Goal: Communication & Community: Answer question/provide support

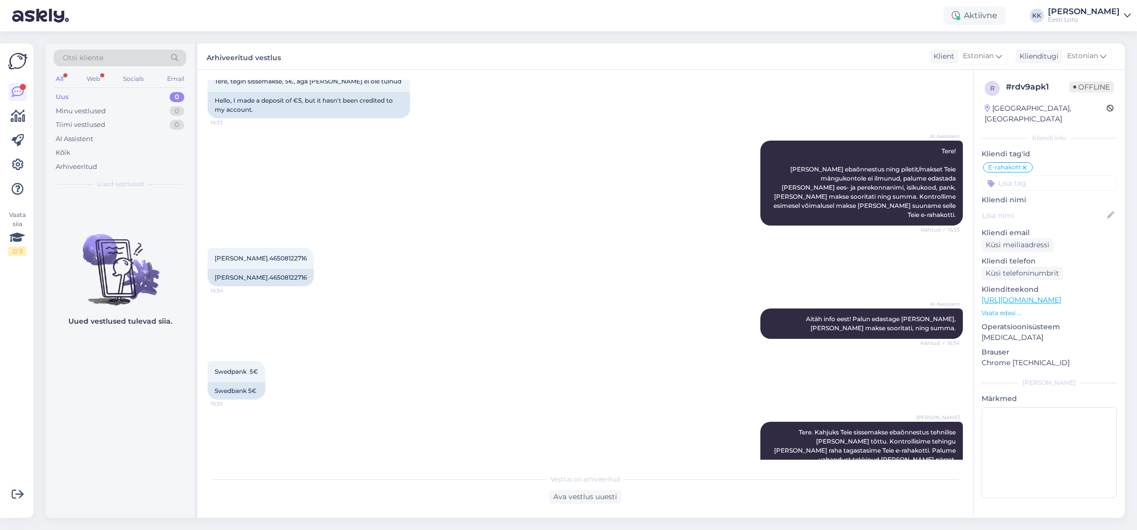
scroll to position [66, 0]
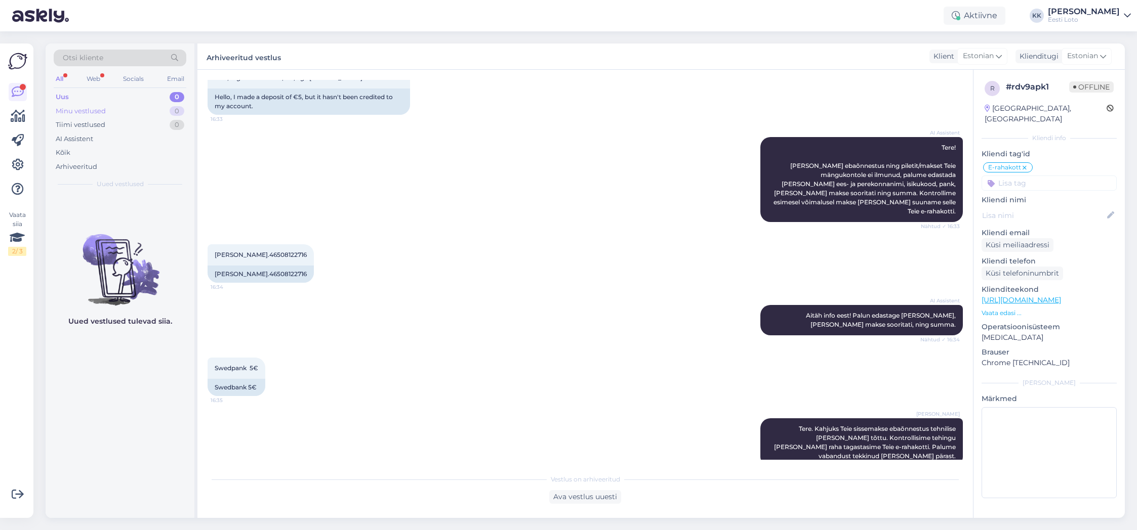
click at [91, 111] on div "Minu vestlused" at bounding box center [81, 111] width 50 height 10
click at [85, 98] on div "Uus 0" at bounding box center [120, 97] width 133 height 14
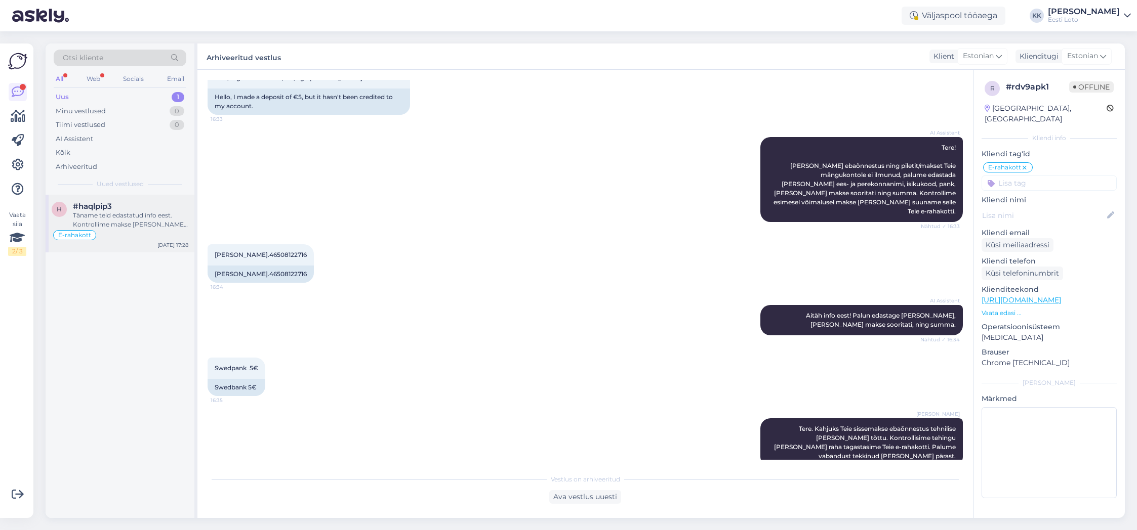
click at [134, 221] on div "Täname teid edastatud info eest. Kontrollime makse [PERSON_NAME] suuname selle …" at bounding box center [130, 220] width 115 height 18
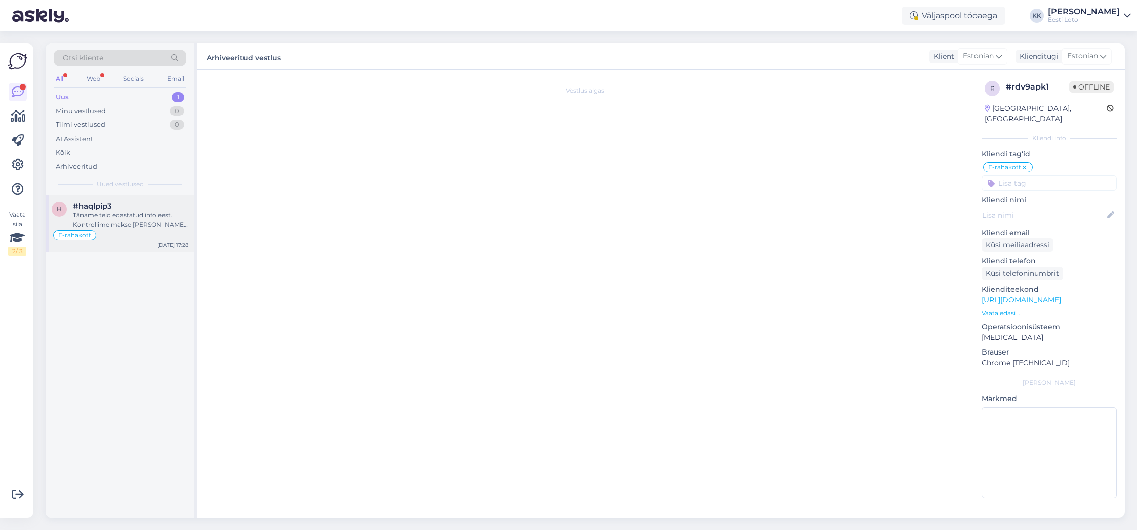
scroll to position [608, 0]
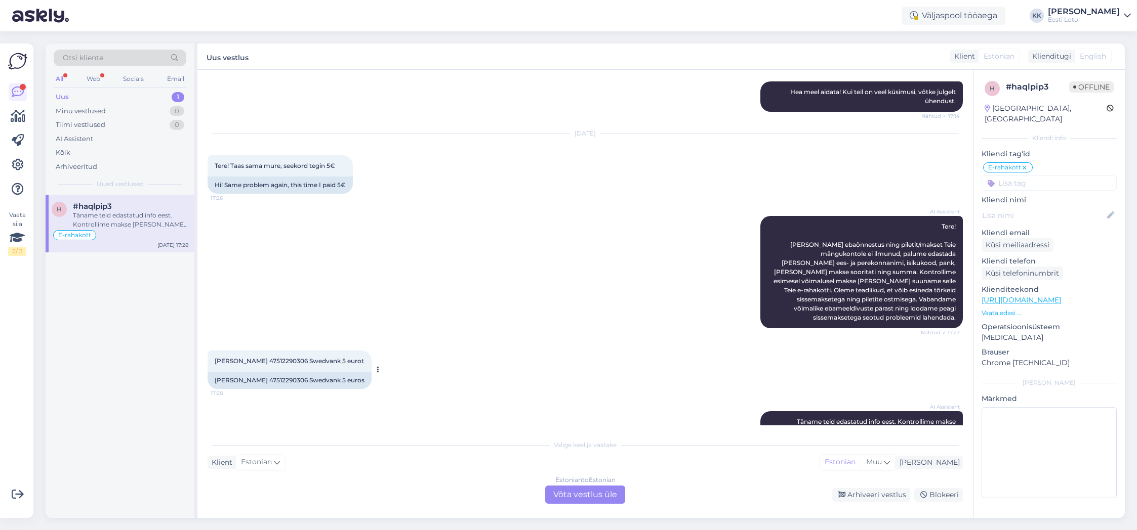
click at [297, 357] on span "[PERSON_NAME] 47512290306 Swedvank 5 eurot" at bounding box center [289, 361] width 149 height 8
copy span "47512290306"
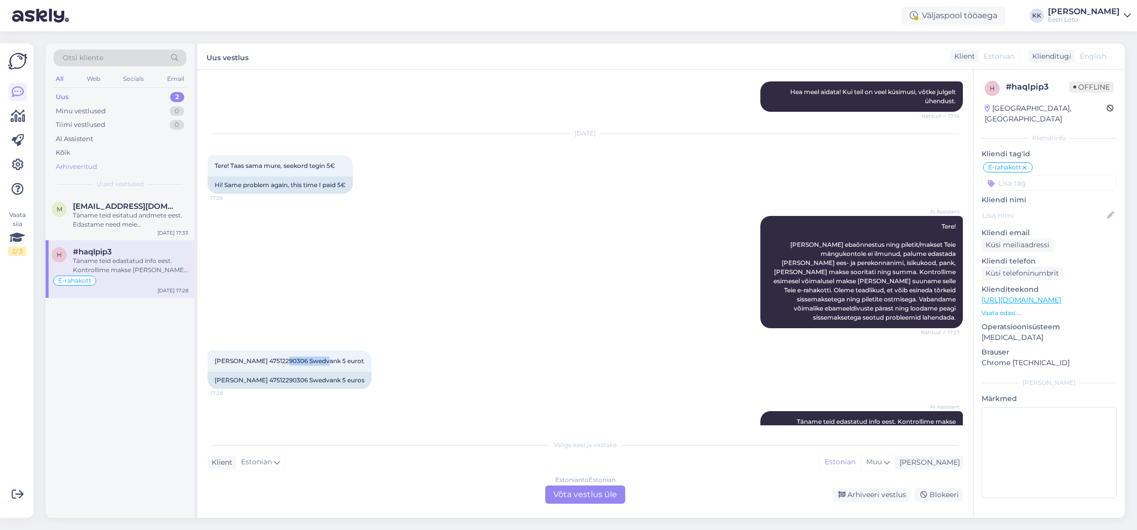
click at [74, 165] on div "Arhiveeritud" at bounding box center [77, 167] width 42 height 10
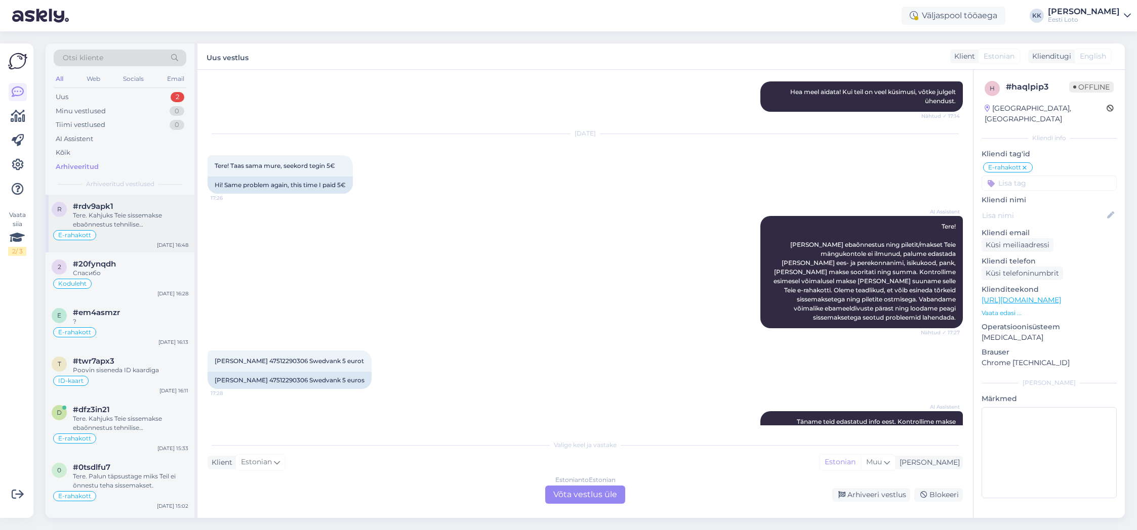
drag, startPoint x: 132, startPoint y: 223, endPoint x: 163, endPoint y: 224, distance: 31.9
click at [132, 223] on div "Tere. Kahjuks Teie sissemakse ebaõnnestus tehnilise [PERSON_NAME] tõttu. Kontro…" at bounding box center [130, 220] width 115 height 18
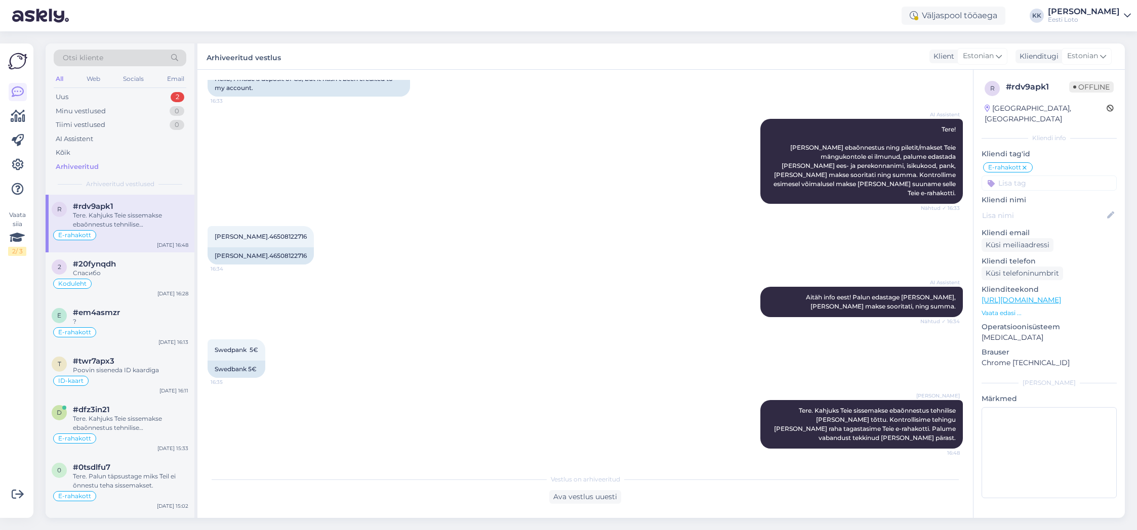
scroll to position [66, 0]
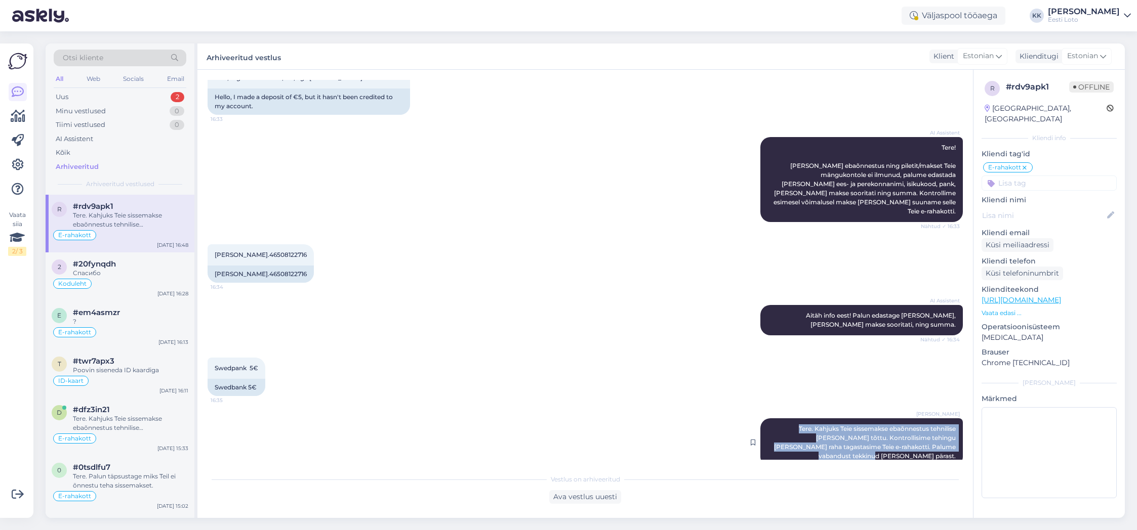
drag, startPoint x: 777, startPoint y: 419, endPoint x: 952, endPoint y: 448, distance: 177.7
click at [952, 448] on div "[PERSON_NAME] Tere. Kahjuks Teie sissemakse ebaõnnestus tehnilise [PERSON_NAME]…" at bounding box center [861, 443] width 202 height 49
copy span "Tere. Kahjuks Teie sissemakse ebaõnnestus tehnilise [PERSON_NAME] tõttu. Kontro…"
click at [117, 97] on div "Uus 2" at bounding box center [120, 97] width 133 height 14
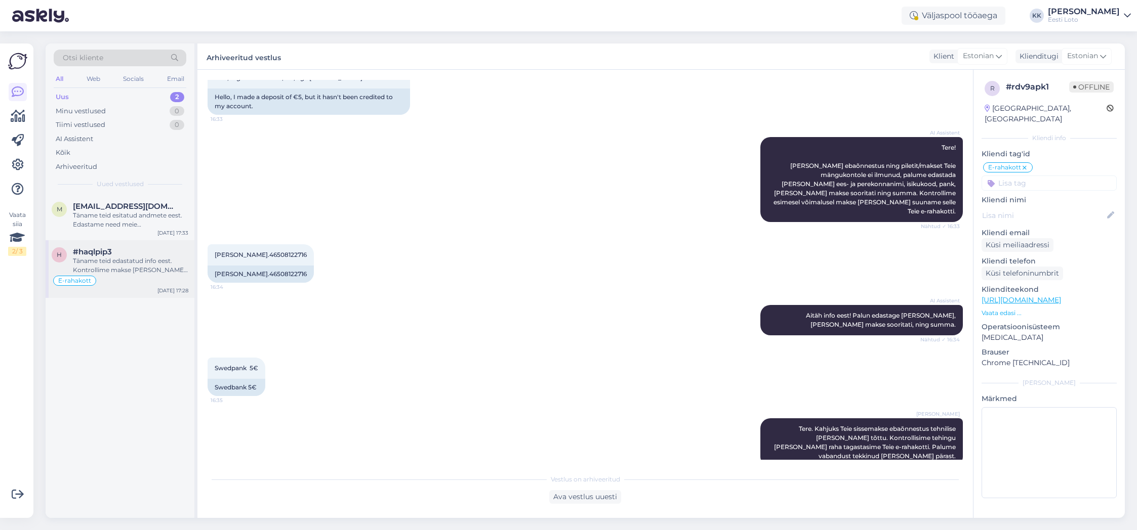
click at [130, 258] on div "Täname teid edastatud info eest. Kontrollime makse [PERSON_NAME] suuname selle …" at bounding box center [130, 266] width 115 height 18
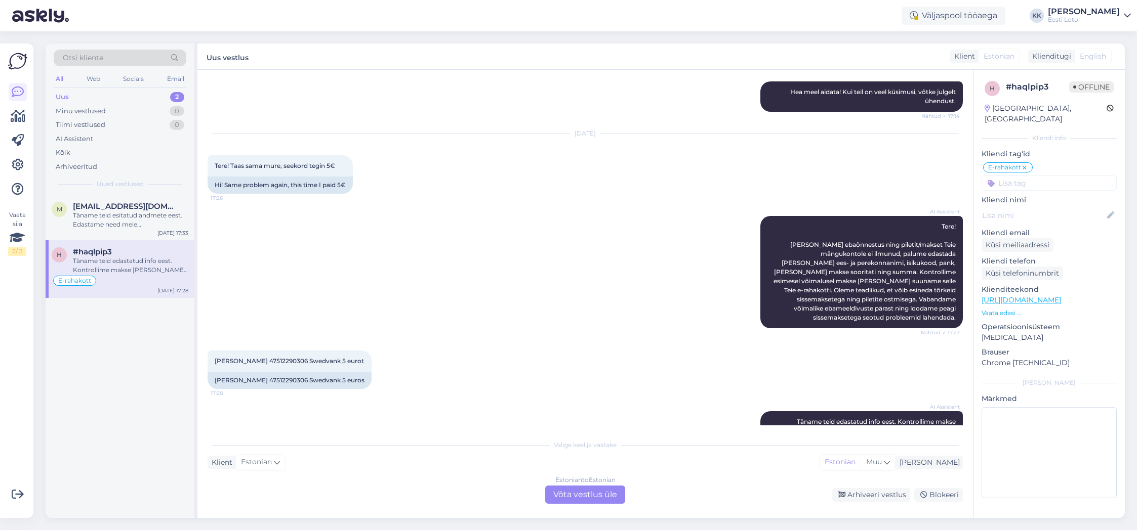
click at [603, 490] on div "Estonian to Estonian Võta vestlus üle" at bounding box center [585, 495] width 80 height 18
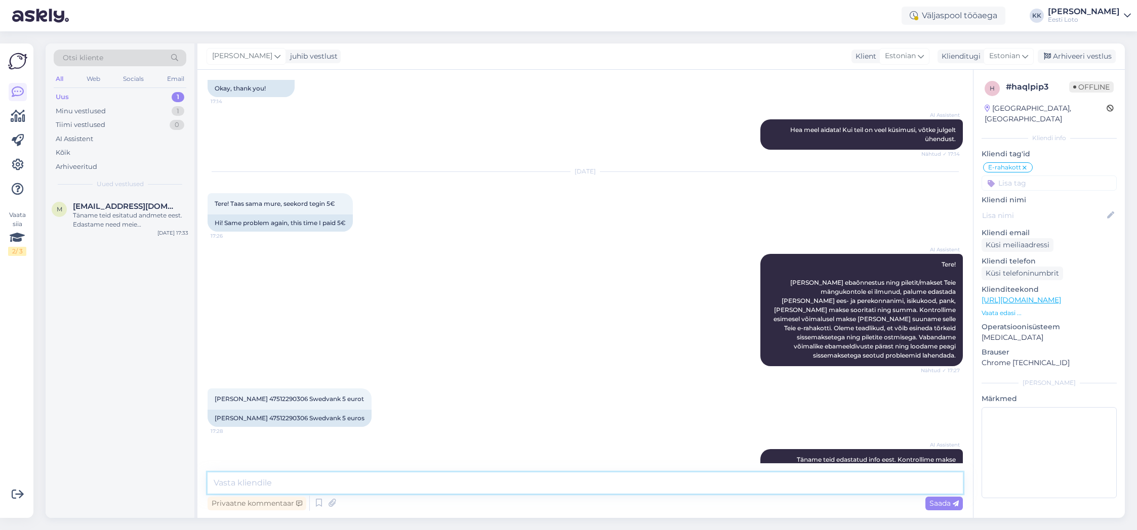
click at [513, 483] on textarea at bounding box center [585, 483] width 755 height 21
paste textarea "Tere. Kahjuks Teie sissemakse ebaõnnestus tehnilise [PERSON_NAME] tõttu. Kontro…"
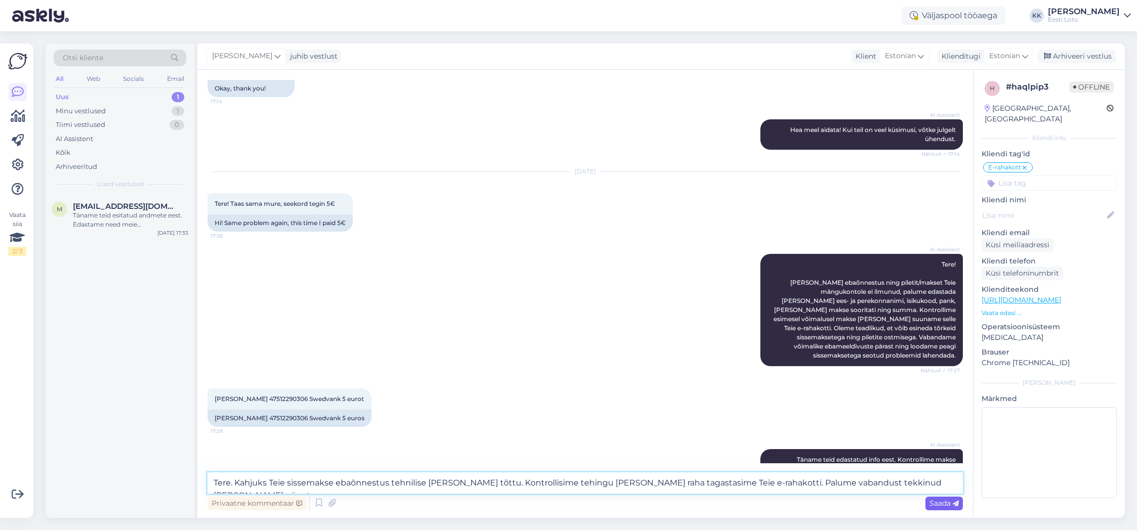
type textarea "Tere. Kahjuks Teie sissemakse ebaõnnestus tehnilise [PERSON_NAME] tõttu. Kontro…"
click at [942, 504] on span "Saada" at bounding box center [943, 503] width 29 height 9
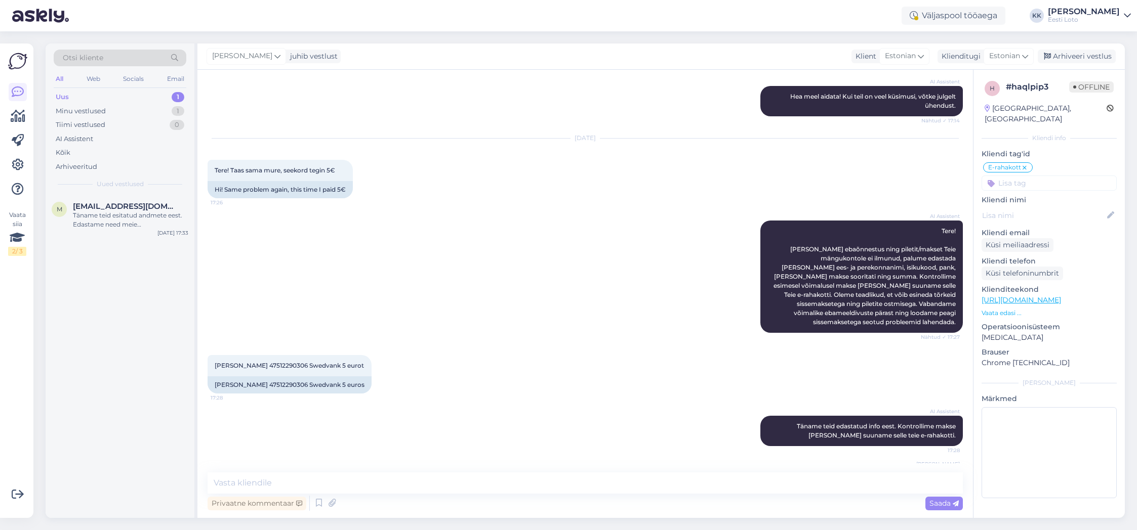
scroll to position [632, 0]
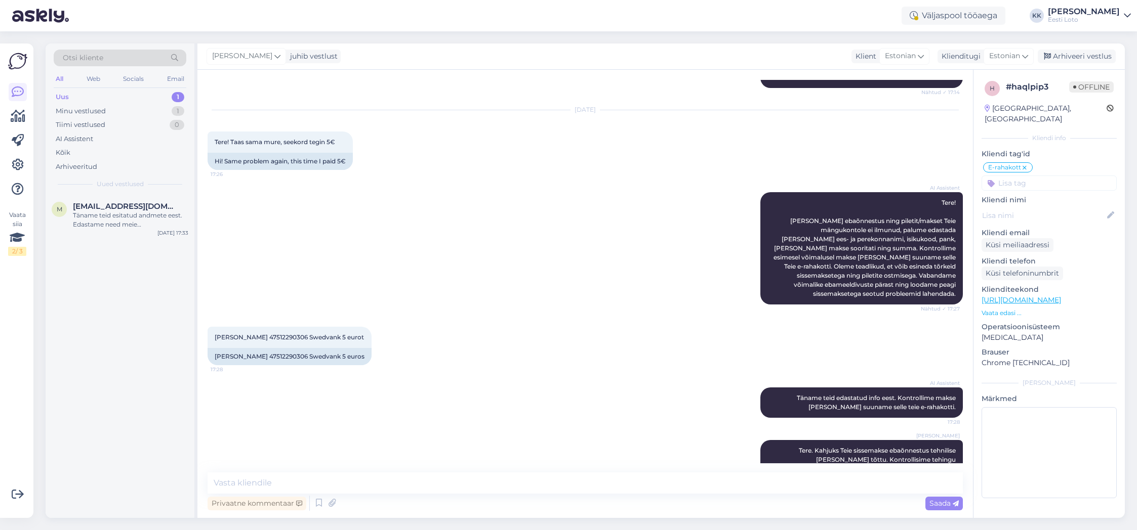
click at [1074, 49] on div "[PERSON_NAME] juhib vestlust Klient [DEMOGRAPHIC_DATA] Klienditugi Estonian Arh…" at bounding box center [660, 57] width 927 height 26
click at [1075, 52] on div "Arhiveeri vestlus" at bounding box center [1077, 57] width 78 height 14
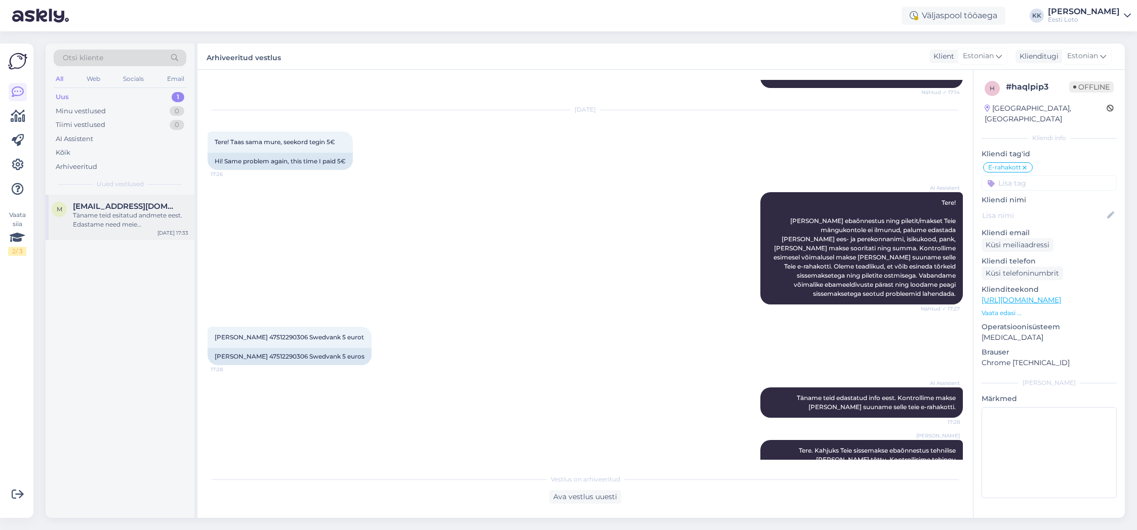
click at [117, 212] on div "Täname teid esitatud andmete eest. Edastame need meie finantsosakonnale, kes ko…" at bounding box center [130, 220] width 115 height 18
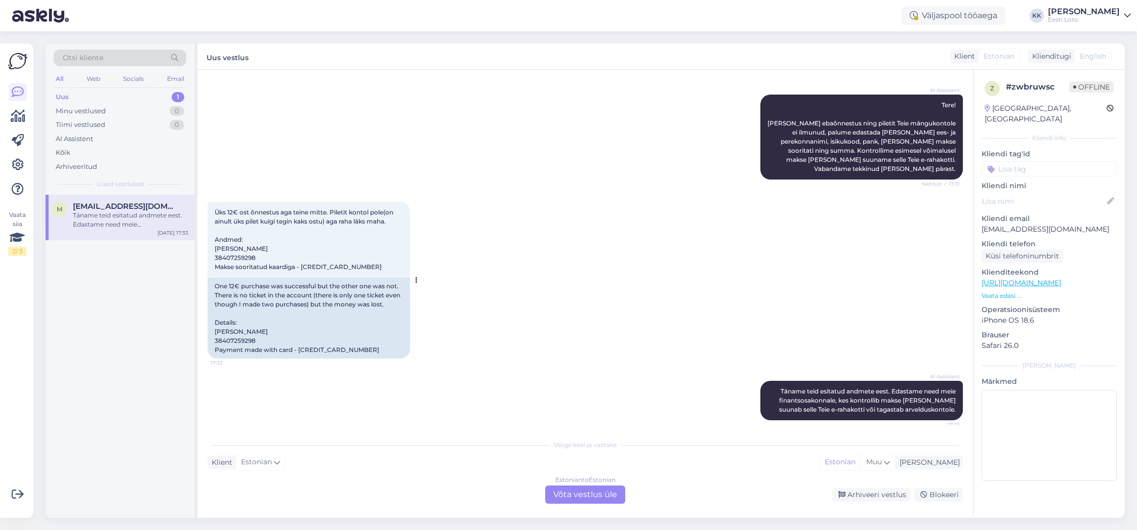
scroll to position [111, 0]
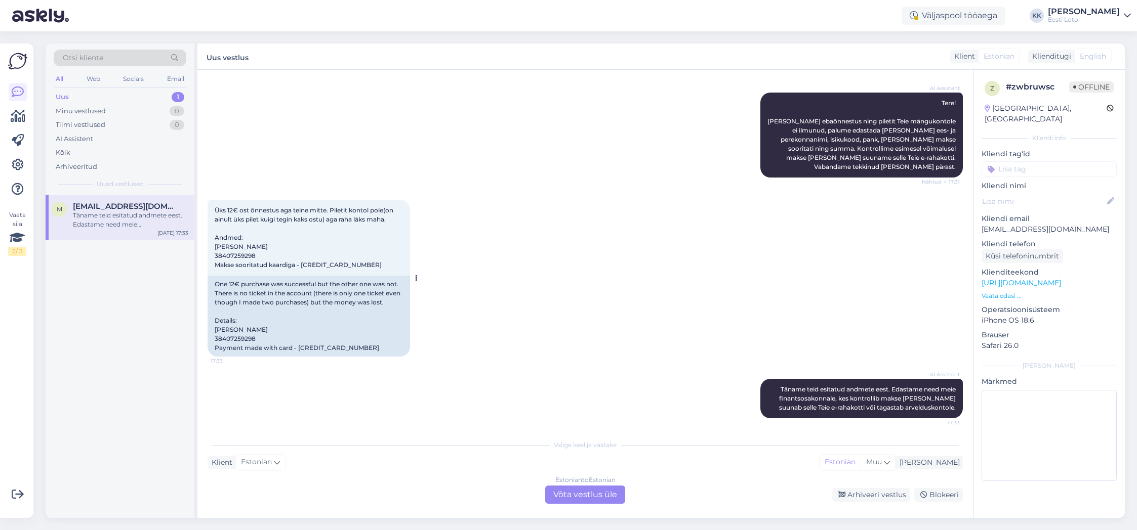
click at [243, 256] on span "Üks 12€ ost õnnestus aga teine mitte. Piletit kontol pole(on ainult üks pilet k…" at bounding box center [305, 238] width 180 height 62
copy span "38407259298"
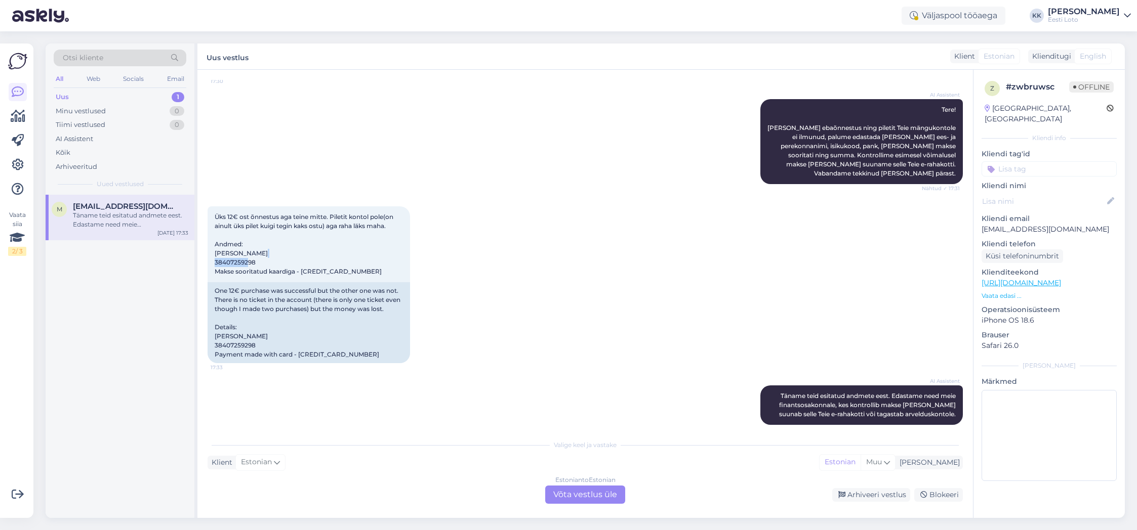
scroll to position [115, 0]
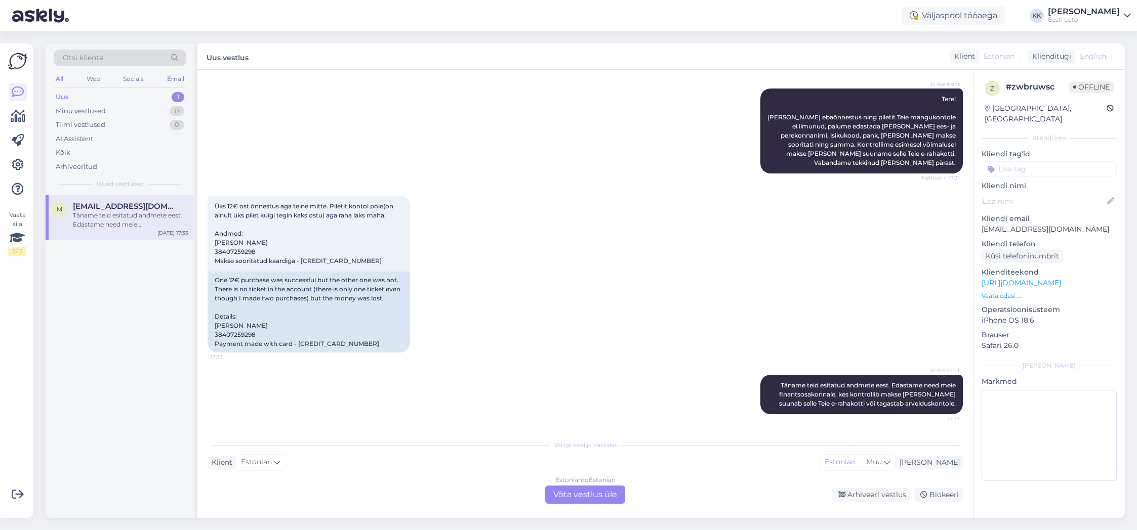
drag, startPoint x: 562, startPoint y: 244, endPoint x: 556, endPoint y: 240, distance: 7.0
click at [562, 244] on div "Üks 12€ ost õnnestus aga teine mitte. Piletit kontol pole(on ainult üks pilet k…" at bounding box center [585, 274] width 755 height 179
click at [106, 168] on div "Arhiveeritud" at bounding box center [120, 167] width 133 height 14
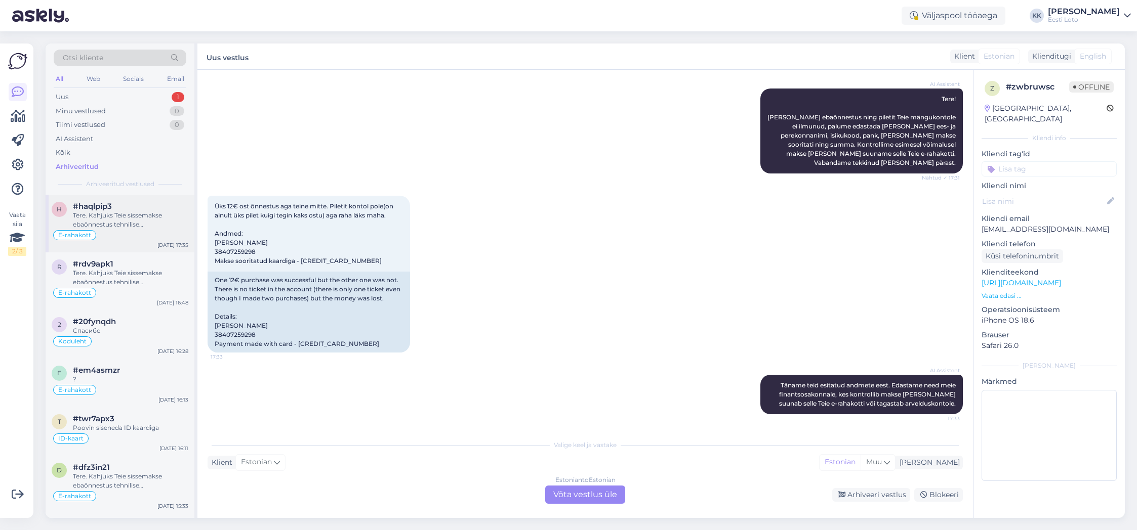
drag, startPoint x: 127, startPoint y: 225, endPoint x: 132, endPoint y: 224, distance: 5.2
click at [127, 225] on div "Tere. Kahjuks Teie sissemakse ebaõnnestus tehnilise [PERSON_NAME] tõttu. Kontro…" at bounding box center [130, 220] width 115 height 18
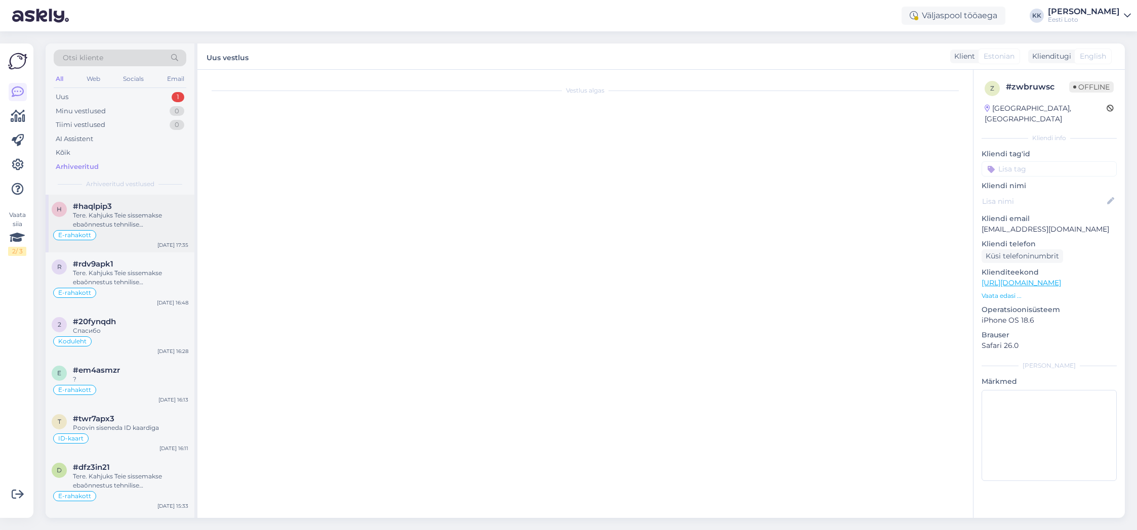
scroll to position [635, 0]
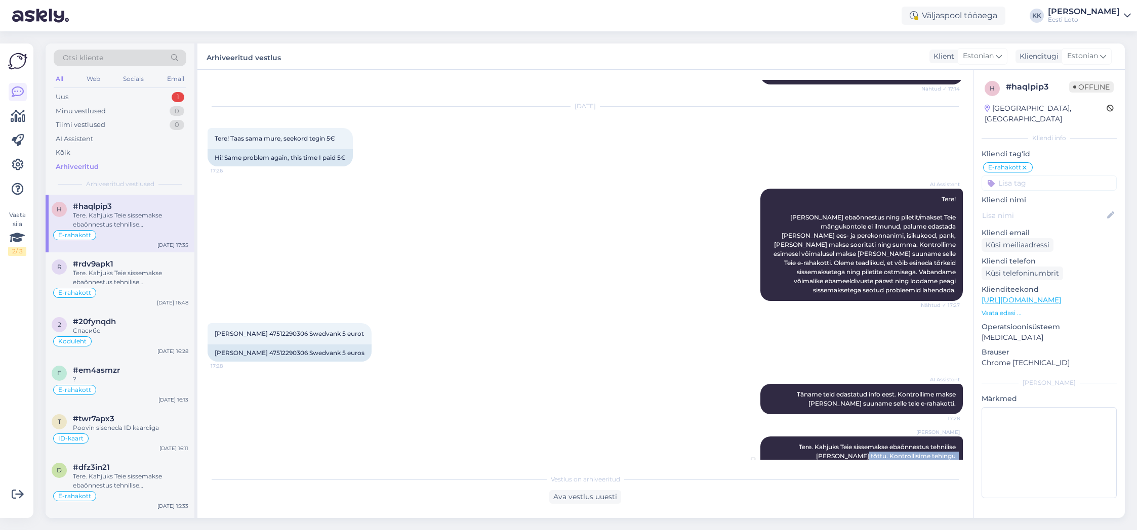
drag, startPoint x: 795, startPoint y: 428, endPoint x: 827, endPoint y: 444, distance: 36.2
click at [828, 443] on span "Tere. Kahjuks Teie sissemakse ebaõnnestus tehnilise [PERSON_NAME] tõttu. Kontro…" at bounding box center [865, 460] width 183 height 35
copy span "Kontrollisime tehingu [PERSON_NAME] raha tagastasime [PERSON_NAME] e-rahakotti."
click at [122, 96] on div "Uus 1" at bounding box center [120, 97] width 133 height 14
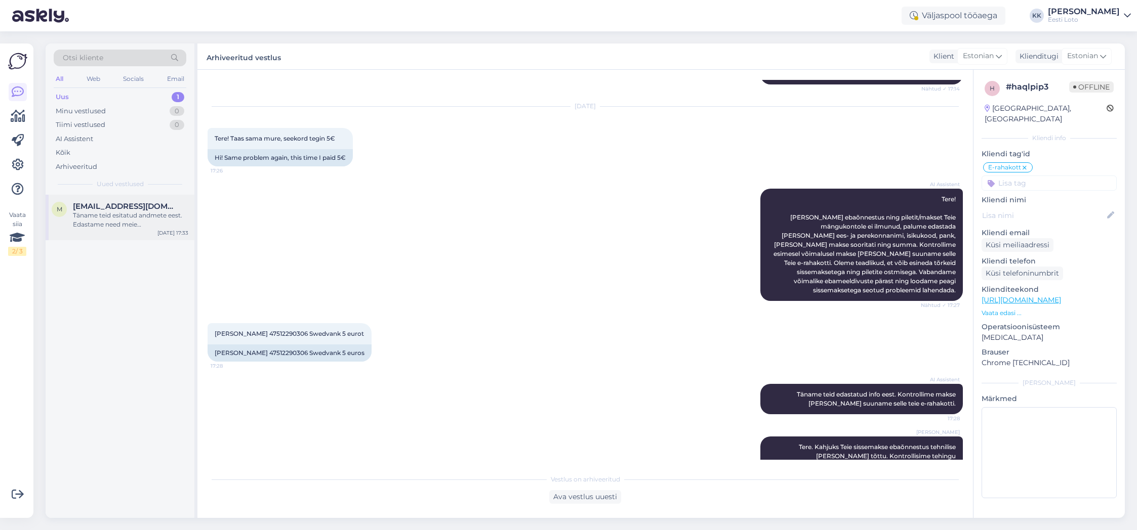
click at [91, 226] on div "Täname teid esitatud andmete eest. Edastame need meie finantsosakonnale, kes ko…" at bounding box center [130, 220] width 115 height 18
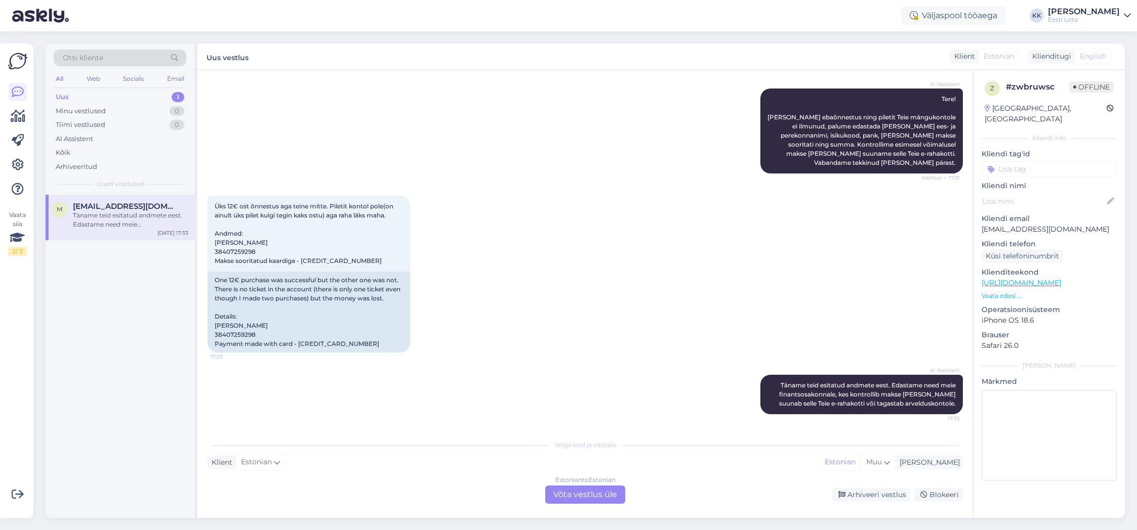
click at [603, 497] on div "Estonian to Estonian Võta vestlus üle" at bounding box center [585, 495] width 80 height 18
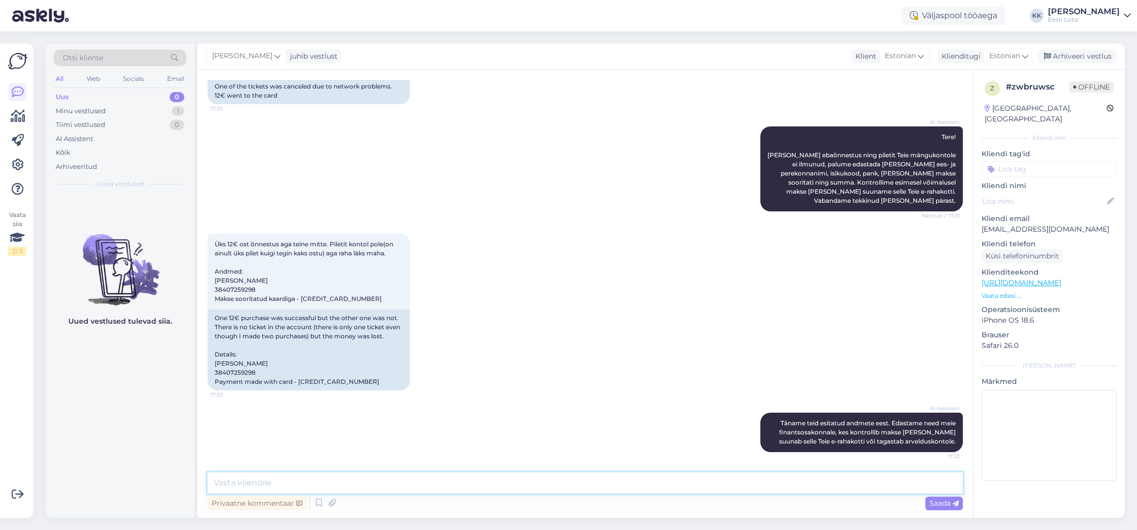
drag, startPoint x: 645, startPoint y: 483, endPoint x: 406, endPoint y: 444, distance: 242.0
click at [644, 483] on textarea at bounding box center [585, 483] width 755 height 21
paste textarea "Kontrollisime tehingu [PERSON_NAME] raha tagastasime [PERSON_NAME] e-rahakotti."
type textarea "Tere. Kontrollisime tehingu [PERSON_NAME] raha tagastasime Teie e-rahakotti."
click at [945, 507] on span "Saada" at bounding box center [943, 503] width 29 height 9
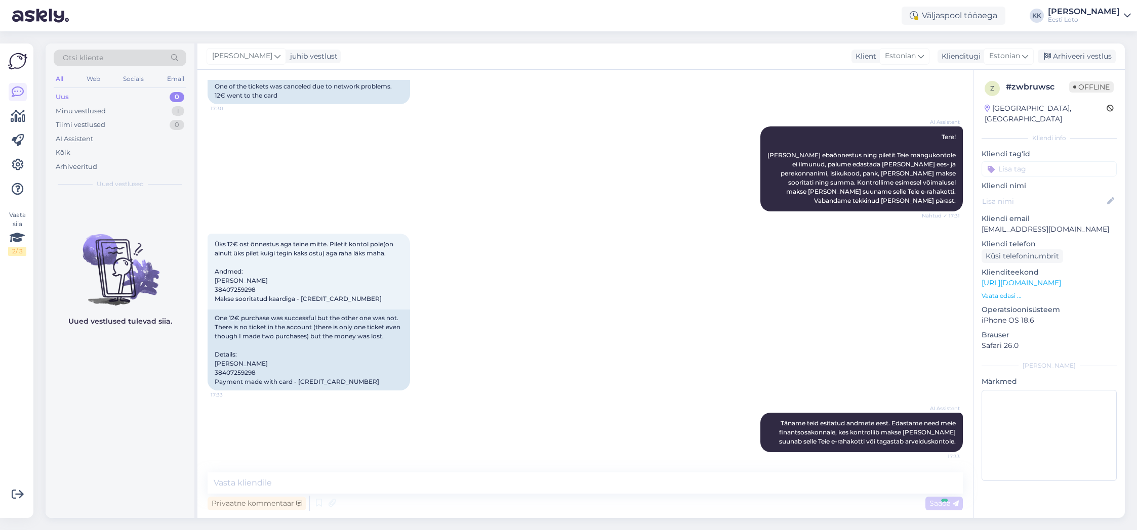
scroll to position [130, 0]
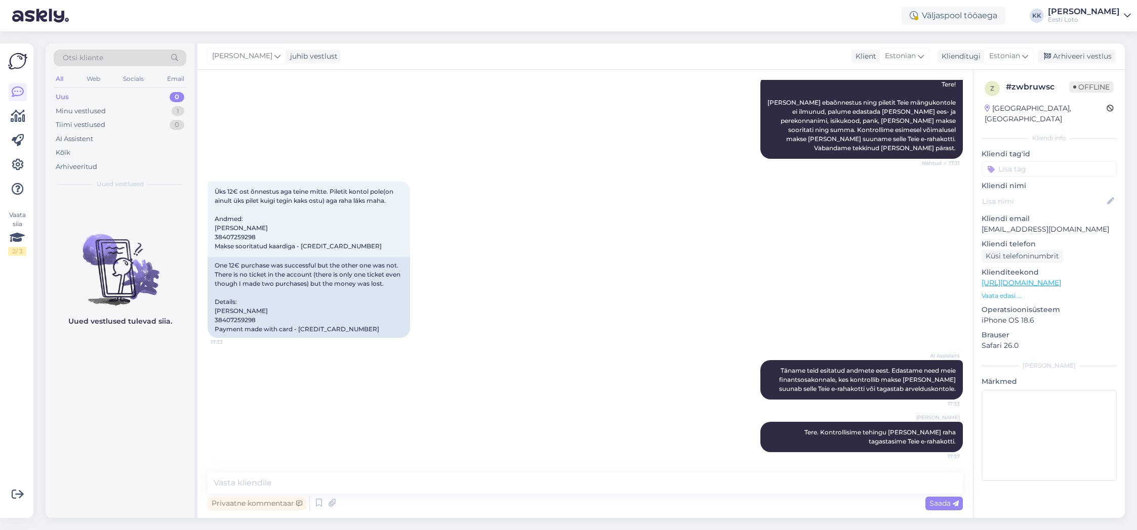
click at [1062, 161] on input at bounding box center [1048, 168] width 135 height 15
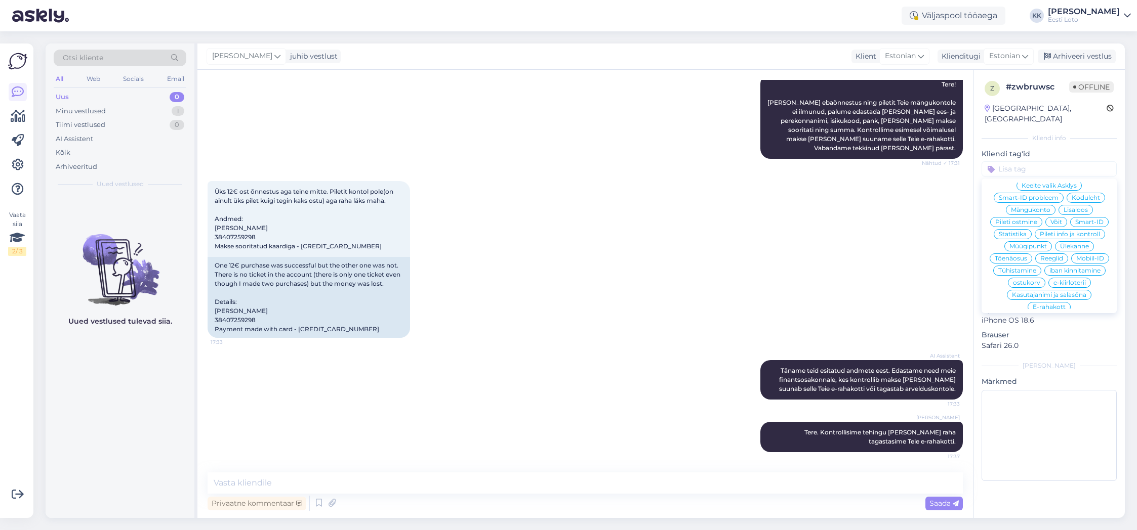
click at [1055, 304] on span "E-rahakott" at bounding box center [1049, 307] width 33 height 6
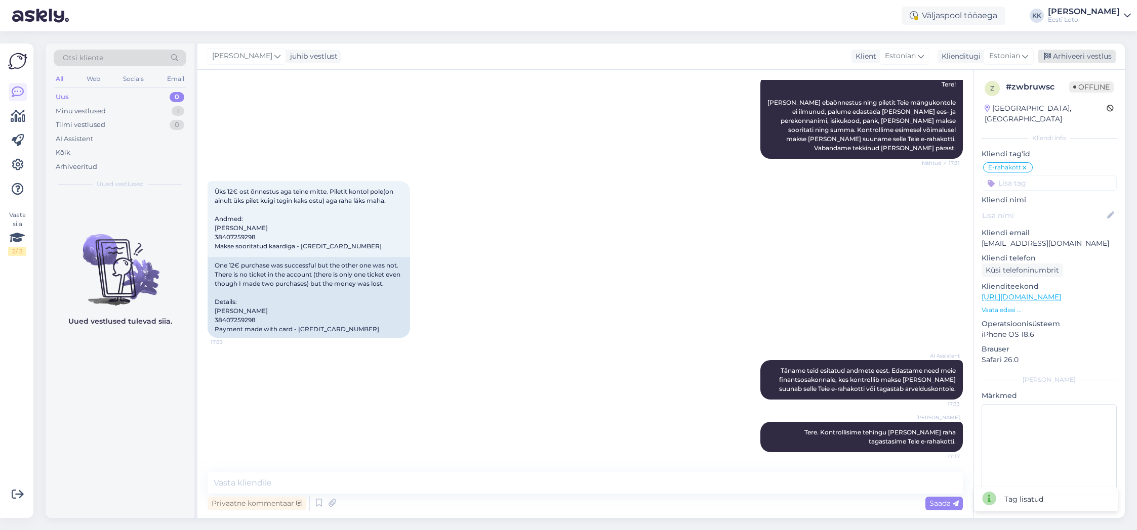
click at [1071, 59] on div "Arhiveeri vestlus" at bounding box center [1077, 57] width 78 height 14
click at [56, 94] on div "Uus" at bounding box center [62, 97] width 13 height 10
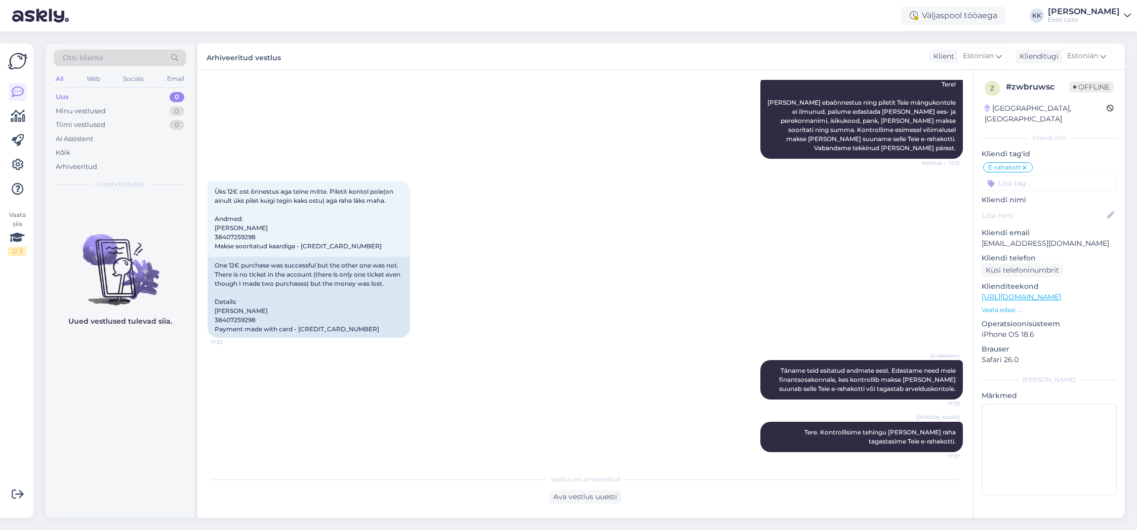
click at [111, 100] on div "Uus 0" at bounding box center [120, 97] width 133 height 14
click at [98, 115] on div "Minu vestlused" at bounding box center [81, 111] width 50 height 10
drag, startPoint x: 576, startPoint y: 200, endPoint x: 538, endPoint y: 191, distance: 39.2
click at [576, 200] on div "Üks 12€ ost õnnestus aga teine mitte. Piletit kontol pole(on ainult üks pilet k…" at bounding box center [585, 259] width 755 height 179
click at [105, 95] on div "Uus 1" at bounding box center [120, 97] width 133 height 14
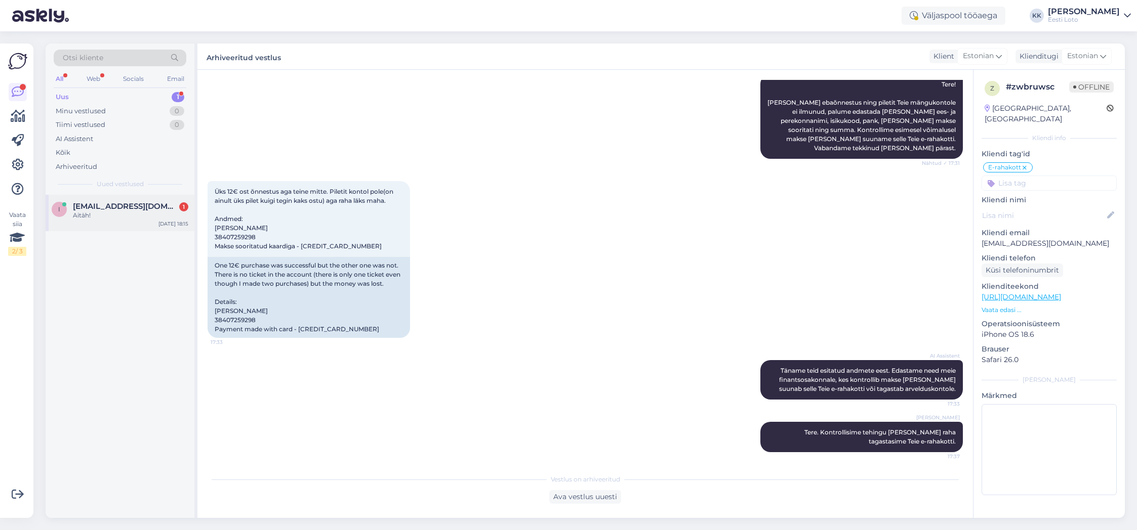
click at [113, 216] on div "Aitäh!" at bounding box center [130, 215] width 115 height 9
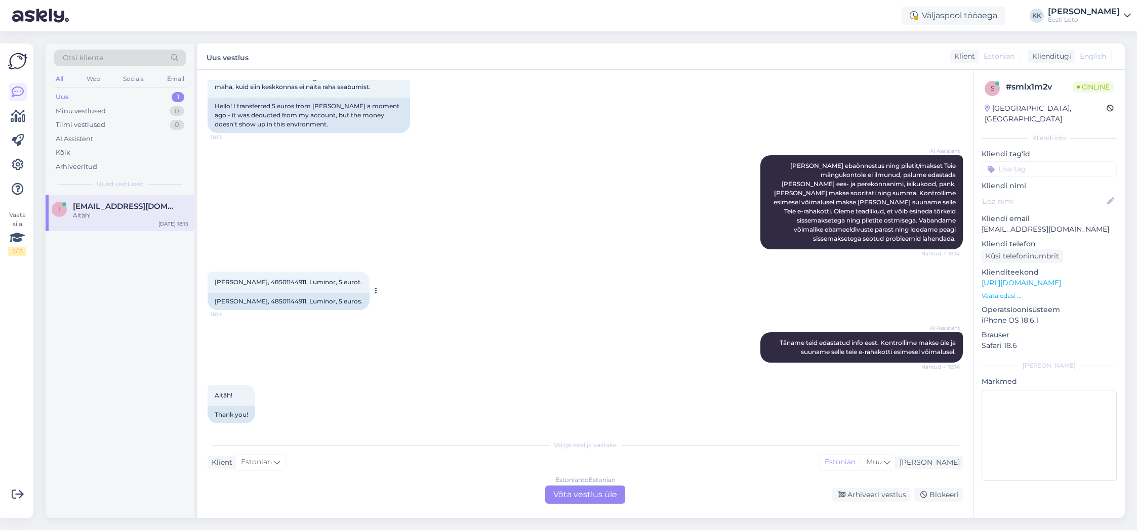
click at [268, 278] on span "[PERSON_NAME], 48501144911, Luminor, 5 eurot." at bounding box center [288, 282] width 147 height 8
copy span "48501144911"
click at [82, 167] on div "Arhiveeritud" at bounding box center [77, 167] width 42 height 10
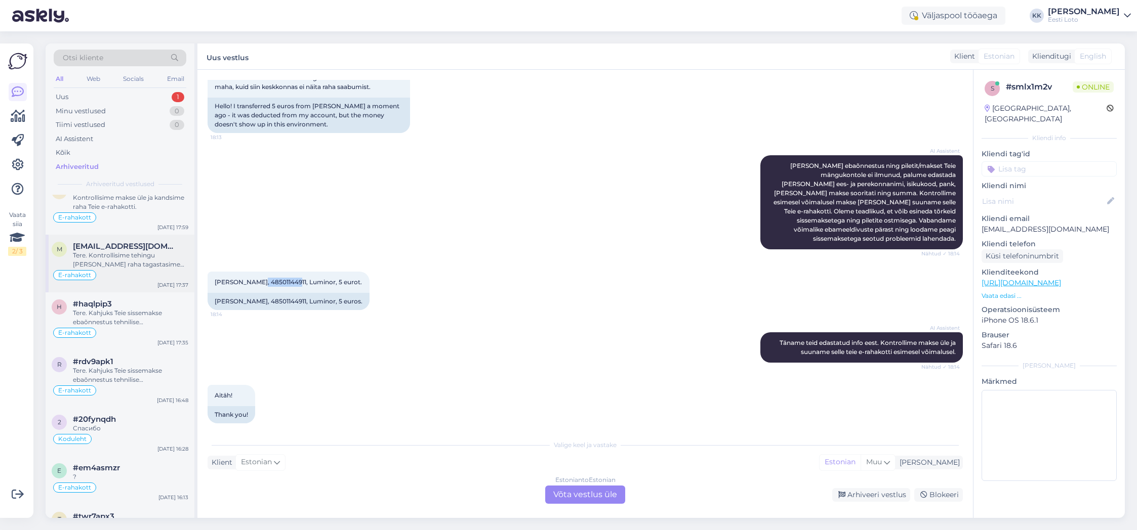
scroll to position [24, 0]
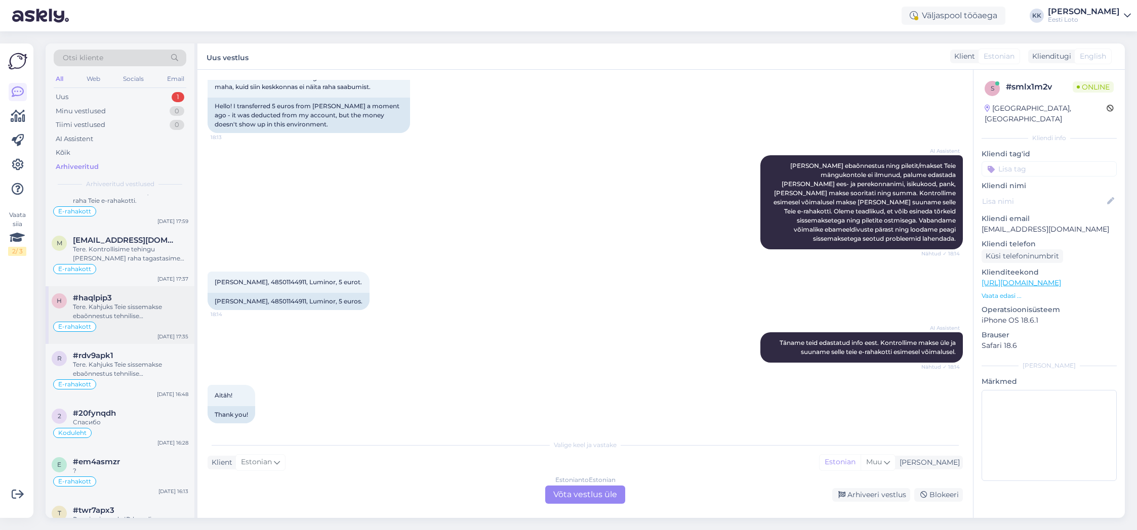
click at [135, 310] on div "Tere. Kahjuks Teie sissemakse ebaõnnestus tehnilise [PERSON_NAME] tõttu. Kontro…" at bounding box center [130, 312] width 115 height 18
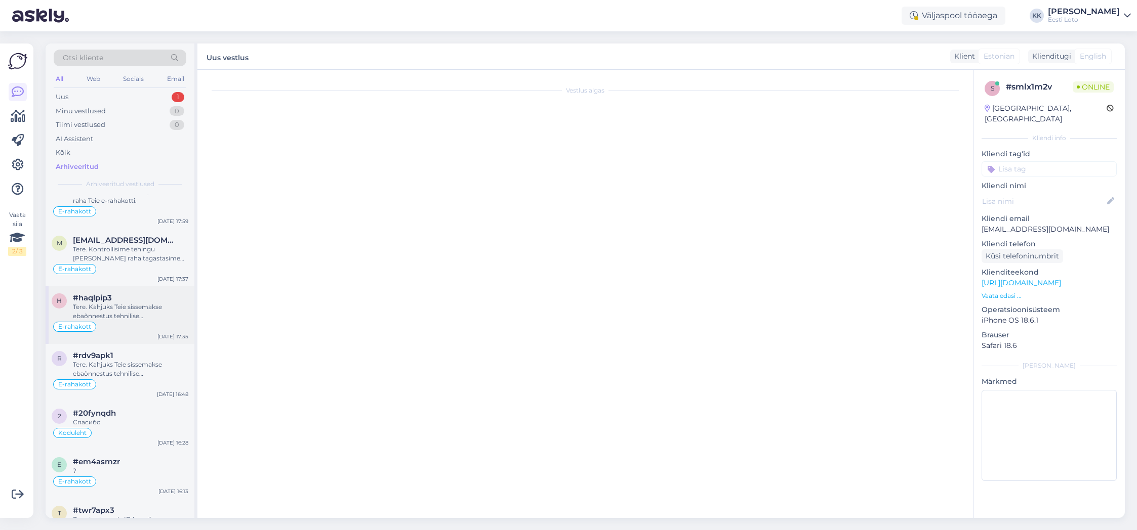
scroll to position [635, 0]
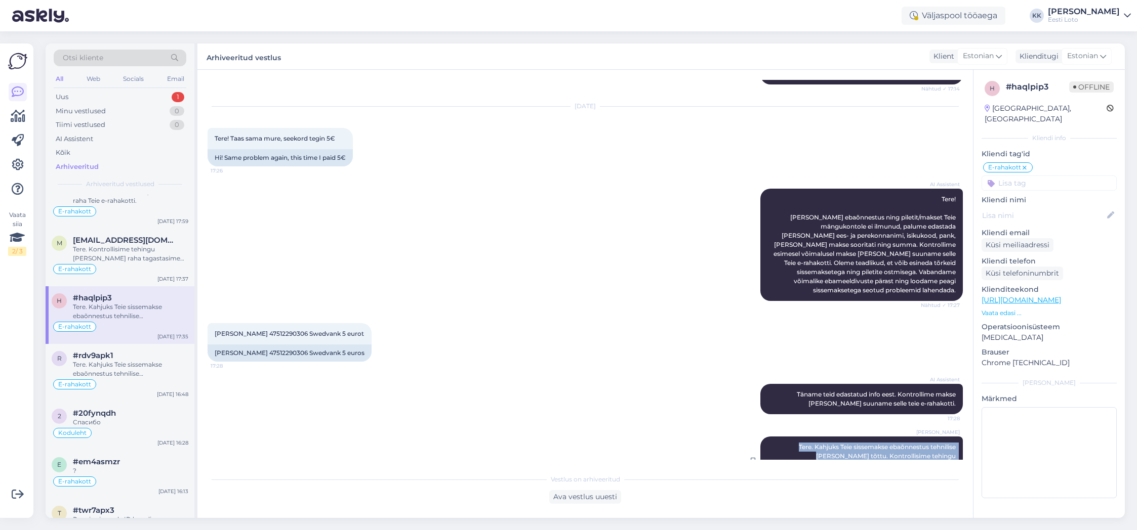
drag, startPoint x: 777, startPoint y: 418, endPoint x: 955, endPoint y: 440, distance: 179.0
click at [955, 443] on span "Tere. Kahjuks Teie sissemakse ebaõnnestus tehnilise [PERSON_NAME] tõttu. Kontro…" at bounding box center [865, 460] width 183 height 35
copy span "Tere. Kahjuks Teie sissemakse ebaõnnestus tehnilise [PERSON_NAME] tõttu. Kontro…"
click at [108, 94] on div "Uus 1" at bounding box center [120, 97] width 133 height 14
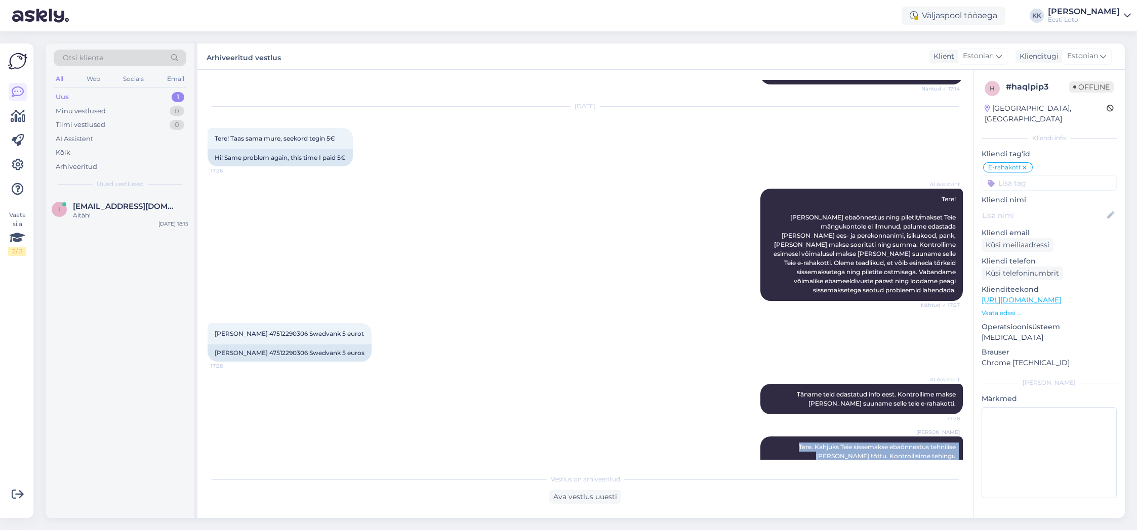
scroll to position [0, 0]
click at [107, 208] on span "[EMAIL_ADDRESS][DOMAIN_NAME]" at bounding box center [125, 206] width 105 height 9
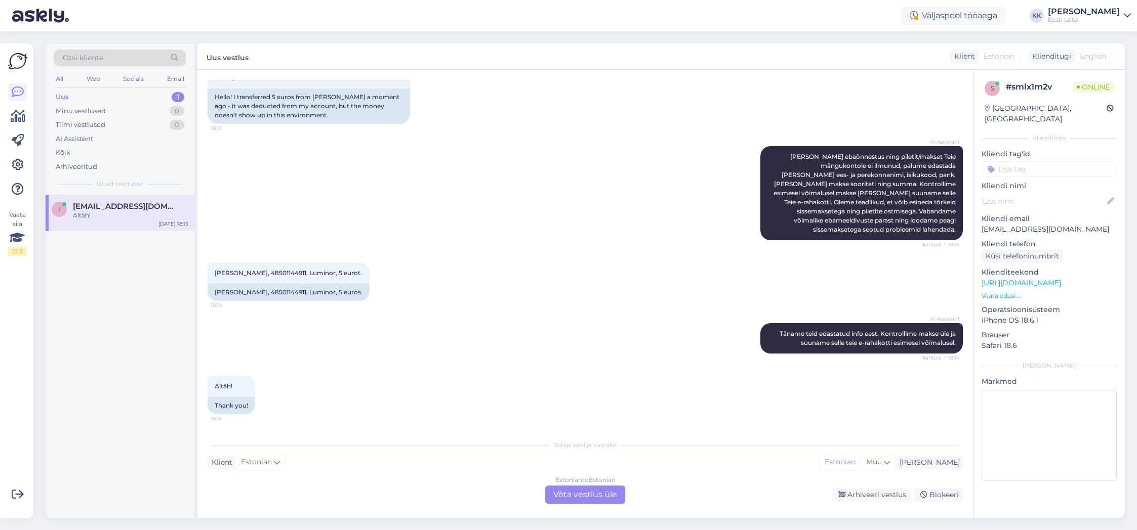
scroll to position [171, 0]
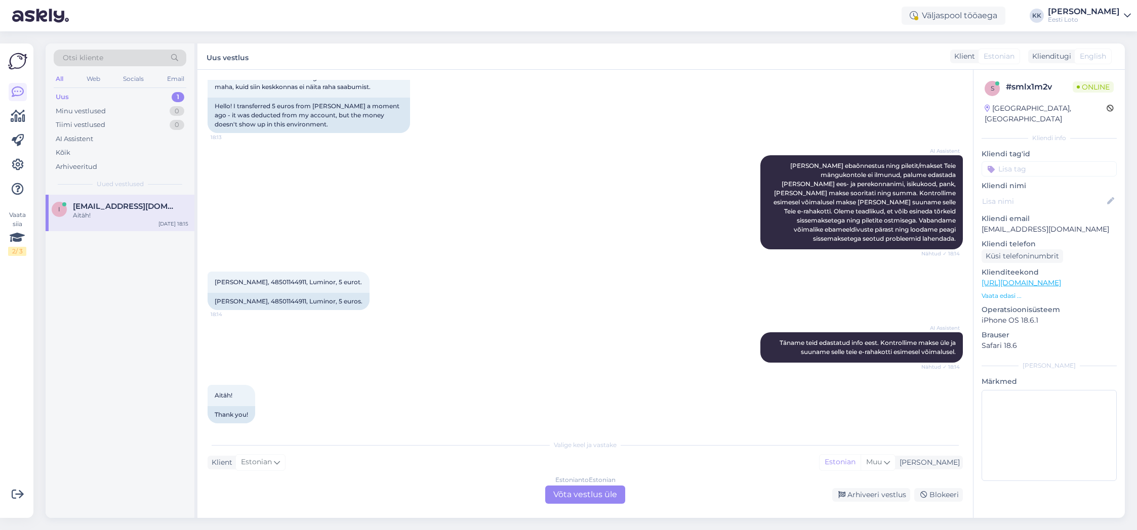
drag, startPoint x: 570, startPoint y: 497, endPoint x: 570, endPoint y: 486, distance: 10.6
click at [570, 497] on div "Estonian to Estonian Võta vestlus üle" at bounding box center [585, 495] width 80 height 18
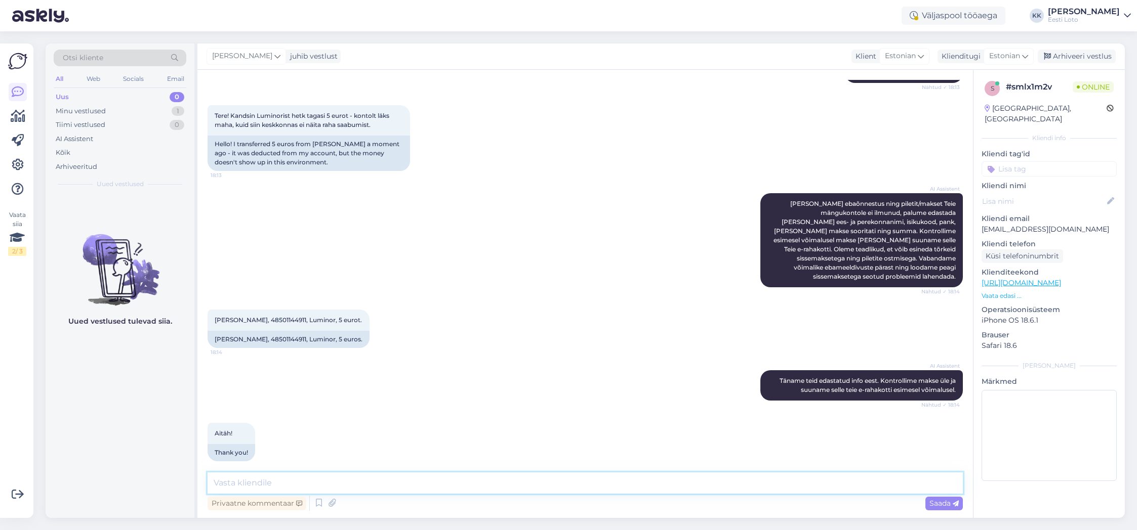
click at [508, 487] on textarea at bounding box center [585, 483] width 755 height 21
paste textarea "Tere. Kahjuks Teie sissemakse ebaõnnestus tehnilise [PERSON_NAME] tõttu. Kontro…"
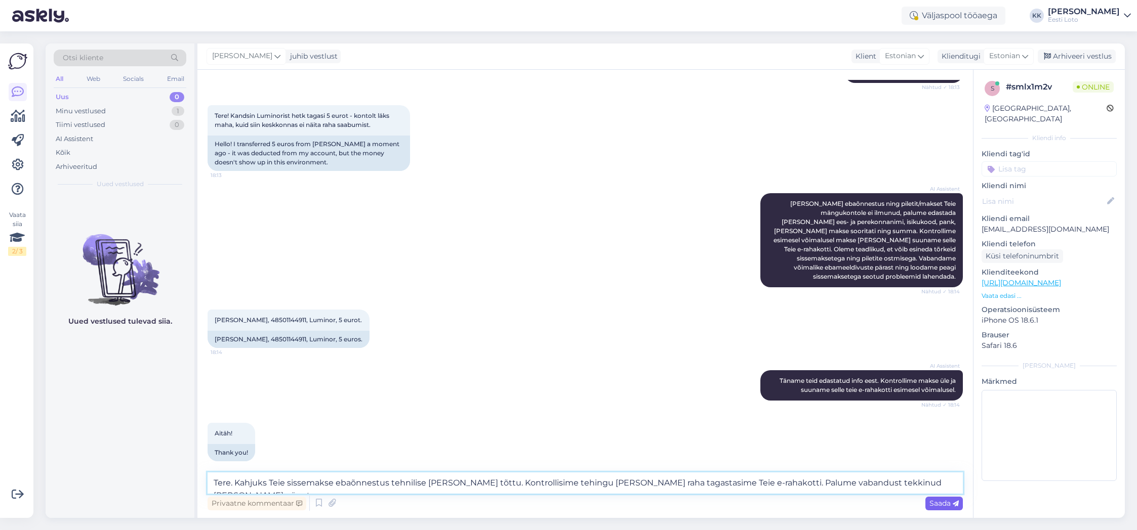
type textarea "Tere. Kahjuks Teie sissemakse ebaõnnestus tehnilise [PERSON_NAME] tõttu. Kontro…"
click at [937, 501] on span "Saada" at bounding box center [943, 503] width 29 height 9
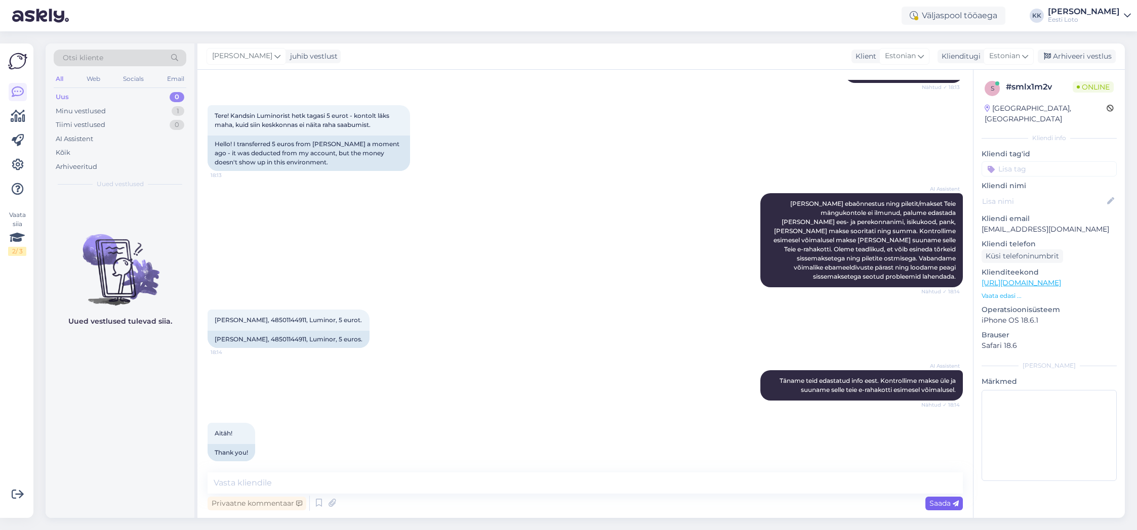
scroll to position [194, 0]
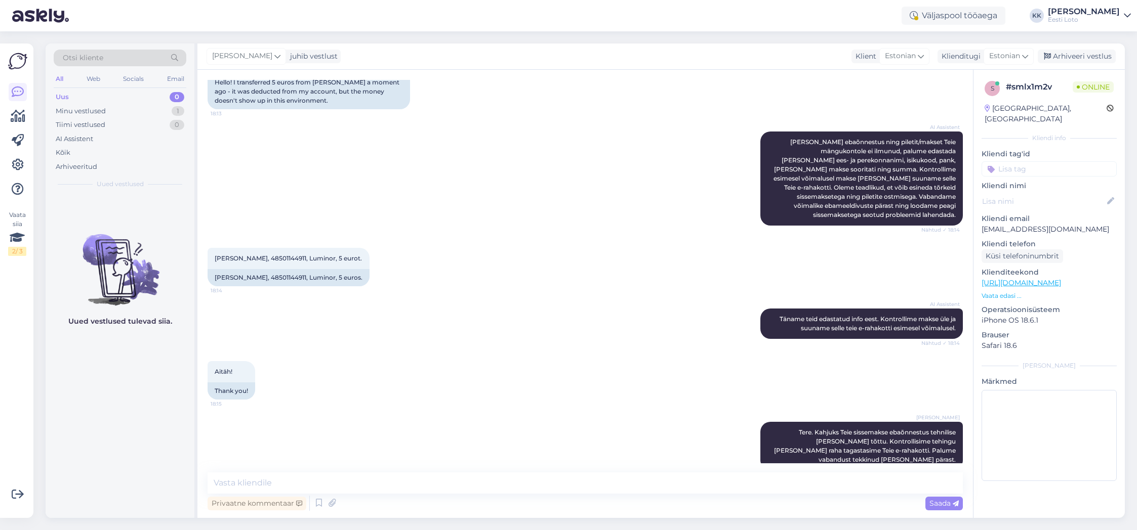
drag, startPoint x: 1045, startPoint y: 161, endPoint x: 1046, endPoint y: 179, distance: 17.8
click at [1045, 161] on input at bounding box center [1048, 168] width 135 height 15
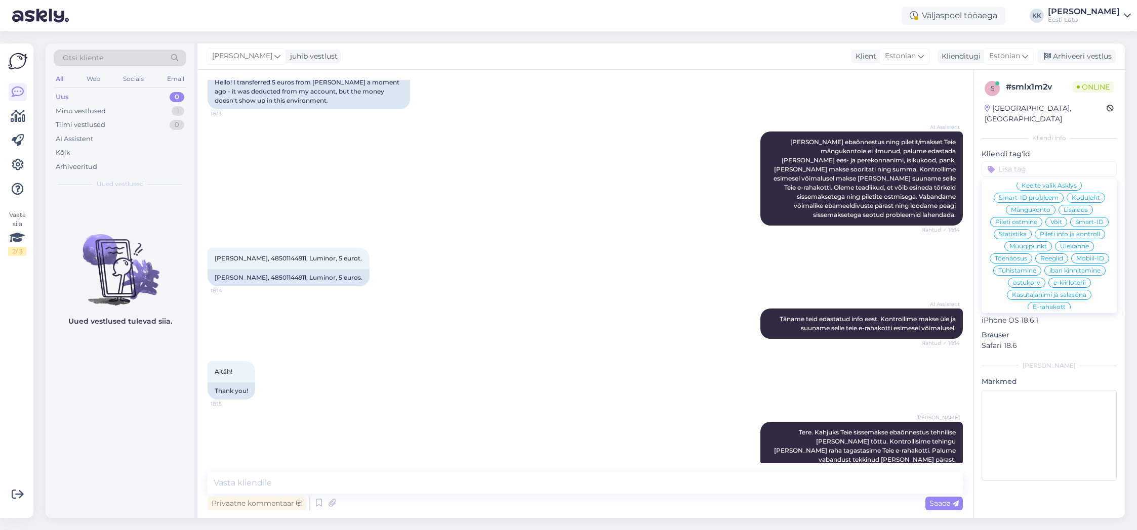
click at [1054, 302] on div "E-rahakott" at bounding box center [1048, 307] width 43 height 10
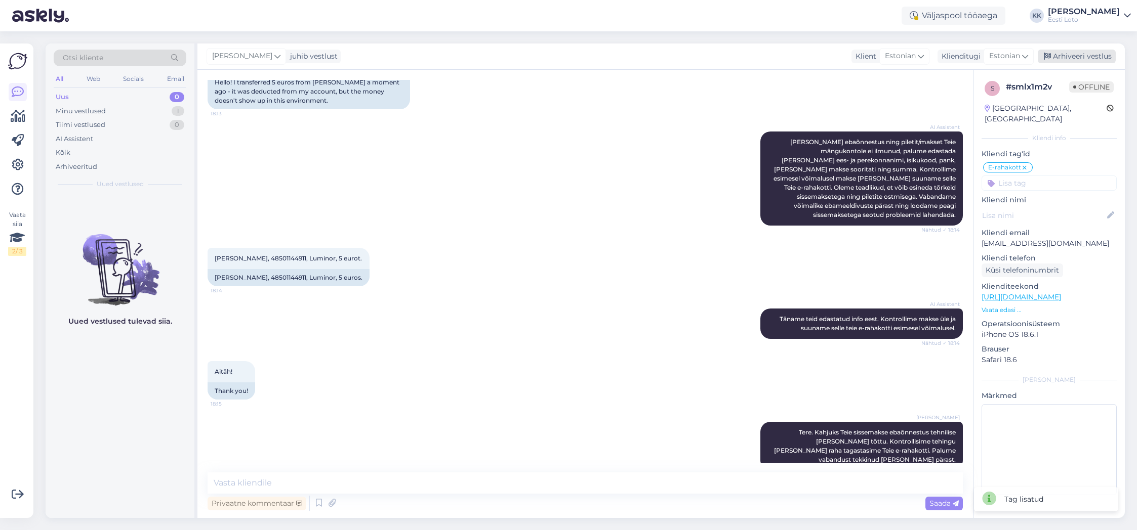
click at [1083, 56] on div "Arhiveeri vestlus" at bounding box center [1077, 57] width 78 height 14
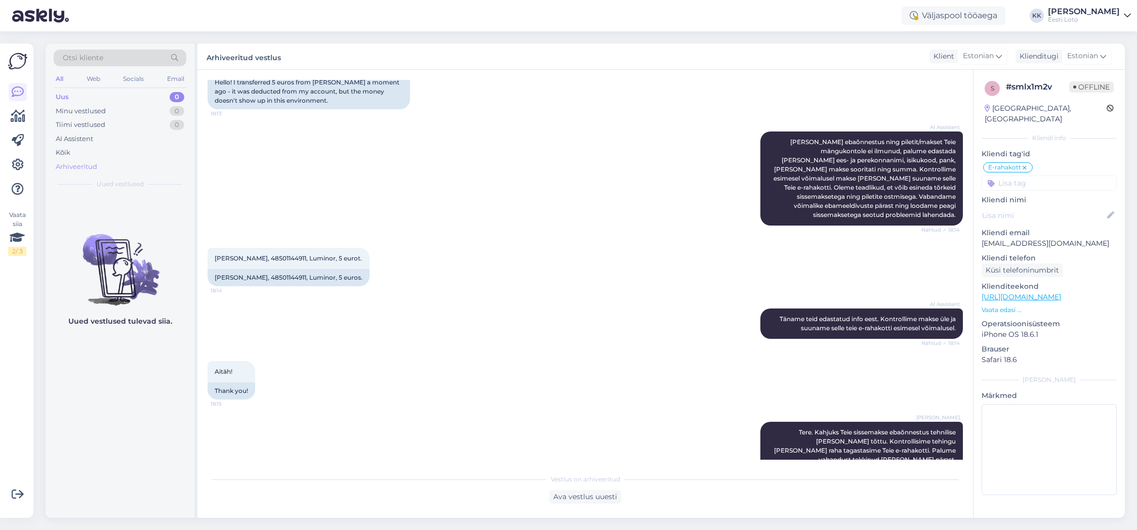
click at [87, 162] on div "Arhiveeritud" at bounding box center [77, 167] width 42 height 10
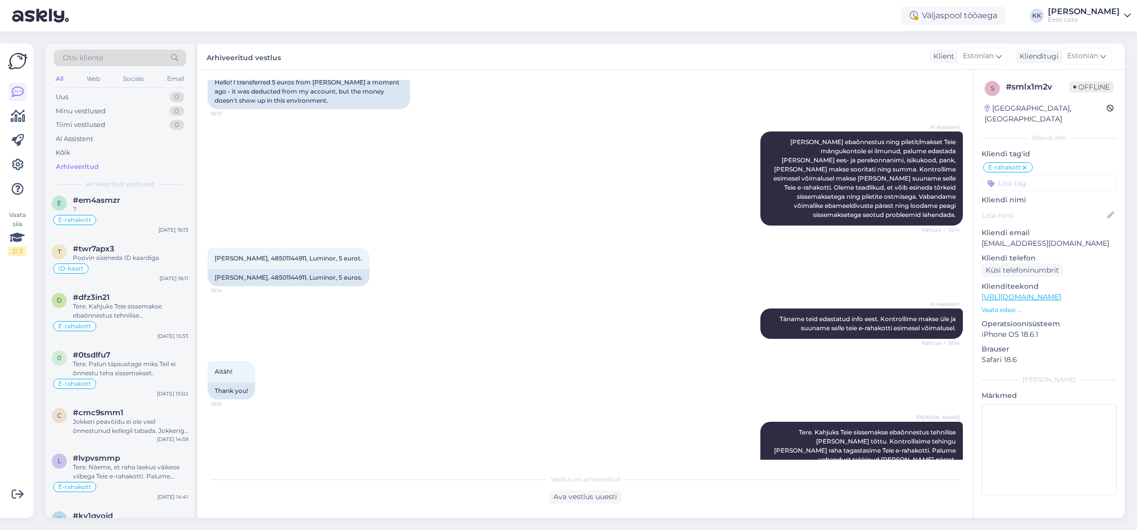
scroll to position [343, 0]
click at [144, 214] on div "?" at bounding box center [130, 209] width 115 height 9
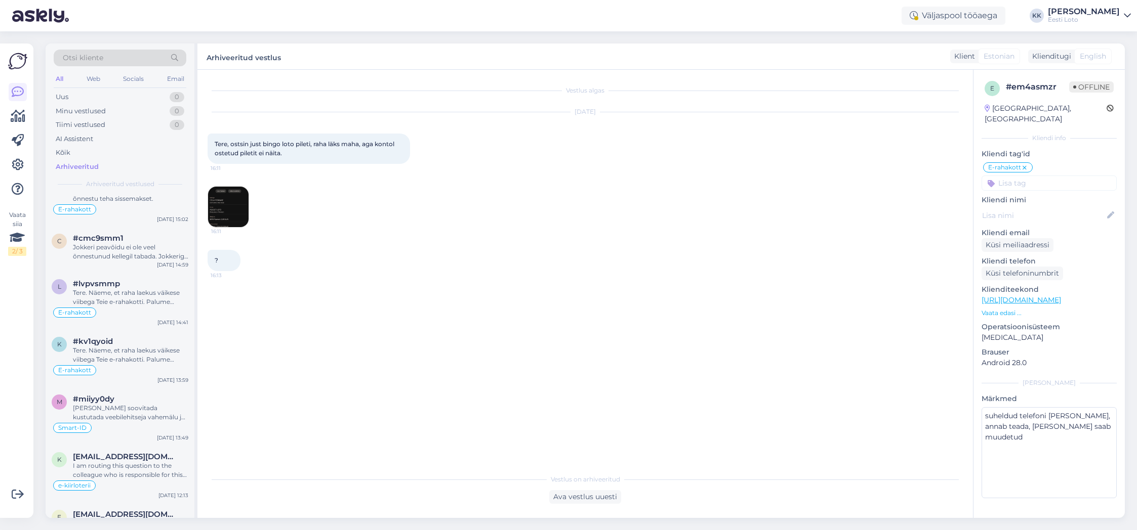
scroll to position [518, 0]
click at [127, 289] on div "Tere. Näeme, et raha laekus väikese viibega Teie e-rahakotti. Palume vabandust …" at bounding box center [130, 297] width 115 height 18
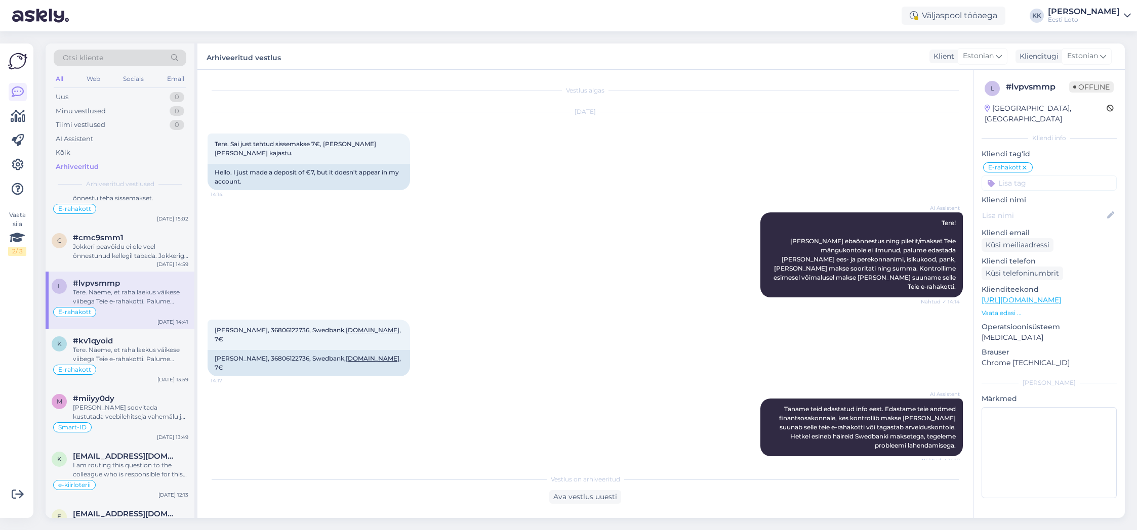
scroll to position [33, 0]
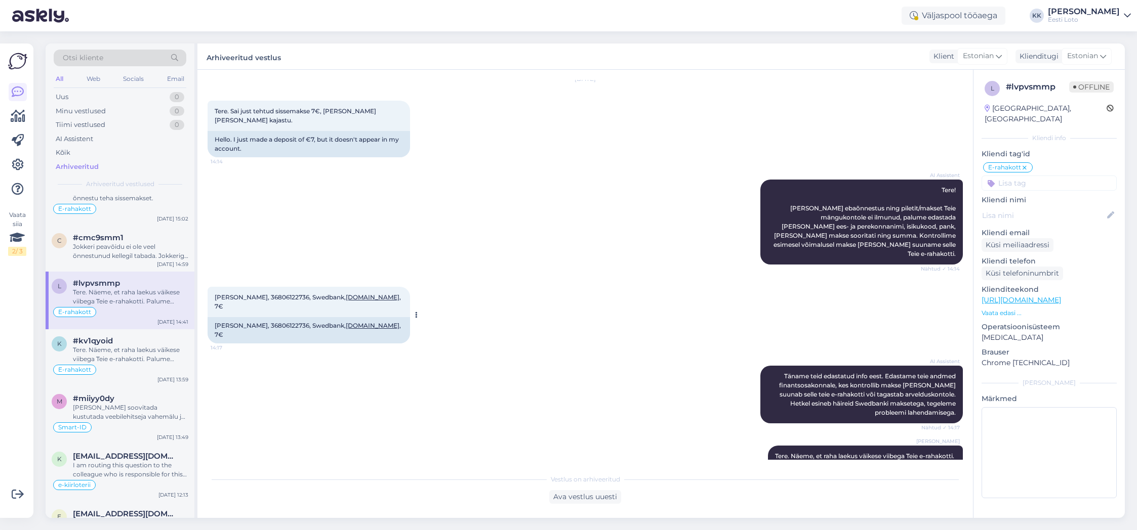
click at [284, 294] on span "[PERSON_NAME], 36806122736, Swedbank, [DOMAIN_NAME] , 7€" at bounding box center [309, 302] width 188 height 17
copy span "36806122736"
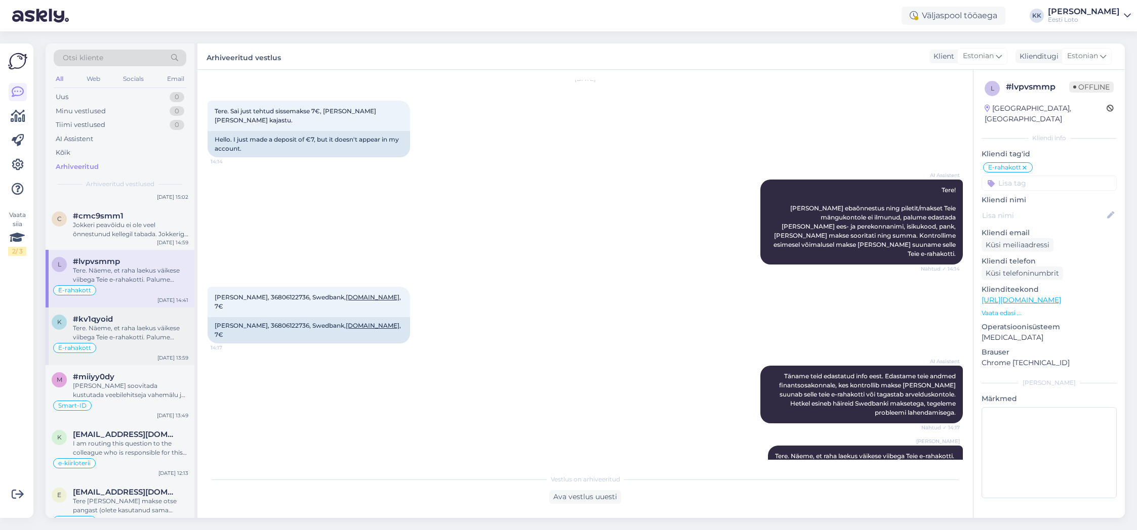
click at [136, 327] on div "Tere. Näeme, et raha laekus väikese viibega Teie e-rahakotti. Palume vabandust …" at bounding box center [130, 333] width 115 height 18
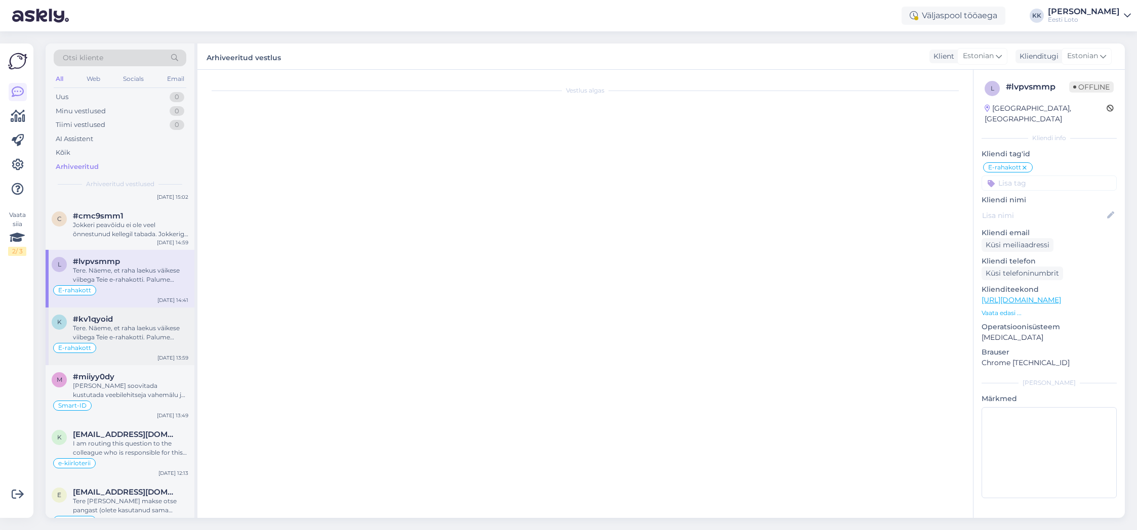
scroll to position [0, 0]
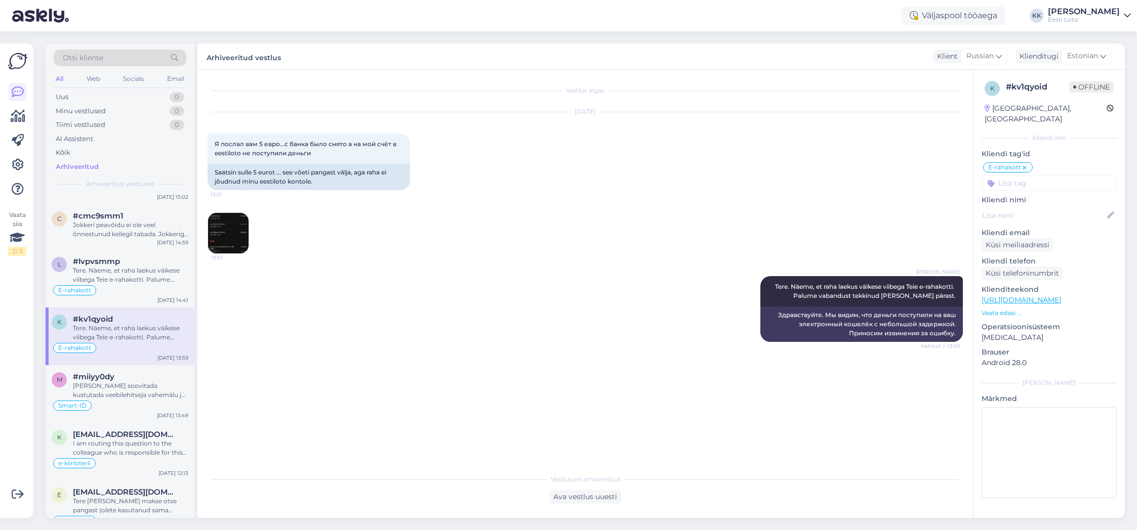
click at [233, 237] on img at bounding box center [228, 233] width 40 height 40
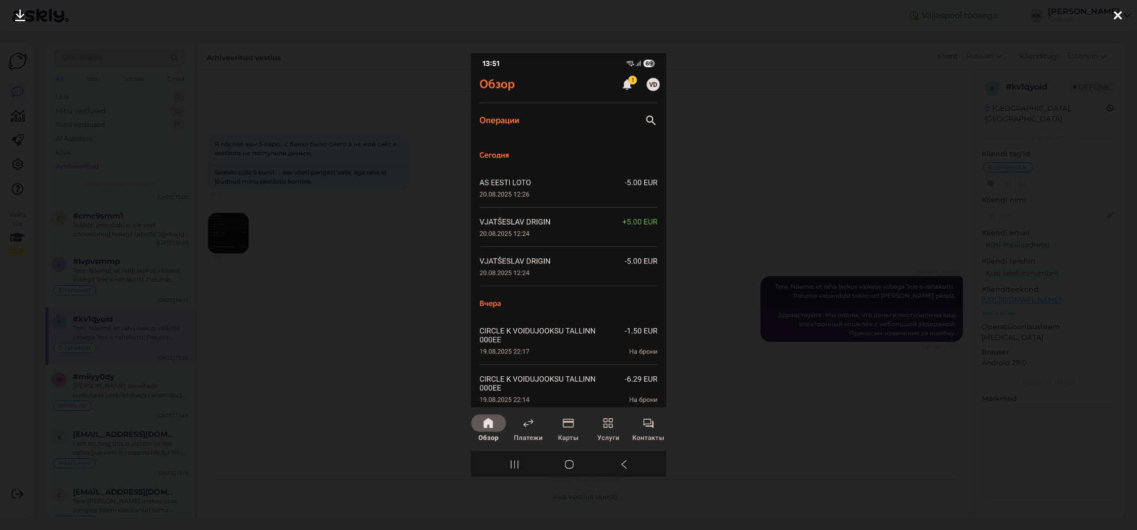
click at [1115, 10] on icon at bounding box center [1117, 16] width 8 height 13
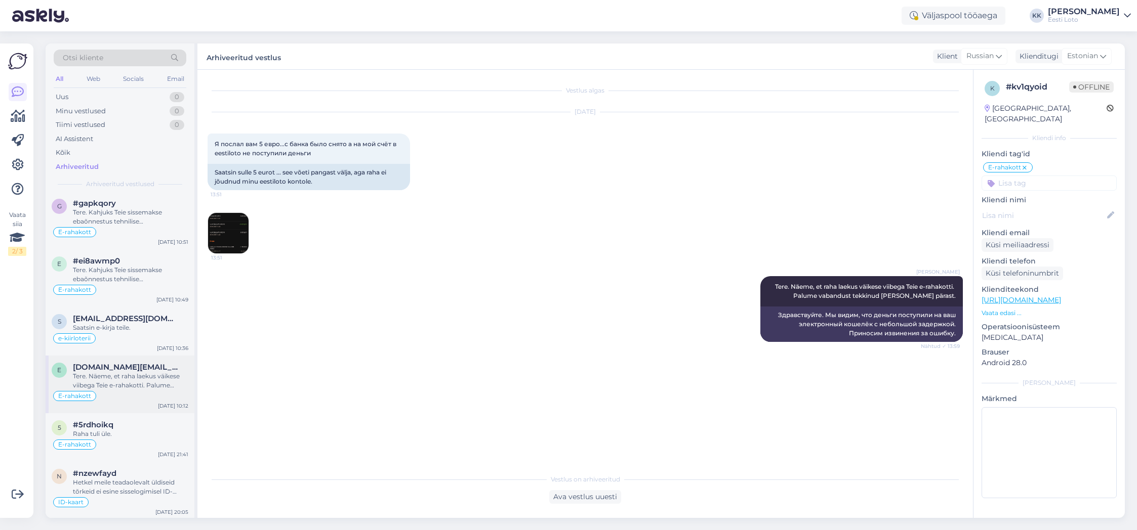
scroll to position [886, 0]
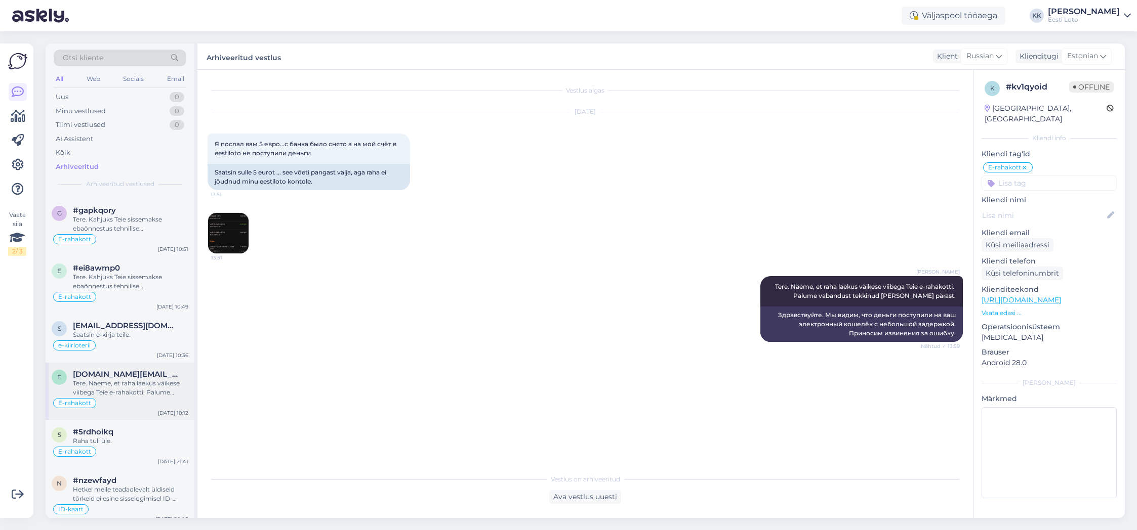
click at [131, 379] on div "Tere. Näeme, et raha laekus väikese viibega Teie e-rahakotti. Palume vabandust …" at bounding box center [130, 388] width 115 height 18
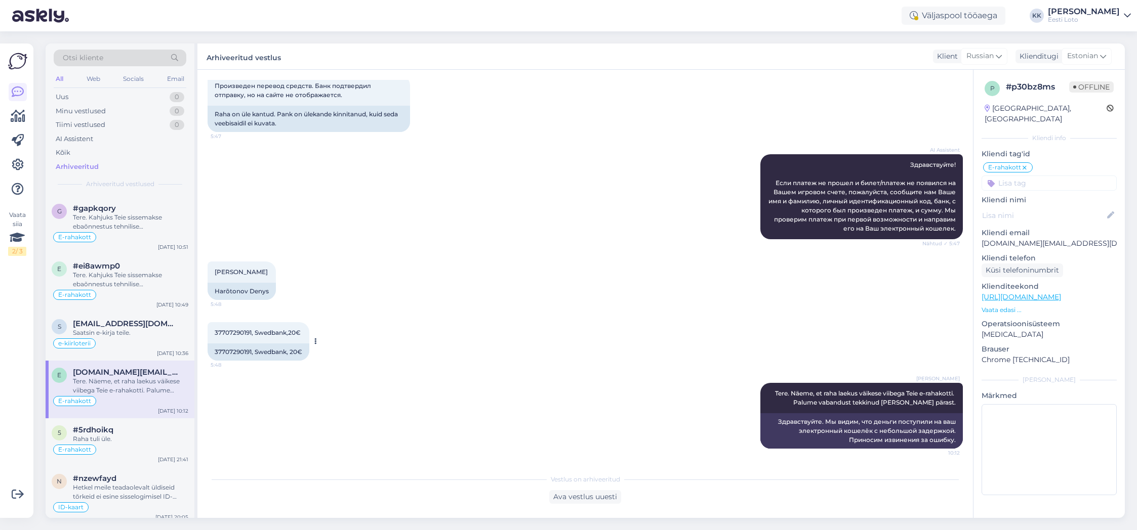
click at [238, 332] on span "37707290191, Swedbank,20€" at bounding box center [258, 333] width 86 height 8
copy span "37707290191"
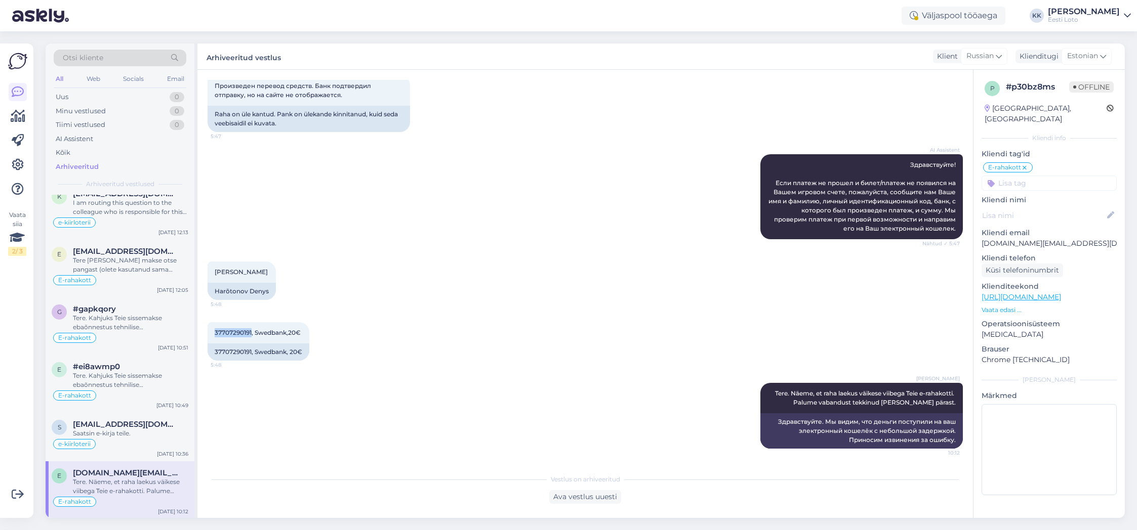
scroll to position [789, 0]
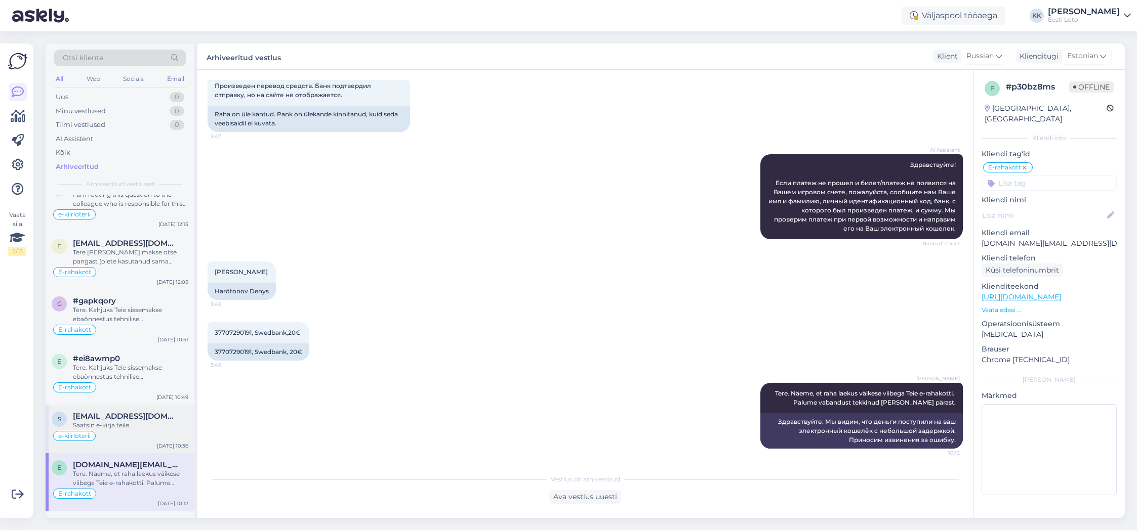
click at [140, 426] on div "Saatsin e-kirja teile." at bounding box center [130, 425] width 115 height 9
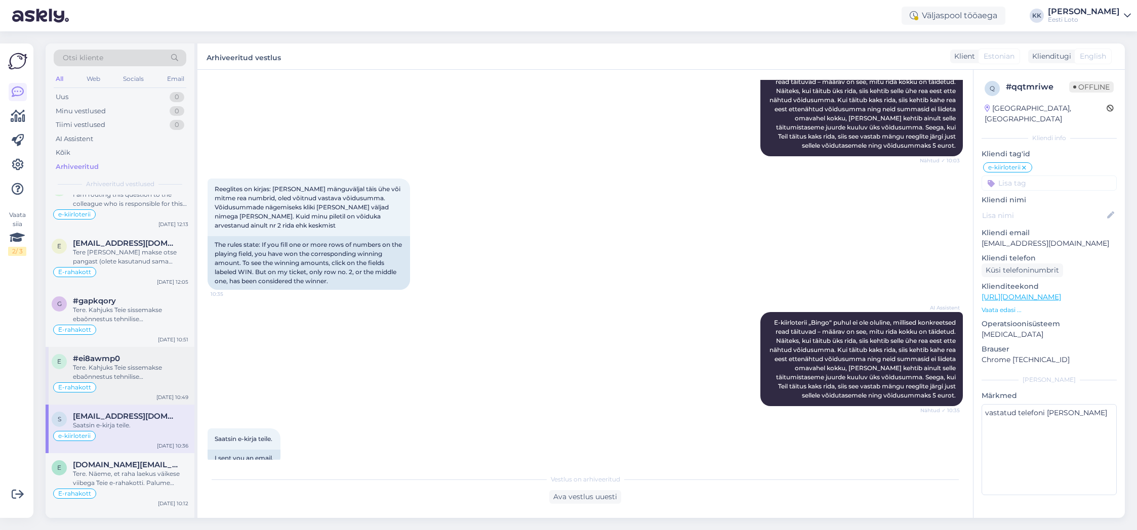
click at [140, 379] on div "Tere. Kahjuks Teie sissemakse ebaõnnestus tehnilise [PERSON_NAME] tõttu. Kontro…" at bounding box center [130, 372] width 115 height 18
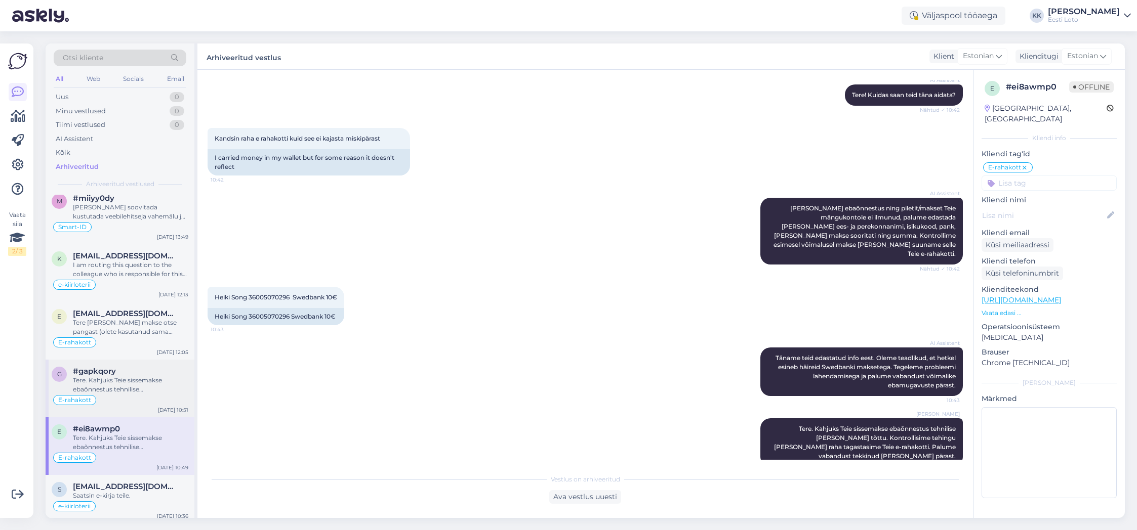
scroll to position [718, 0]
click at [134, 382] on div "Tere. Kahjuks Teie sissemakse ebaõnnestus tehnilise [PERSON_NAME] tõttu. Kontro…" at bounding box center [130, 386] width 115 height 18
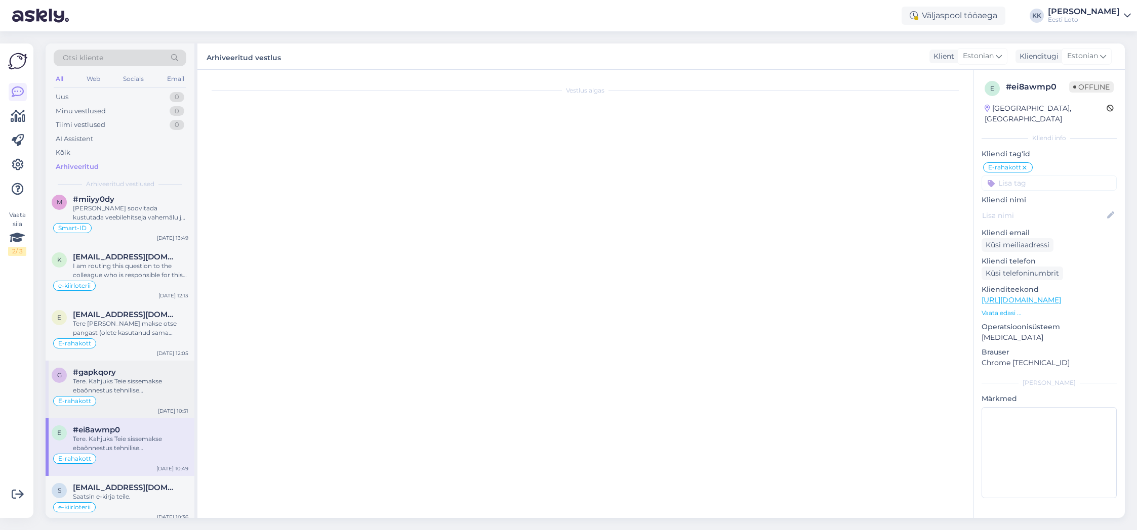
scroll to position [0, 0]
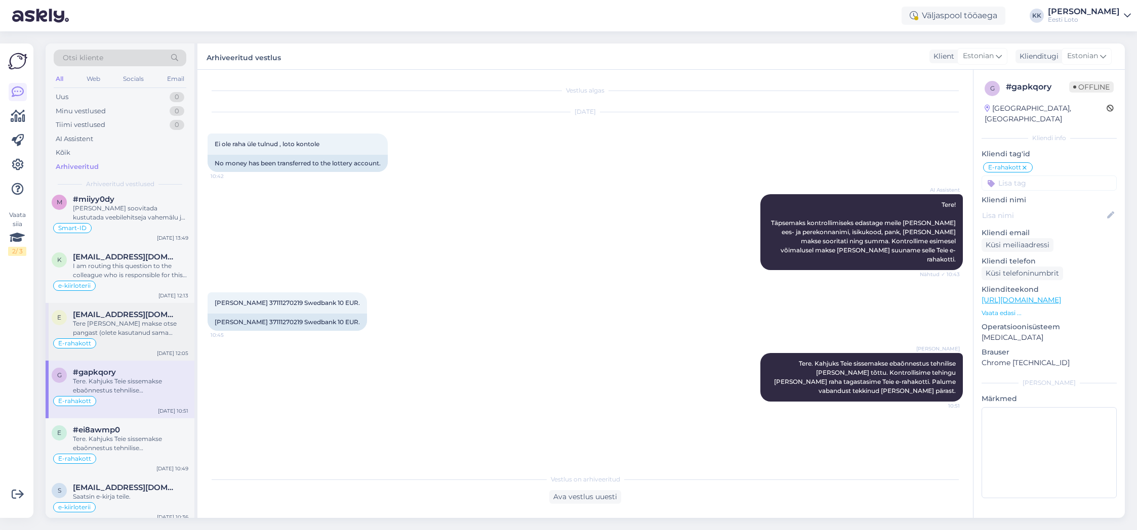
click at [145, 332] on div "Tere [PERSON_NAME] makse otse pangast (olete kasutanud sama viitenumbrit, mis o…" at bounding box center [130, 328] width 115 height 18
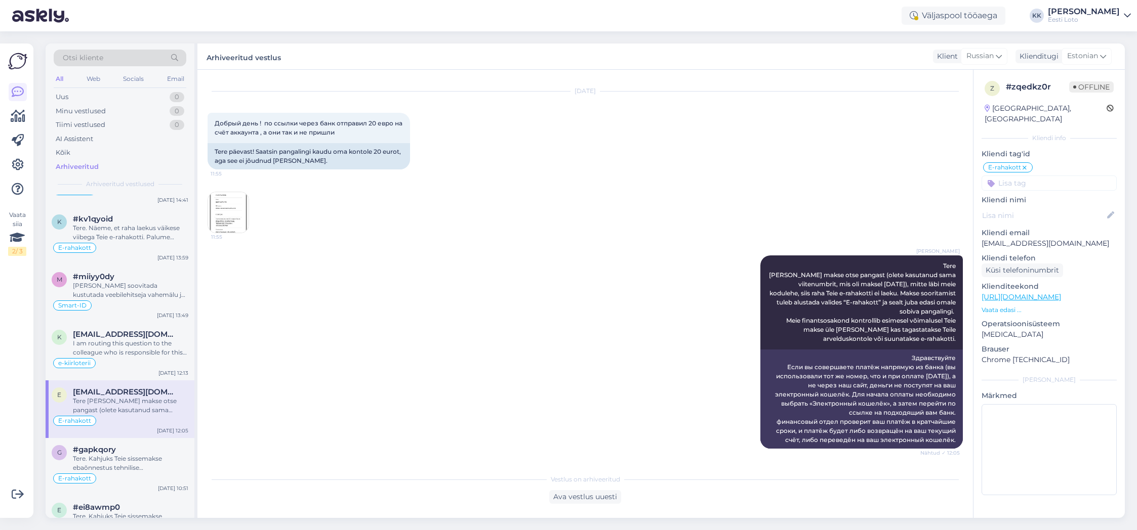
scroll to position [626, 0]
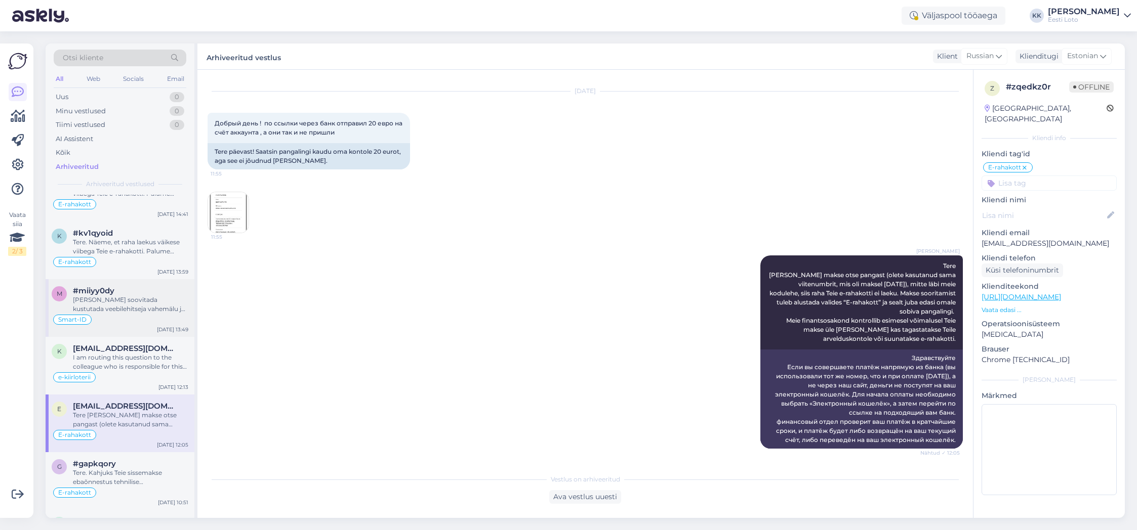
click at [131, 307] on div "[PERSON_NAME] soovitada kustutada veebilehitseja vahemälu ja kasutada võimaluse…" at bounding box center [130, 305] width 115 height 18
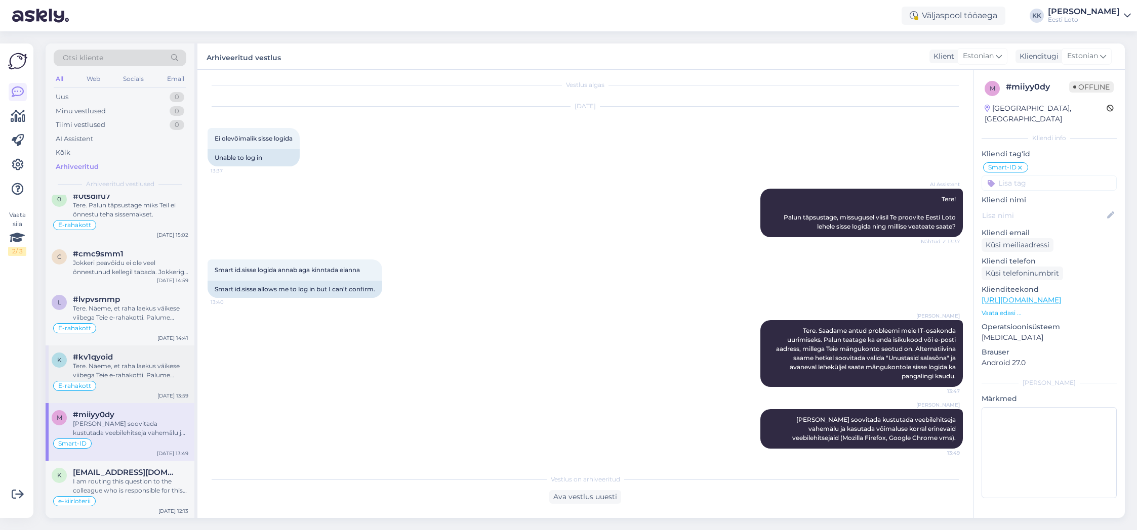
scroll to position [501, 0]
click at [127, 380] on div "Tere. Näeme, et raha laekus väikese viibega Teie e-rahakotti. Palume vabandust …" at bounding box center [130, 372] width 115 height 18
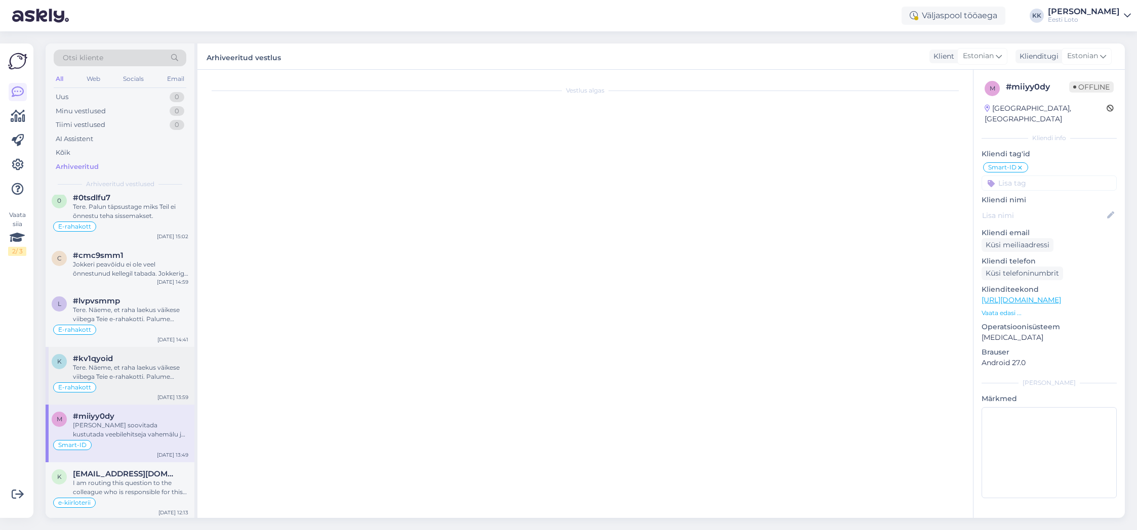
scroll to position [0, 0]
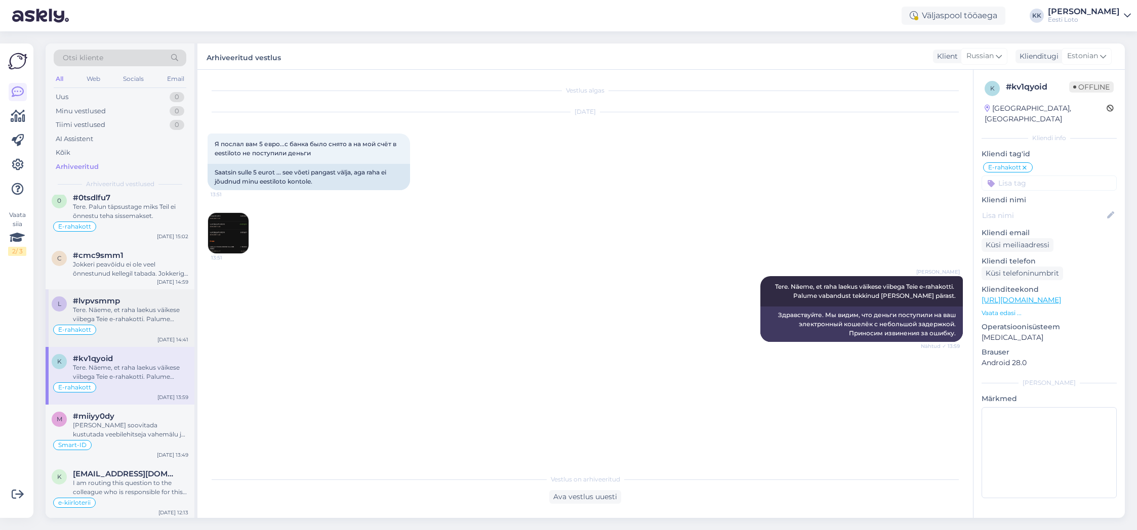
click at [142, 329] on div "E-rahakott" at bounding box center [120, 330] width 137 height 12
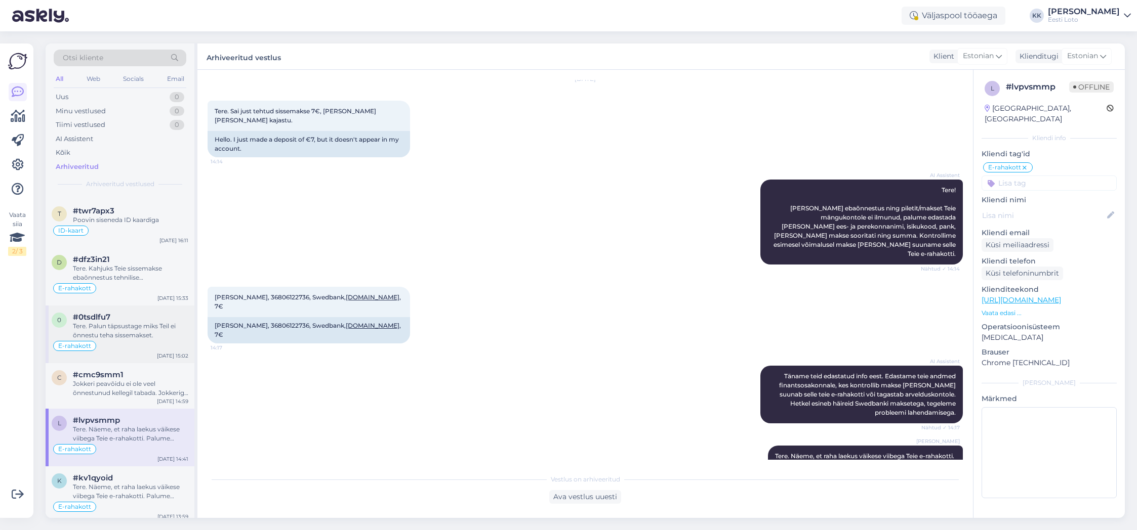
scroll to position [381, 0]
click at [110, 379] on span "#cmc9smm1" at bounding box center [98, 375] width 51 height 9
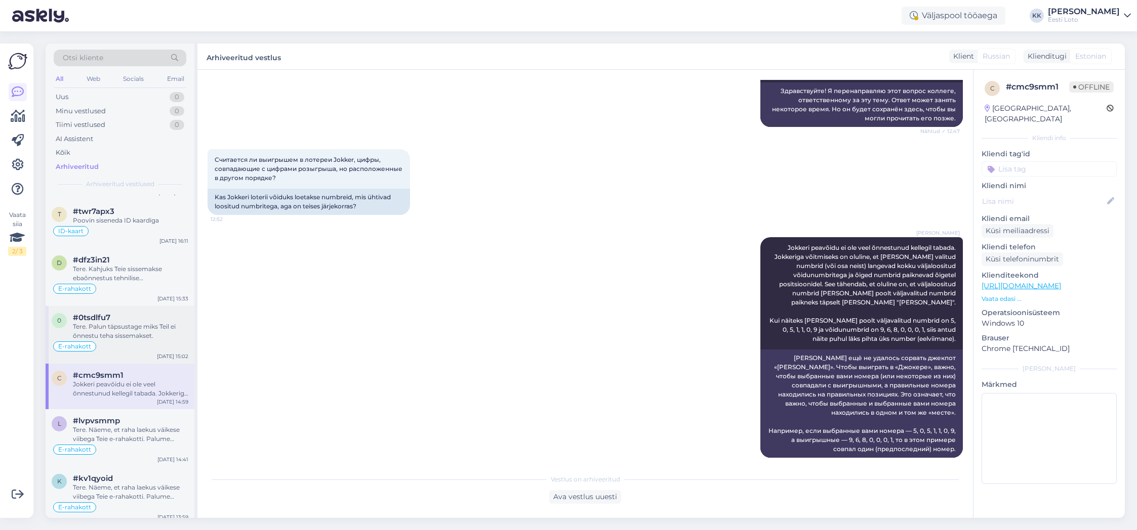
click at [138, 327] on div "Tere. Palun täpsustage miks Teil ei õnnestu teha sissemakset." at bounding box center [130, 331] width 115 height 18
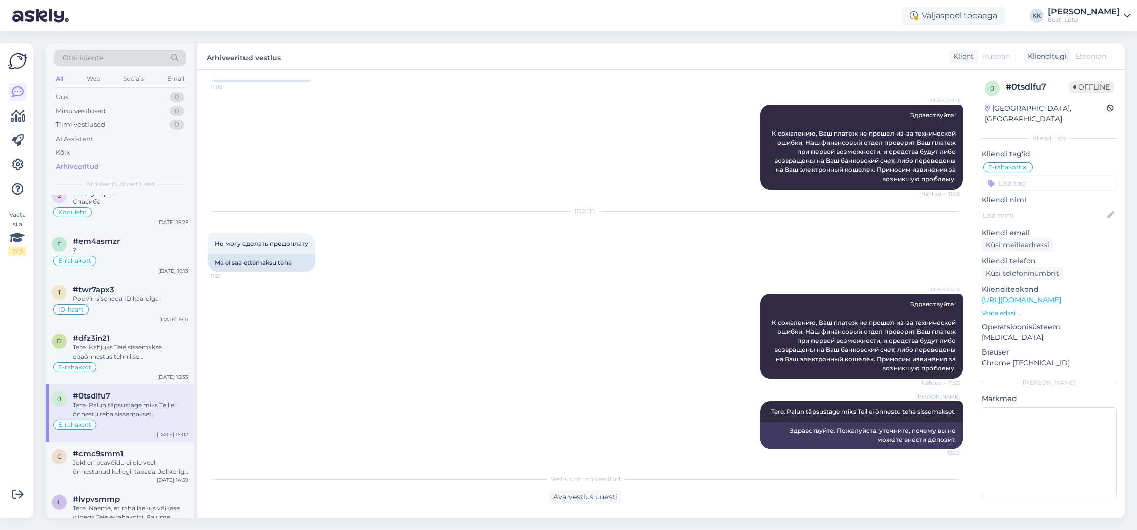
scroll to position [295, 0]
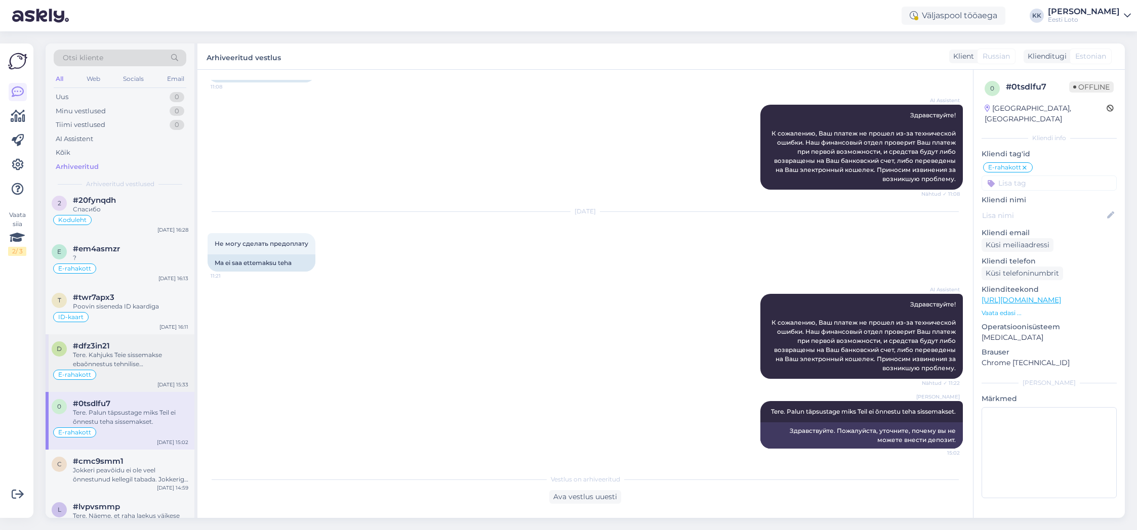
click at [135, 367] on div "Tere. Kahjuks Teie sissemakse ebaõnnestus tehnilise [PERSON_NAME] tõttu. Kontro…" at bounding box center [130, 360] width 115 height 18
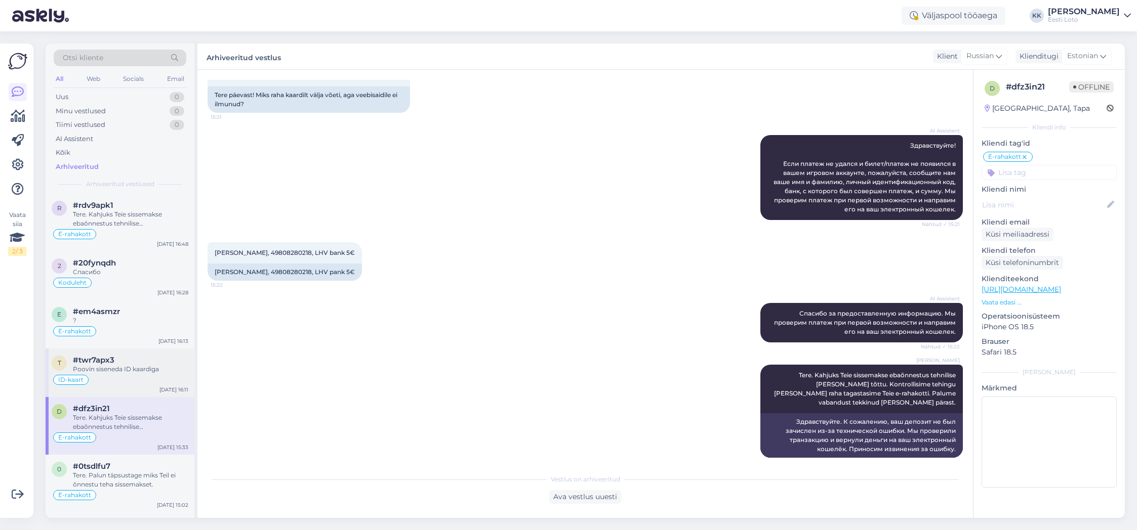
scroll to position [226, 0]
click at [129, 370] on div "Poovin siseneda ID kaardiga" at bounding box center [130, 374] width 115 height 9
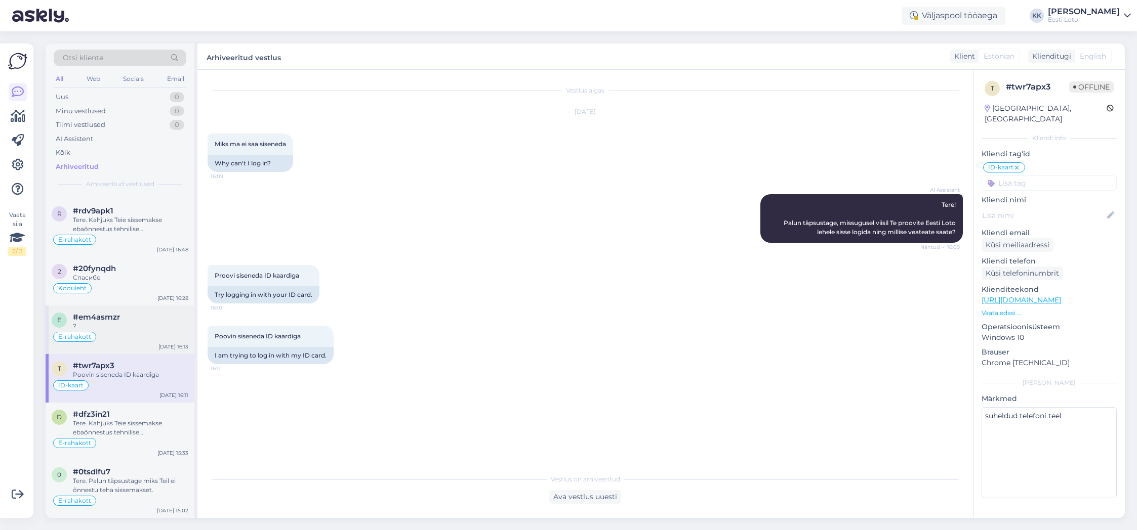
scroll to position [227, 0]
click at [140, 332] on div "E-rahakott" at bounding box center [120, 337] width 137 height 12
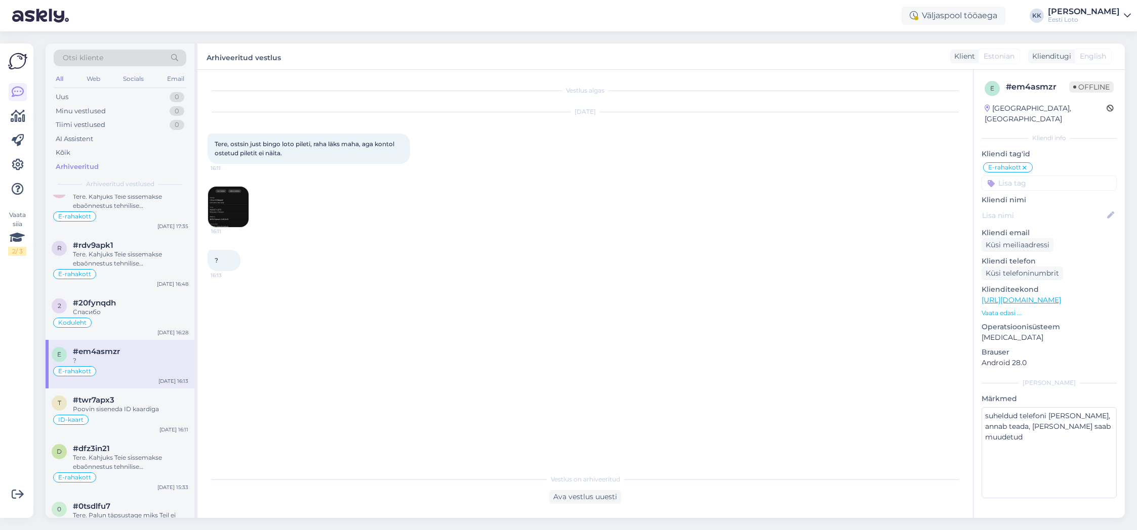
scroll to position [189, 0]
click at [131, 324] on div "Koduleht" at bounding box center [120, 326] width 137 height 12
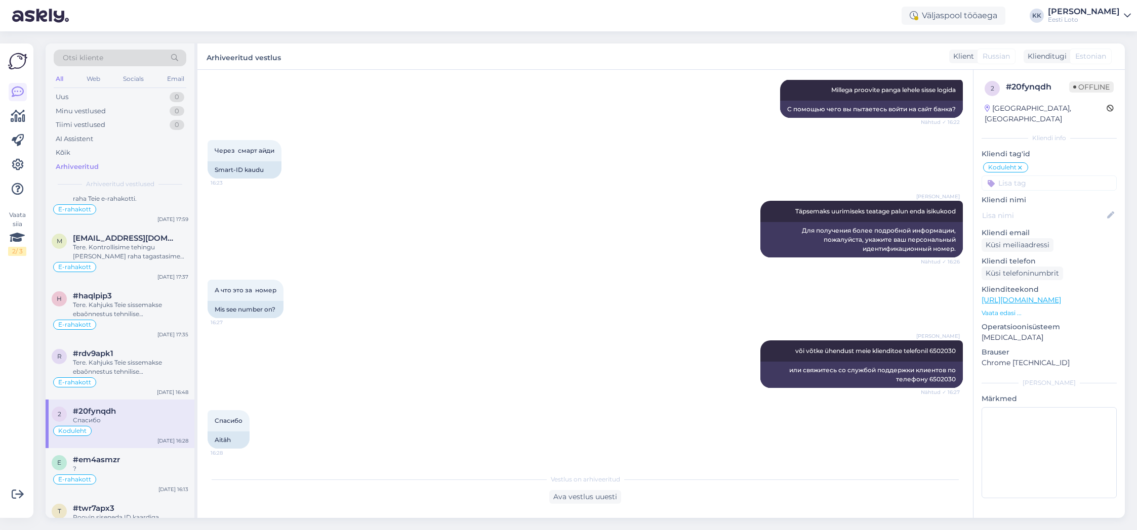
scroll to position [81, 0]
click at [122, 366] on div "Tere. Kahjuks Teie sissemakse ebaõnnestus tehnilise [PERSON_NAME] tõttu. Kontro…" at bounding box center [130, 369] width 115 height 18
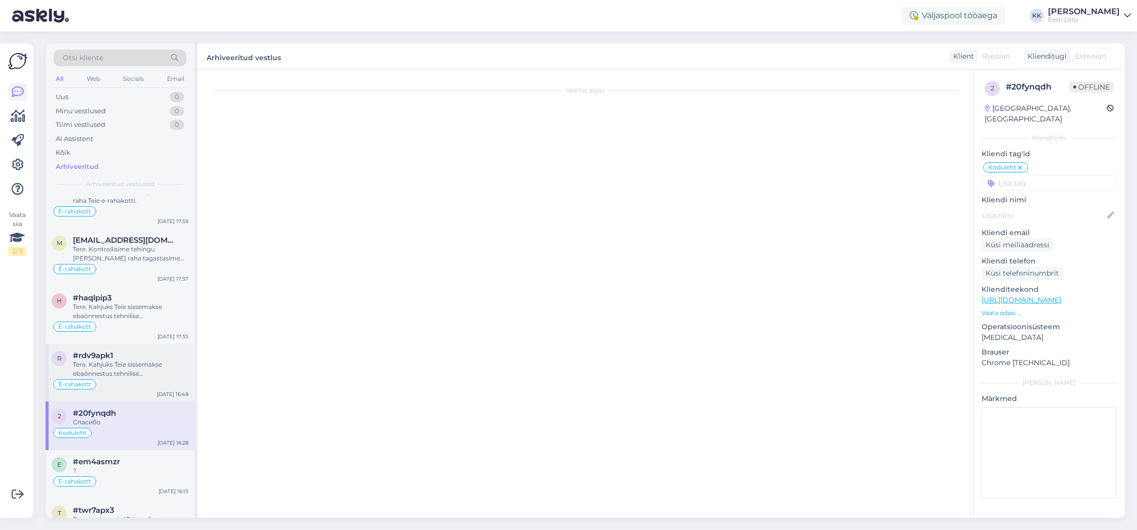
scroll to position [66, 0]
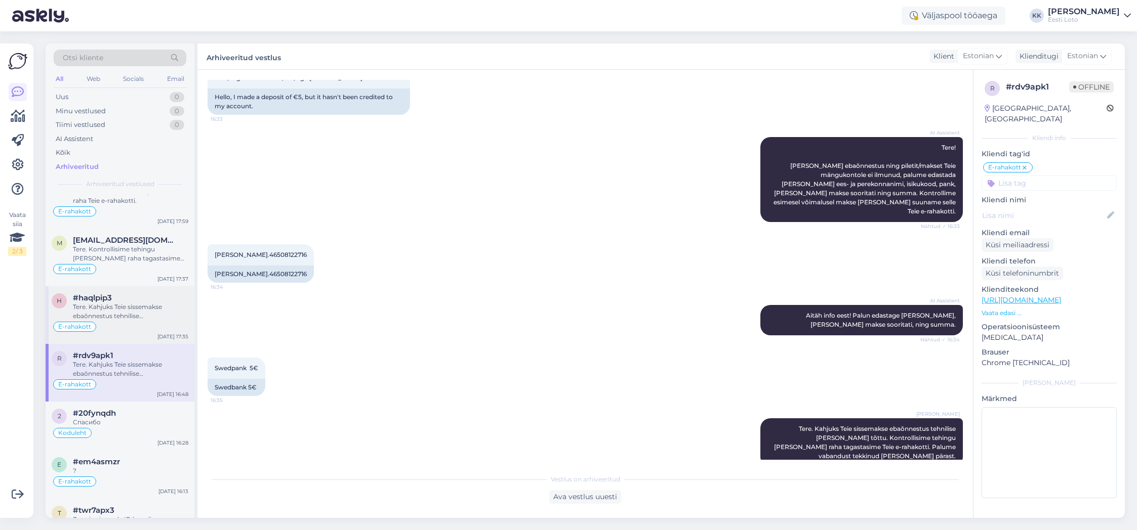
click at [131, 316] on div "Tere. Kahjuks Teie sissemakse ebaõnnestus tehnilise [PERSON_NAME] tõttu. Kontro…" at bounding box center [130, 312] width 115 height 18
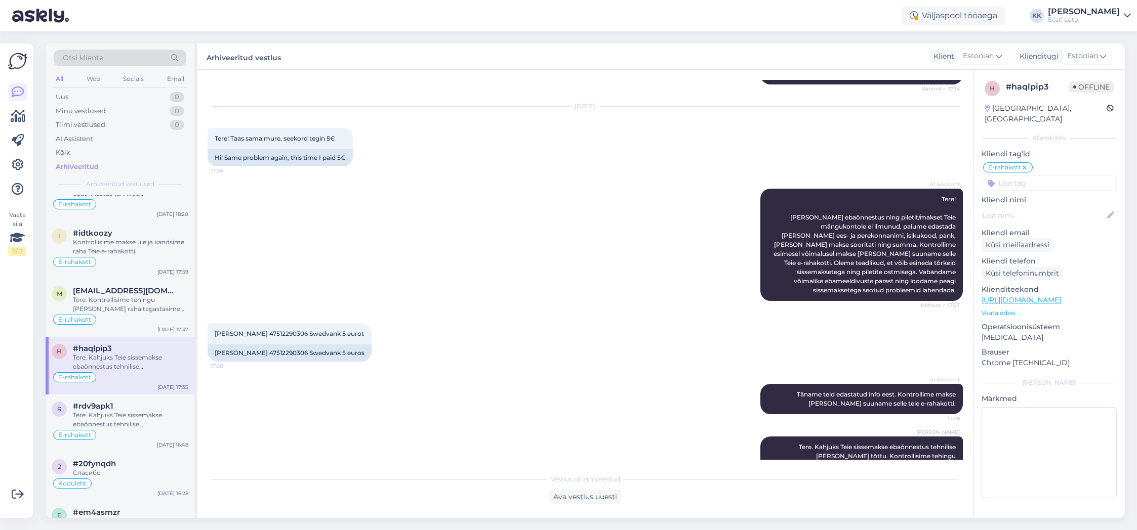
scroll to position [29, 0]
click at [152, 303] on div "Tere. Kontrollisime tehingu [PERSON_NAME] raha tagastasime Teie e-rahakotti." at bounding box center [130, 306] width 115 height 18
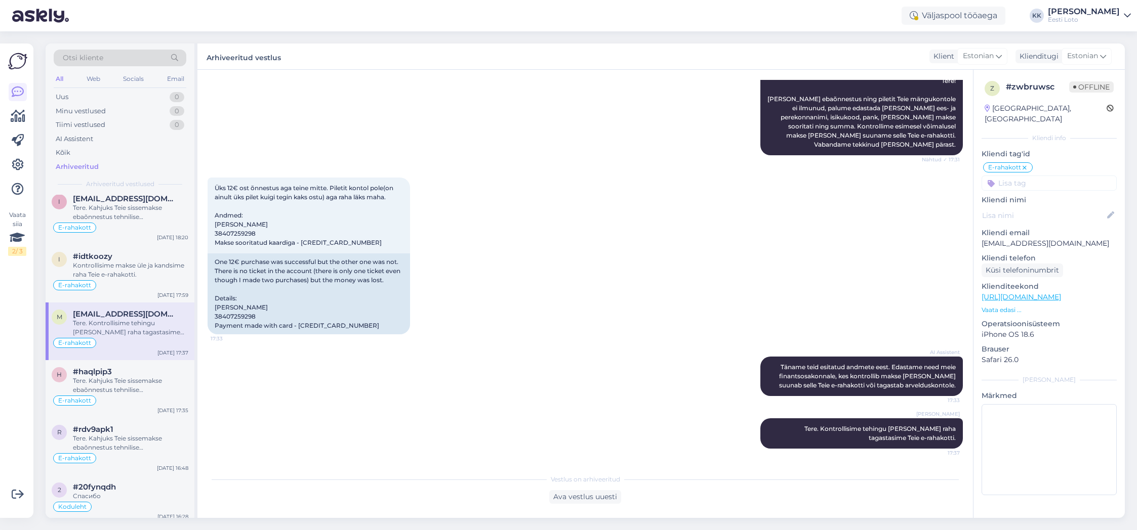
scroll to position [0, 0]
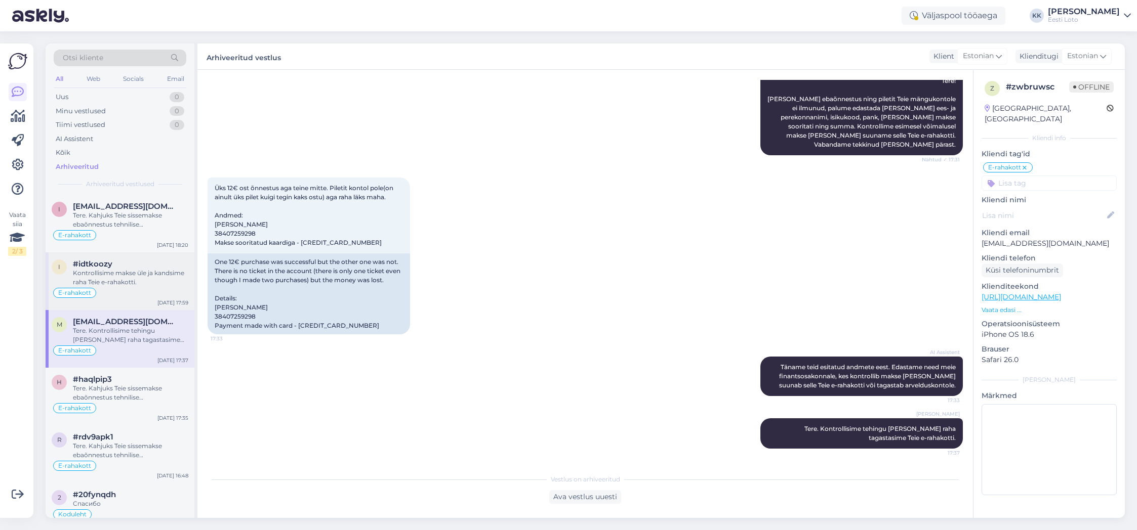
click at [146, 273] on div "Kontrollisime makse üle ja kandsime raha Teie e-rahakotti." at bounding box center [130, 278] width 115 height 18
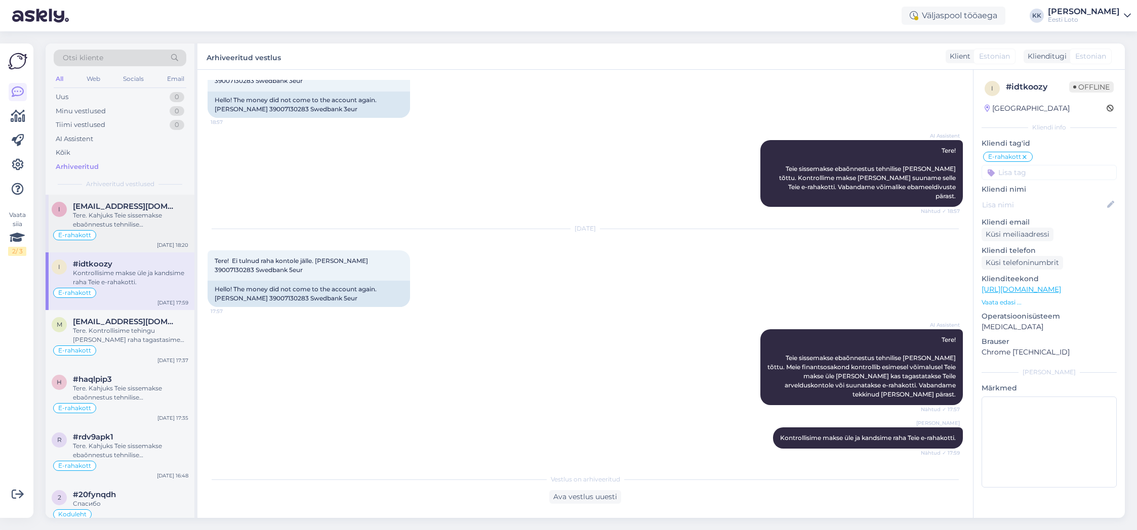
click at [129, 215] on div "Tere. Kahjuks Teie sissemakse ebaõnnestus tehnilise [PERSON_NAME] tõttu. Kontro…" at bounding box center [130, 220] width 115 height 18
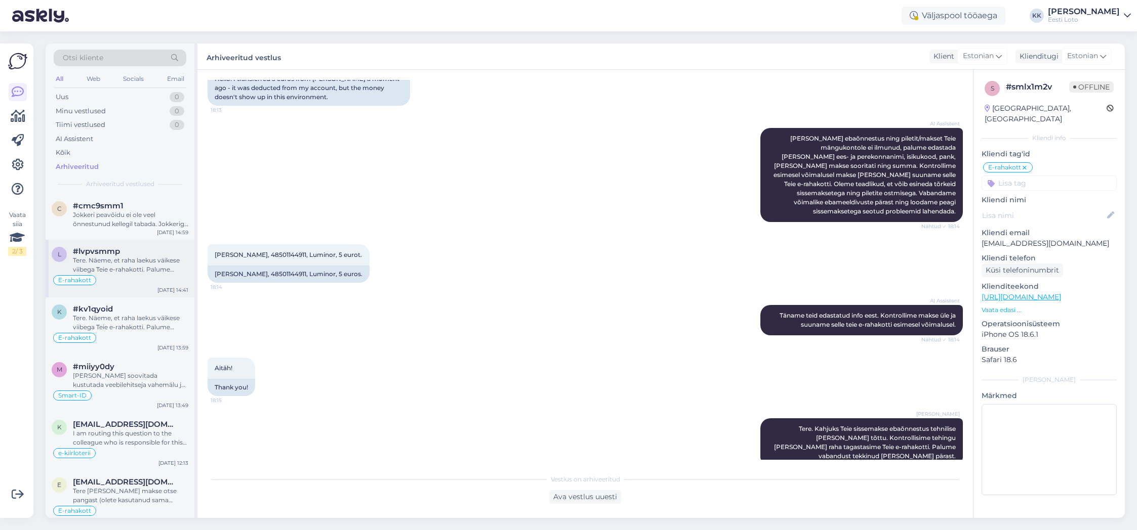
click at [153, 263] on div "Tere. Näeme, et raha laekus väikese viibega Teie e-rahakotti. Palume vabandust …" at bounding box center [130, 265] width 115 height 18
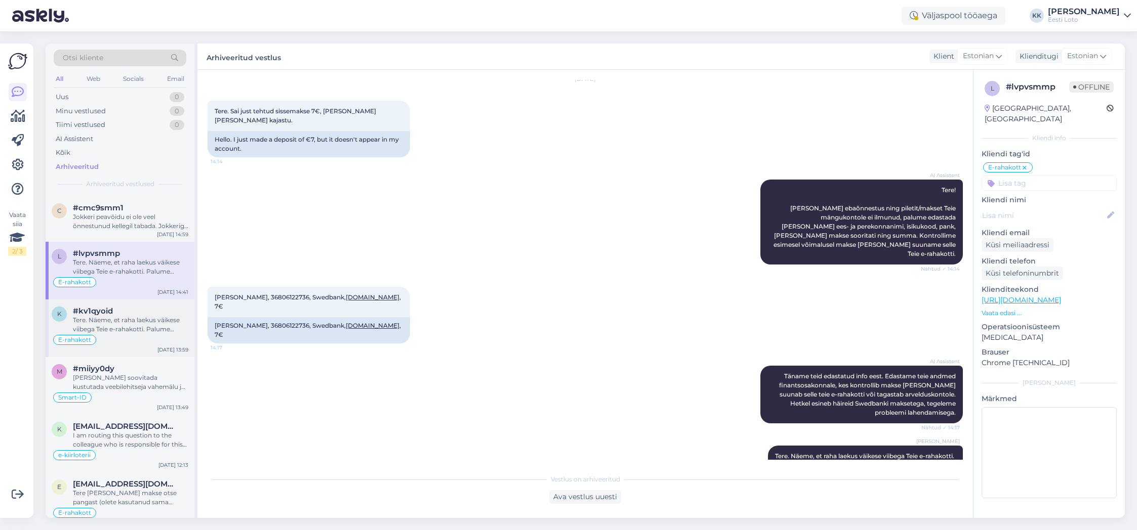
scroll to position [546, 0]
click at [134, 329] on div "Tere. Näeme, et raha laekus väikese viibega Teie e-rahakotti. Palume vabandust …" at bounding box center [130, 327] width 115 height 18
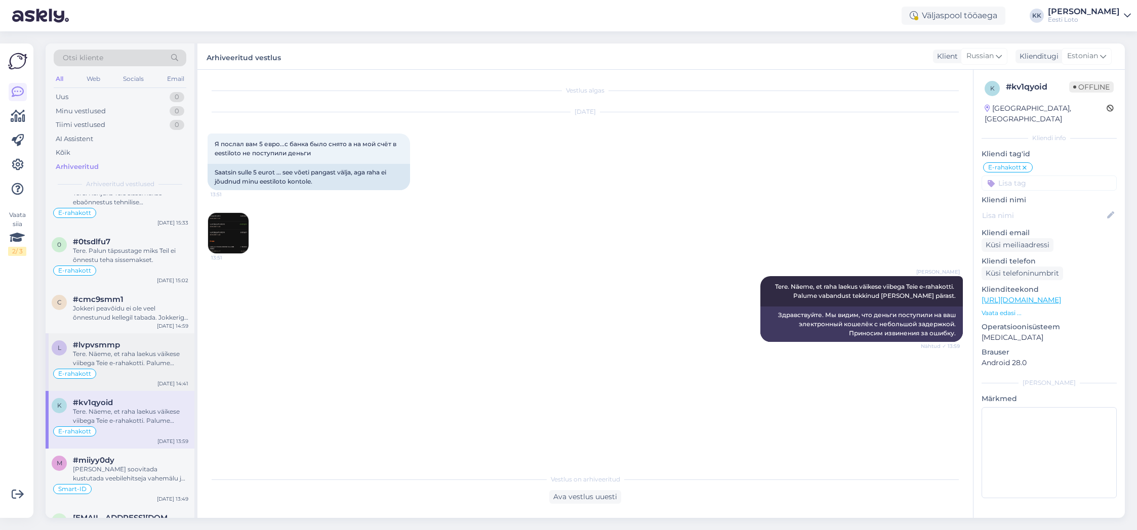
scroll to position [468, 0]
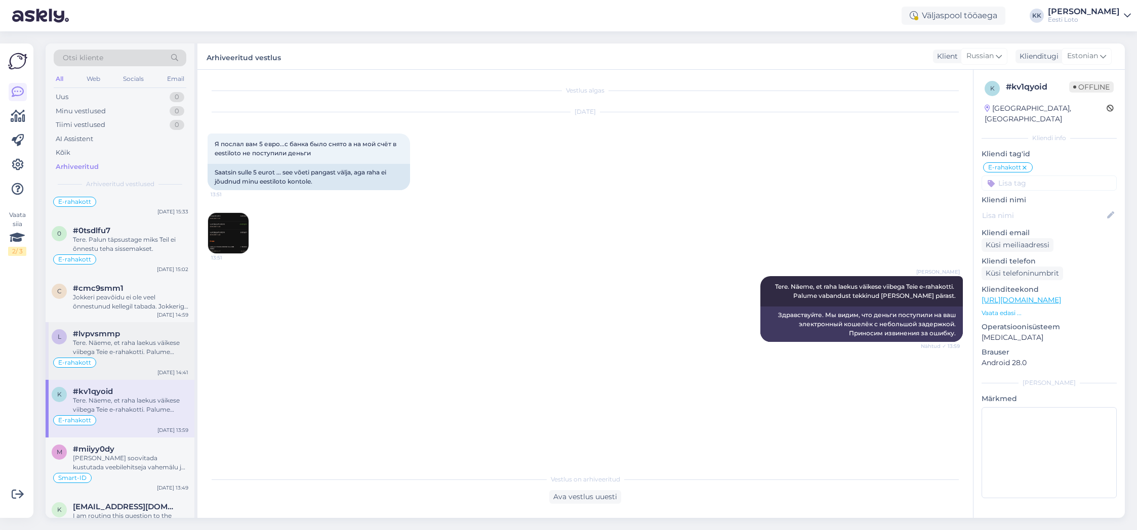
click at [140, 360] on div "E-rahakott" at bounding box center [120, 363] width 137 height 12
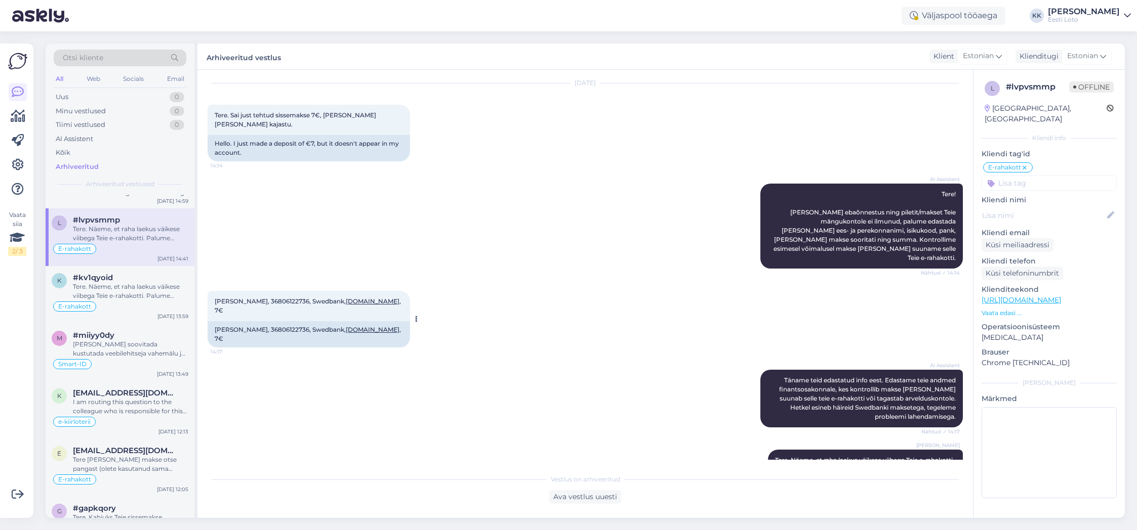
scroll to position [27, 0]
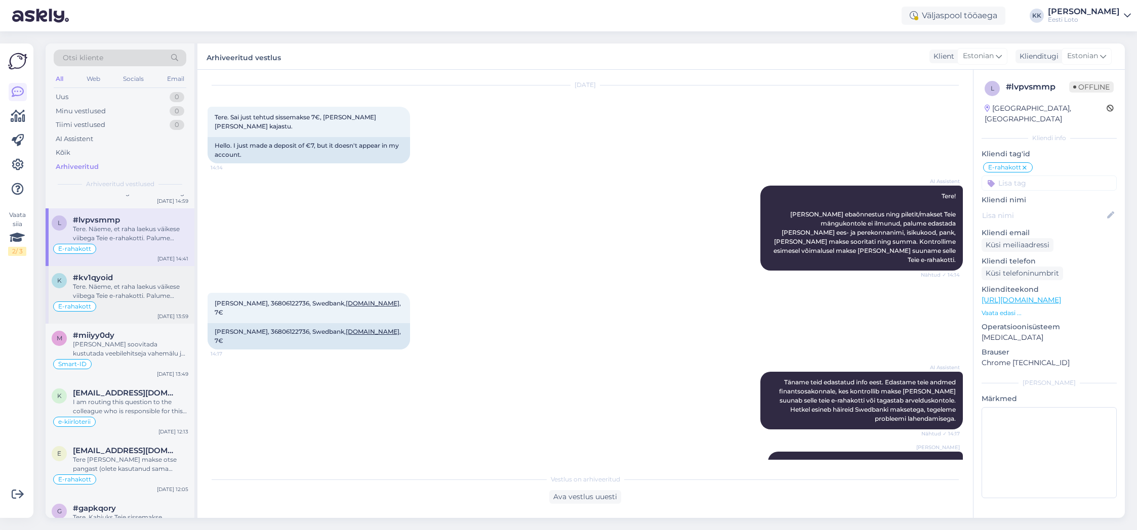
click at [145, 294] on div "Tere. Näeme, et raha laekus väikese viibega Teie e-rahakotti. Palume vabandust …" at bounding box center [130, 291] width 115 height 18
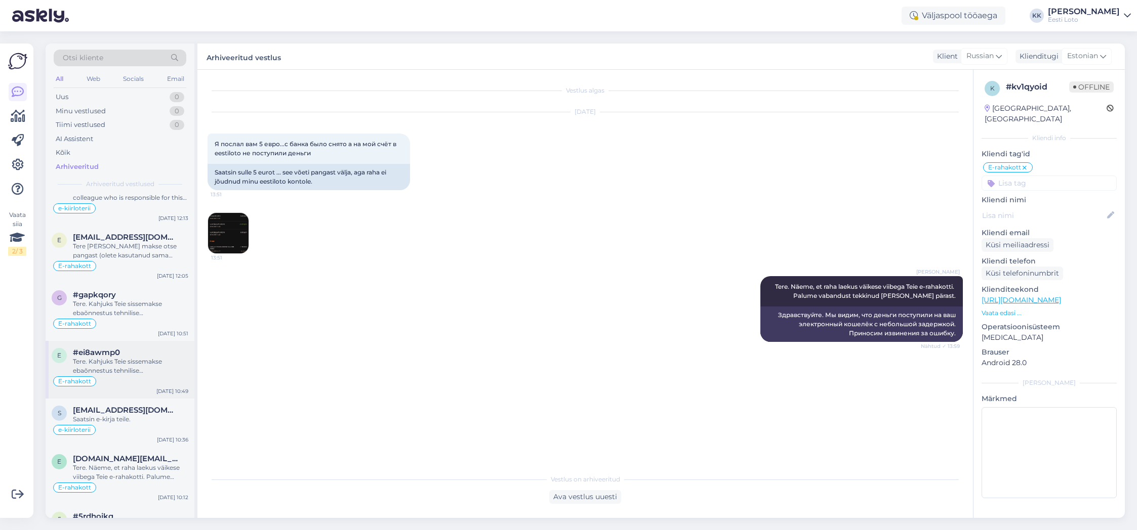
scroll to position [799, 0]
click at [134, 471] on div "Tere. Näeme, et raha laekus väikese viibega Teie e-rahakotti. Palume vabandust …" at bounding box center [130, 469] width 115 height 18
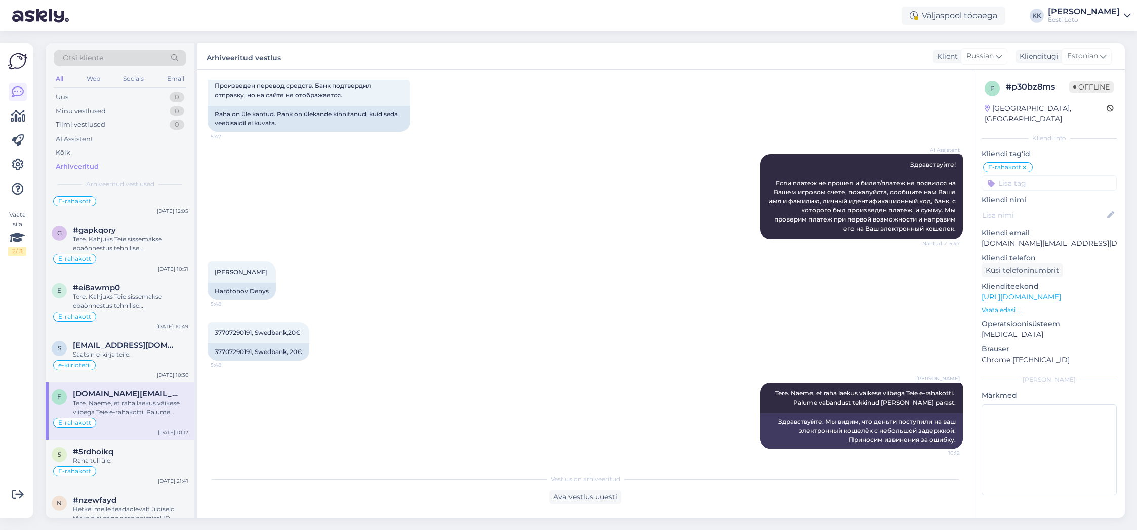
scroll to position [869, 0]
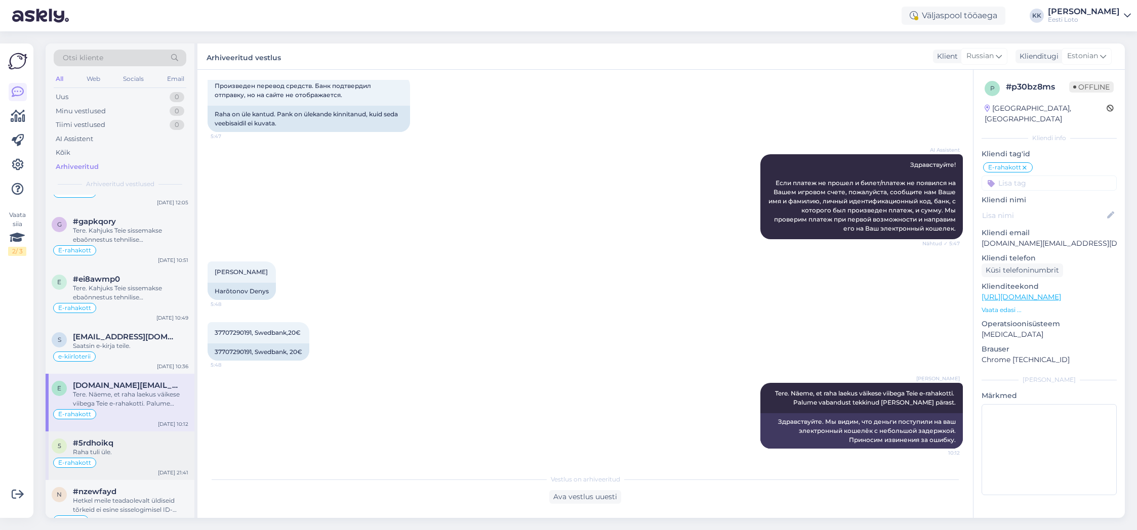
click at [143, 455] on div "Raha tuli üle." at bounding box center [130, 452] width 115 height 9
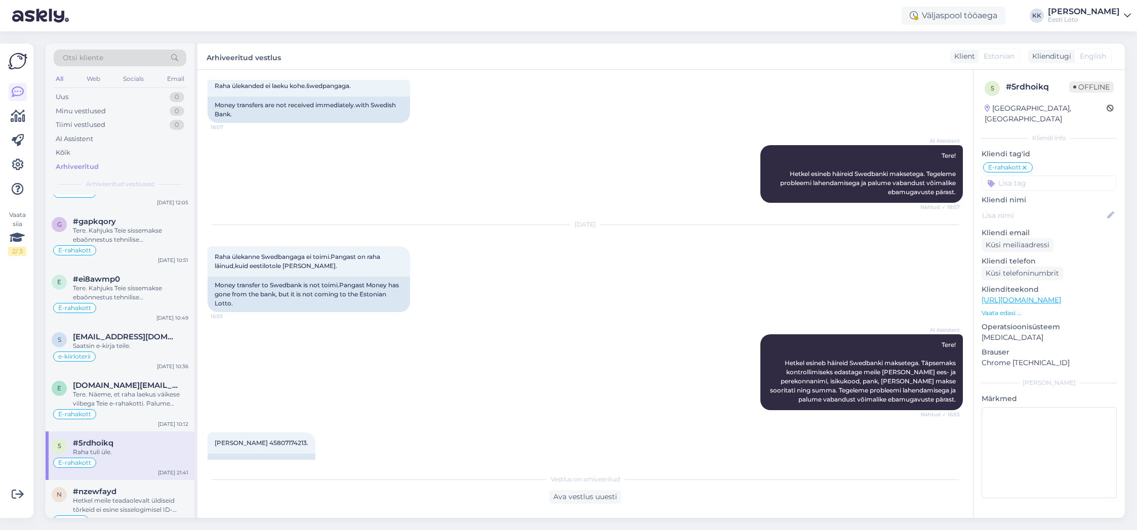
scroll to position [3404, 0]
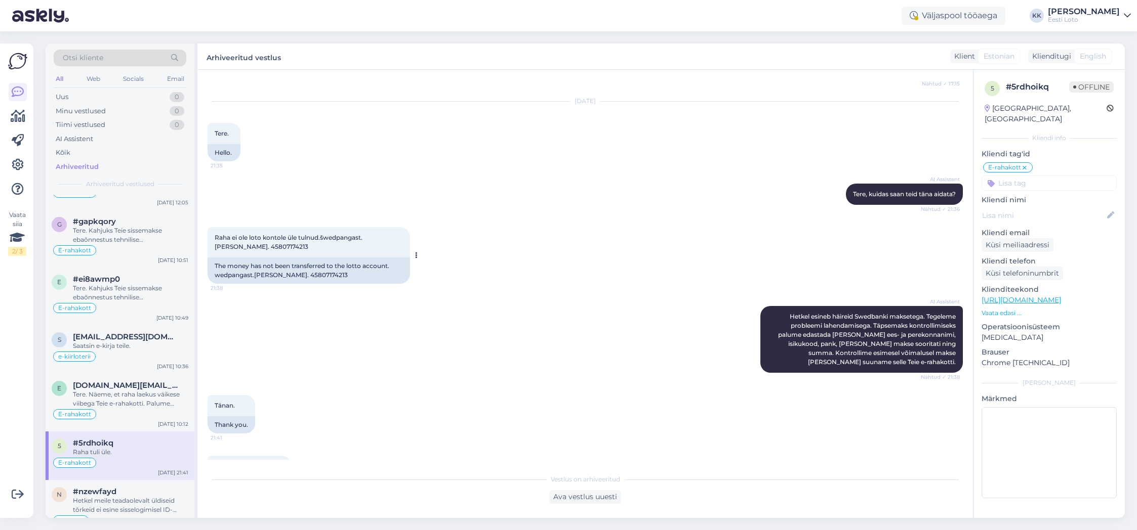
click at [265, 234] on span "Raha ei ole loto kontole üle tulnud.šwedpangast.[PERSON_NAME]. 45807174213" at bounding box center [289, 242] width 148 height 17
copy span "45807174213"
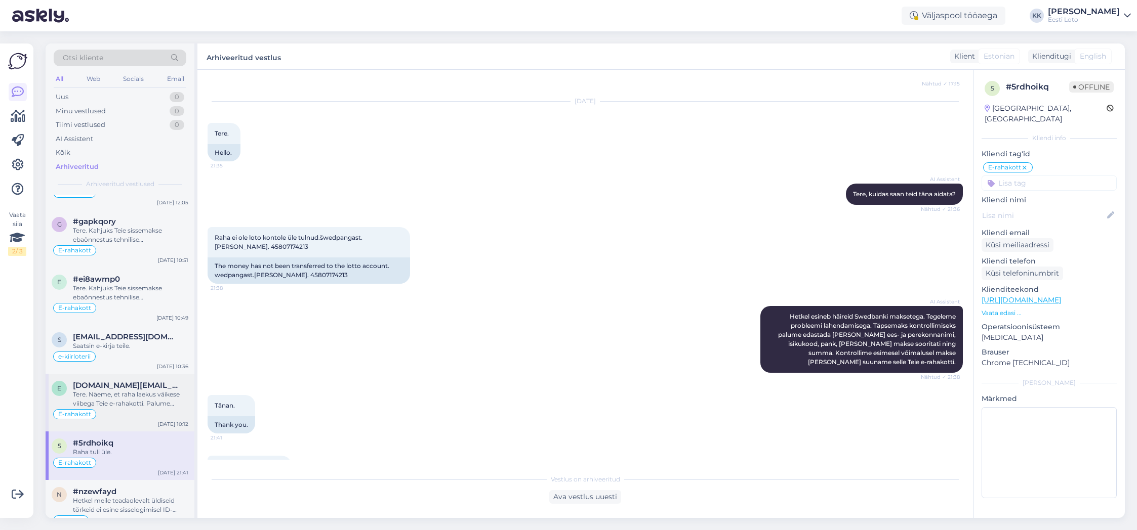
click at [134, 409] on div "E-rahakott" at bounding box center [120, 414] width 137 height 12
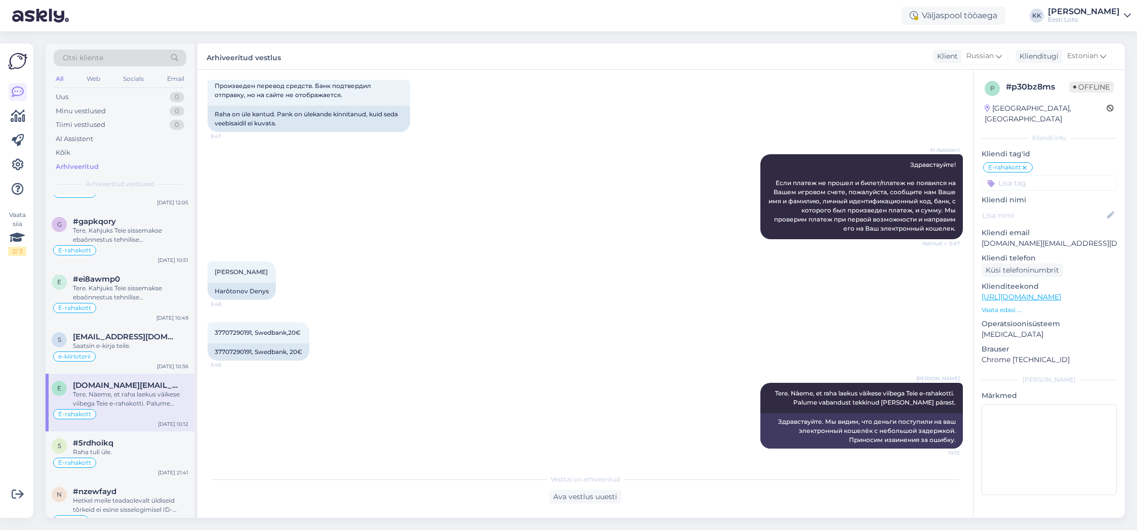
scroll to position [865, 0]
click at [234, 330] on span "37707290191, Swedbank,20€" at bounding box center [258, 333] width 86 height 8
copy span "37707290191"
click at [124, 355] on div "e-kiirloterii" at bounding box center [120, 360] width 137 height 12
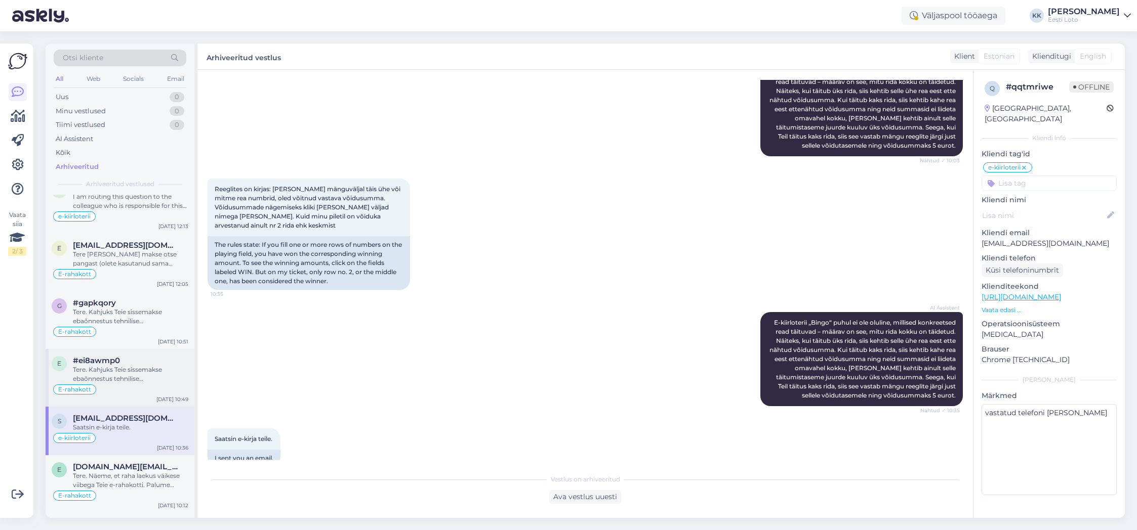
scroll to position [760, 0]
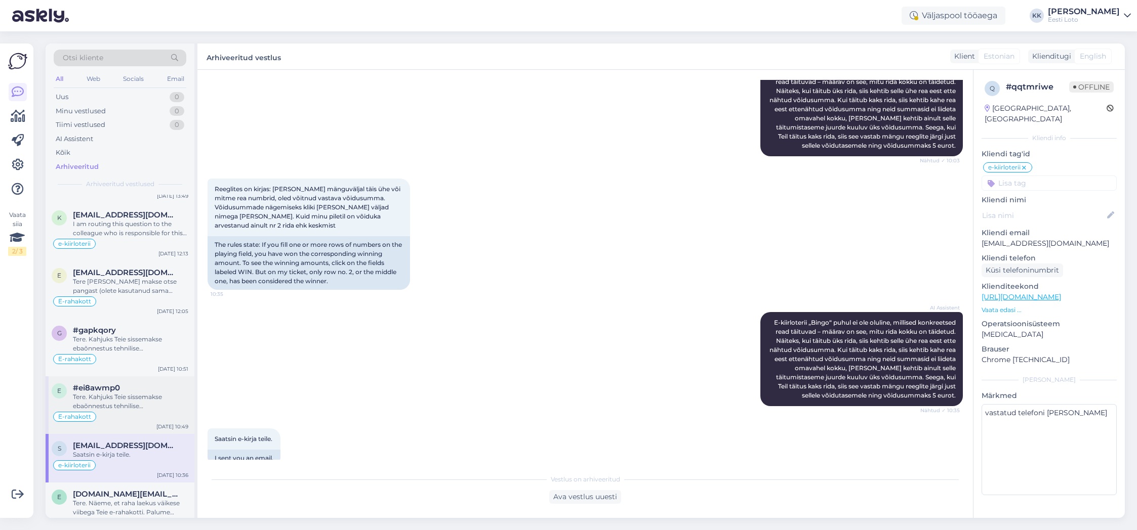
click at [135, 414] on div "E-rahakott" at bounding box center [120, 417] width 137 height 12
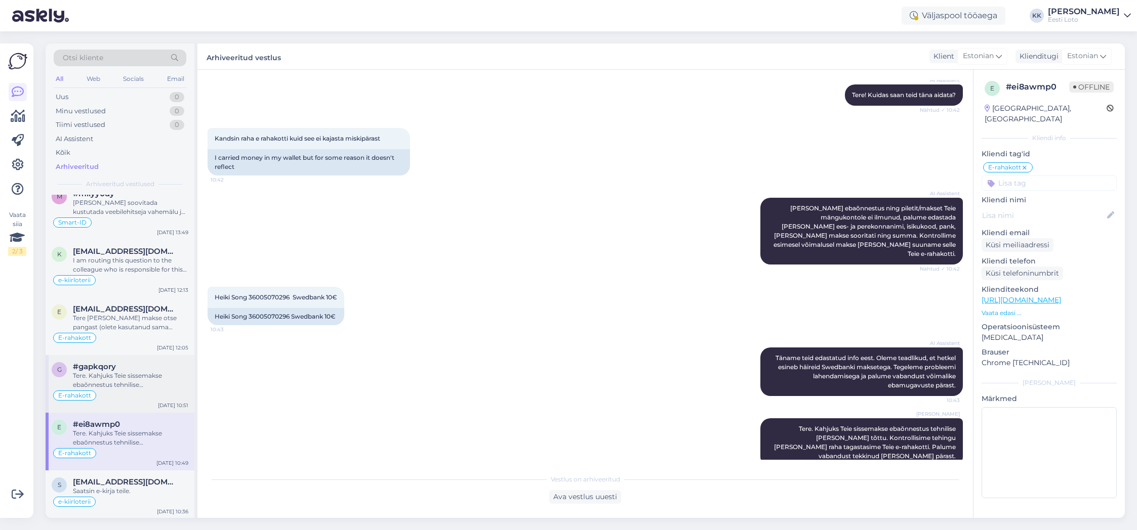
scroll to position [715, 0]
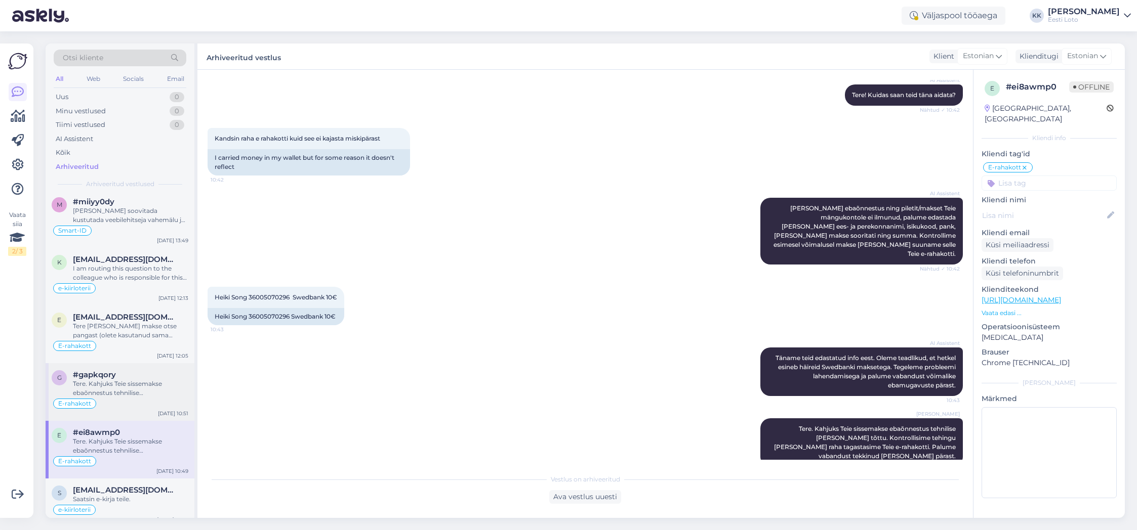
click at [139, 391] on div "Tere. Kahjuks Teie sissemakse ebaõnnestus tehnilise [PERSON_NAME] tõttu. Kontro…" at bounding box center [130, 389] width 115 height 18
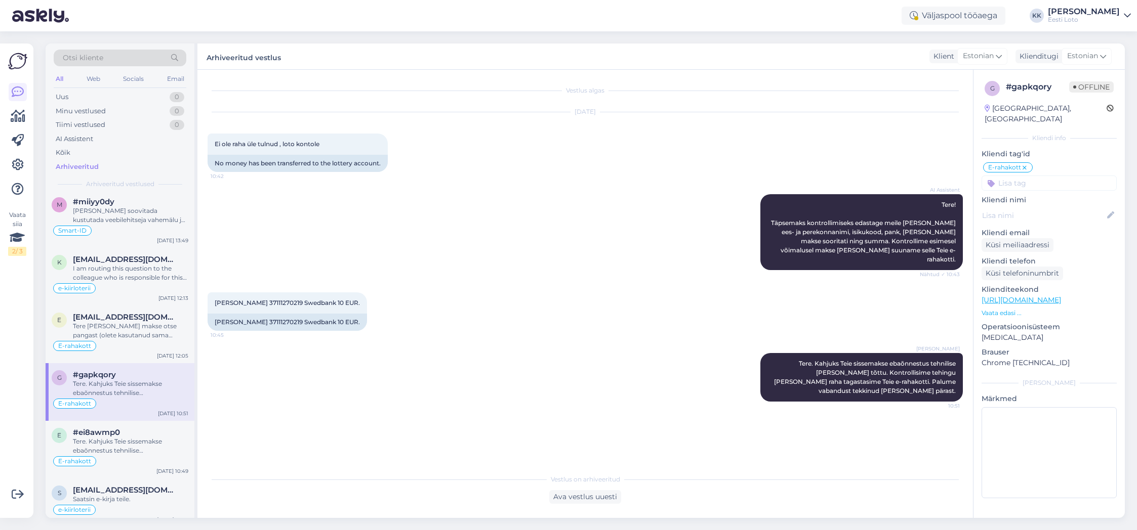
scroll to position [0, 0]
click at [134, 336] on div "Tere [PERSON_NAME] makse otse pangast (olete kasutanud sama viitenumbrit, mis o…" at bounding box center [130, 331] width 115 height 18
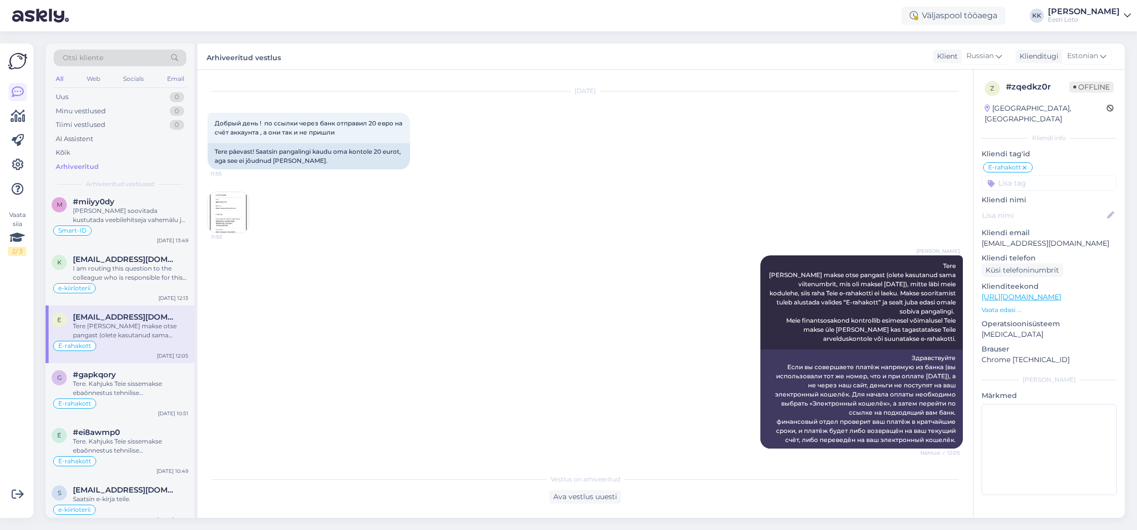
scroll to position [703, 0]
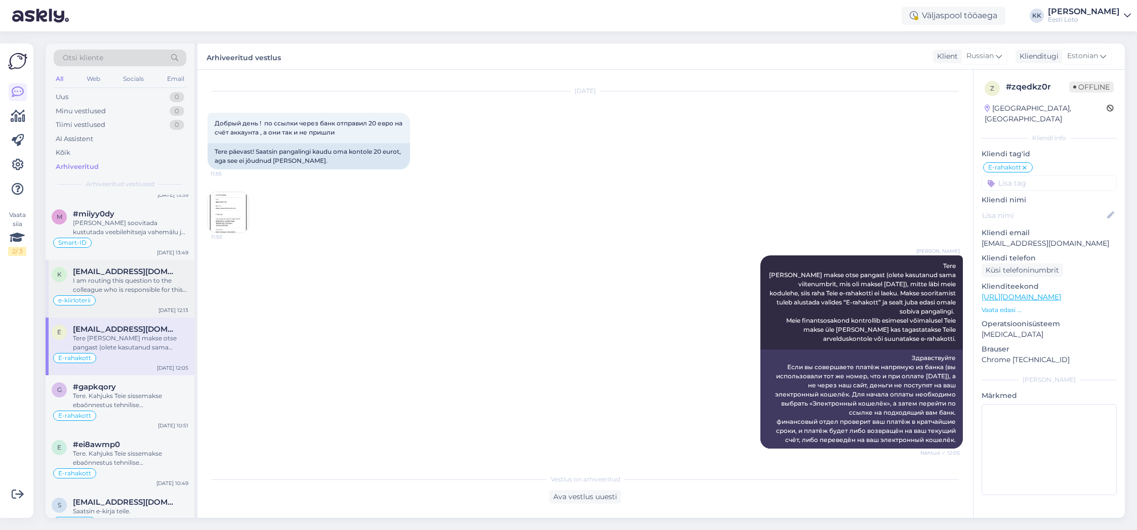
click at [153, 289] on div "I am routing this question to the colleague who is responsible for this topic. …" at bounding box center [130, 285] width 115 height 18
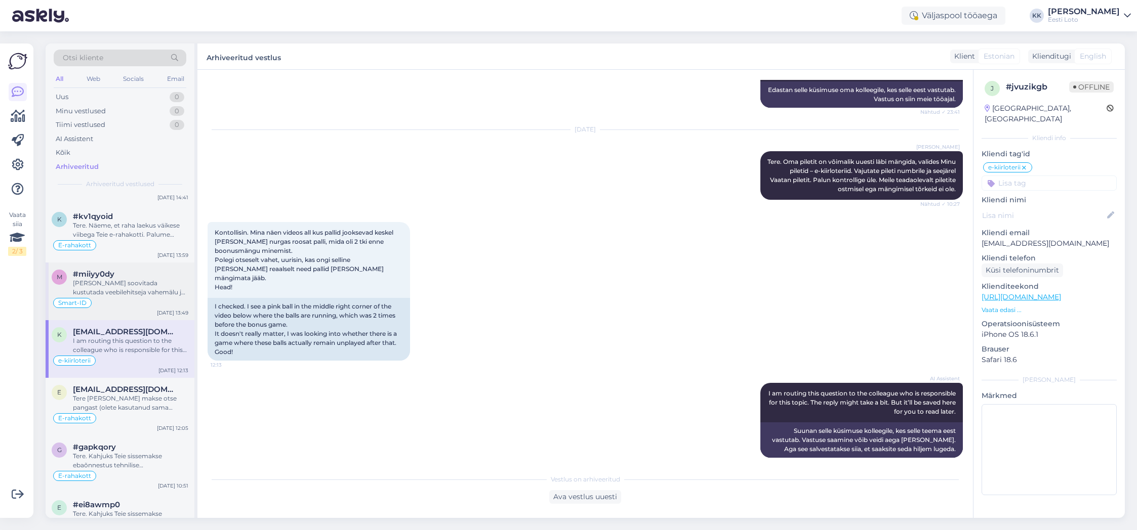
scroll to position [641, 0]
click at [129, 287] on div "[PERSON_NAME] soovitada kustutada veebilehitseja vahemälu ja kasutada võimaluse…" at bounding box center [130, 290] width 115 height 18
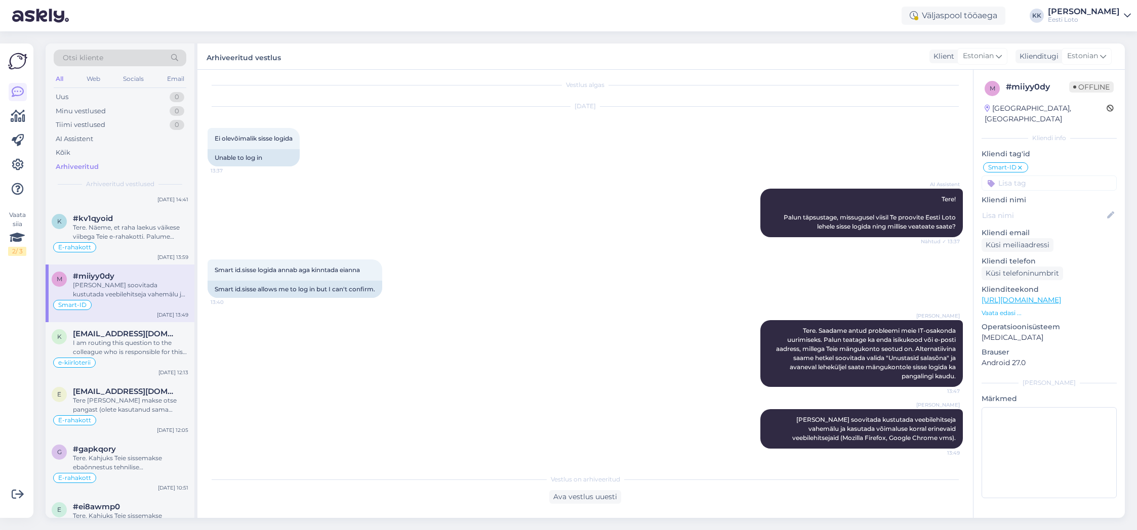
scroll to position [6, 0]
click at [153, 238] on div "Tere. Näeme, et raha laekus väikese viibega Teie e-rahakotti. Palume vabandust …" at bounding box center [130, 232] width 115 height 18
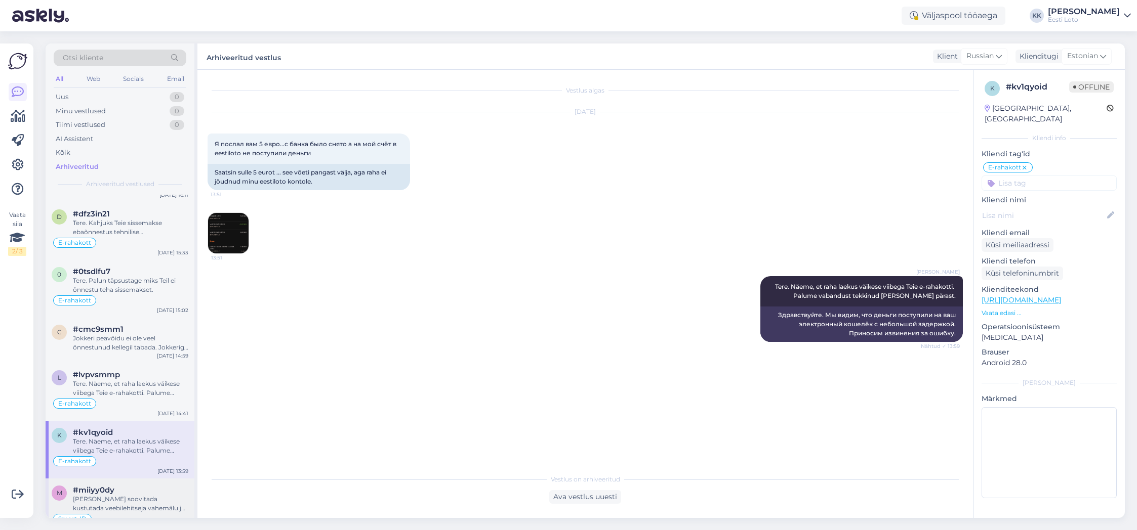
scroll to position [359, 0]
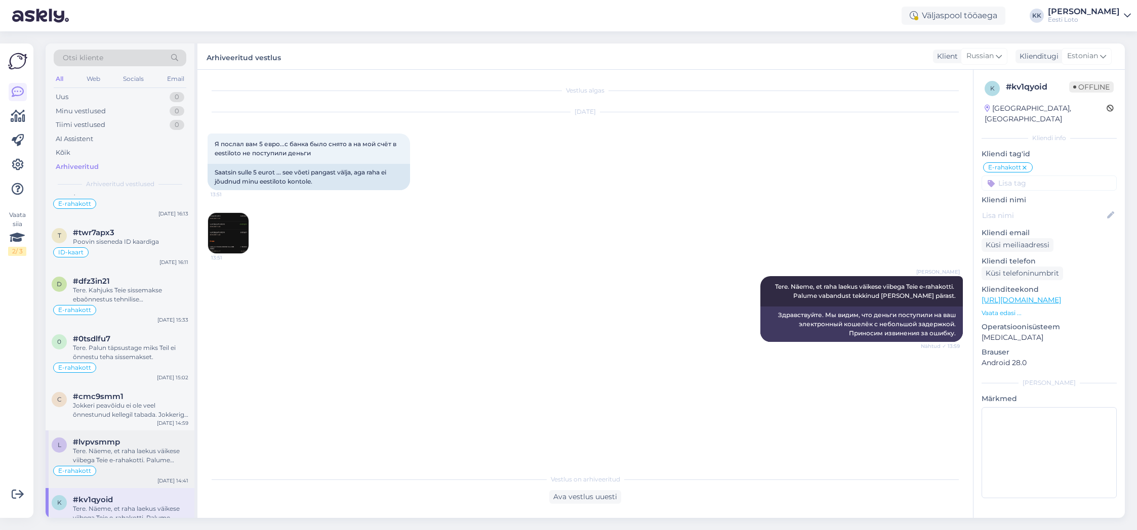
click at [121, 457] on div "Tere. Näeme, et raha laekus väikese viibega Teie e-rahakotti. Palume vabandust …" at bounding box center [130, 456] width 115 height 18
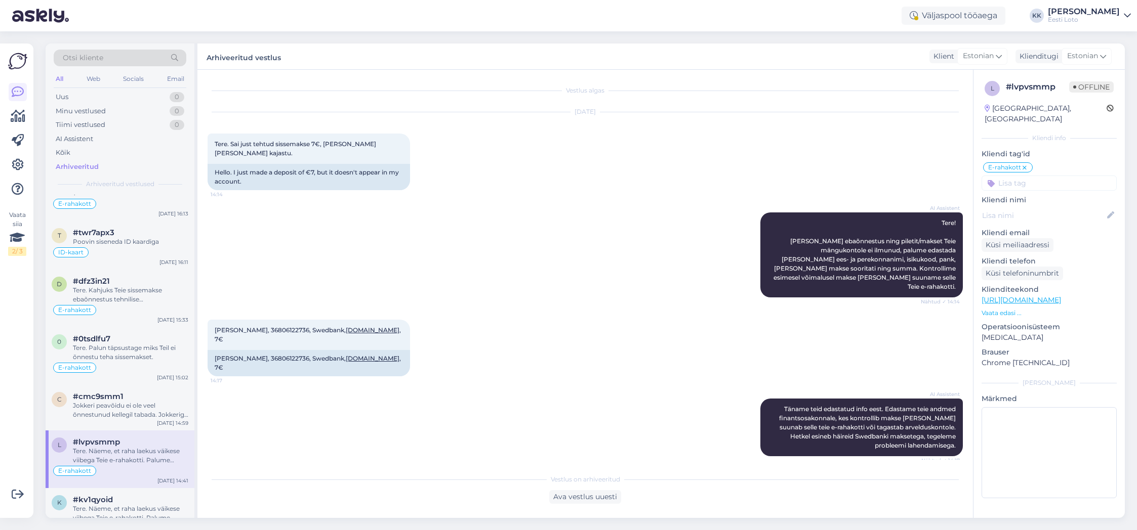
scroll to position [33, 0]
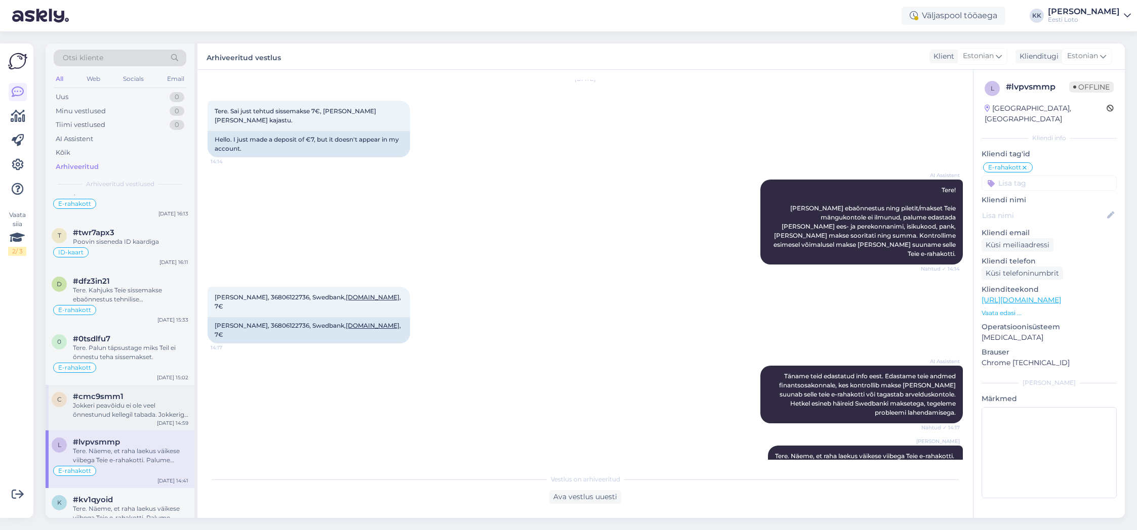
click at [142, 413] on div "Jokkeri peavõidu ei ole veel õnnestunud kellegil tabada. Jokkeriga võitmiseks o…" at bounding box center [130, 410] width 115 height 18
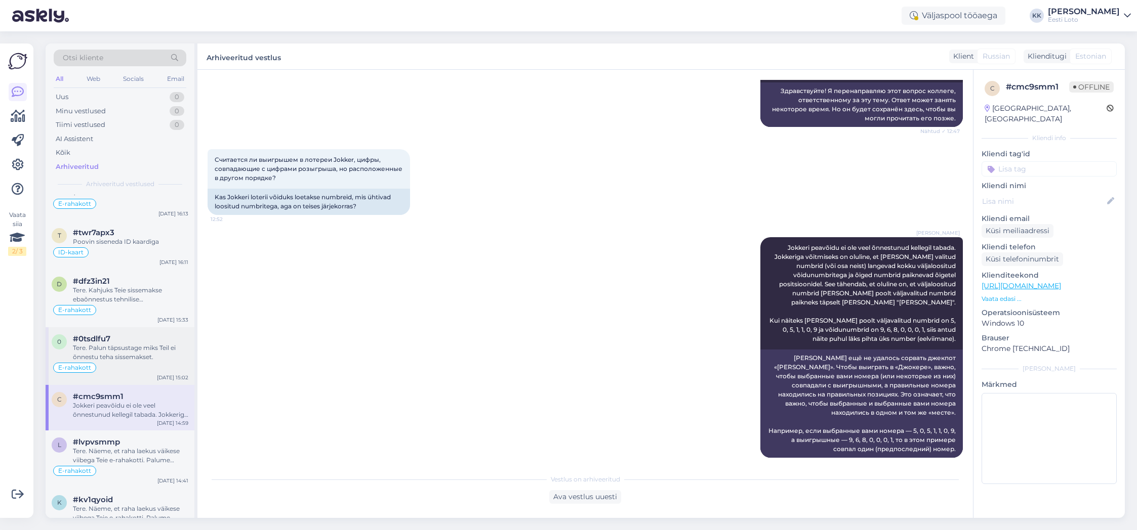
click at [115, 356] on div "Tere. Palun täpsustage miks Teil ei õnnestu teha sissemakset." at bounding box center [130, 353] width 115 height 18
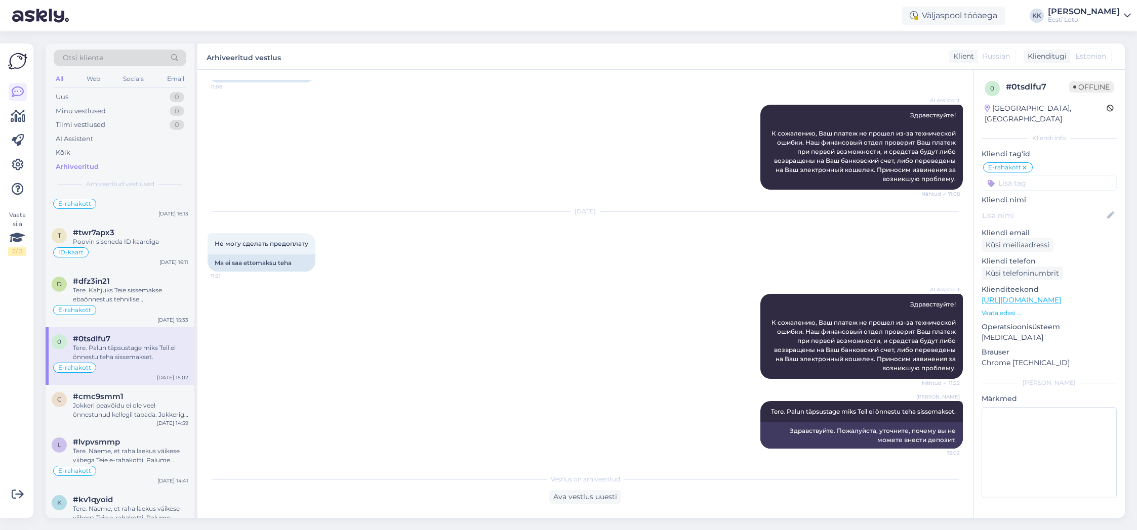
scroll to position [0, 0]
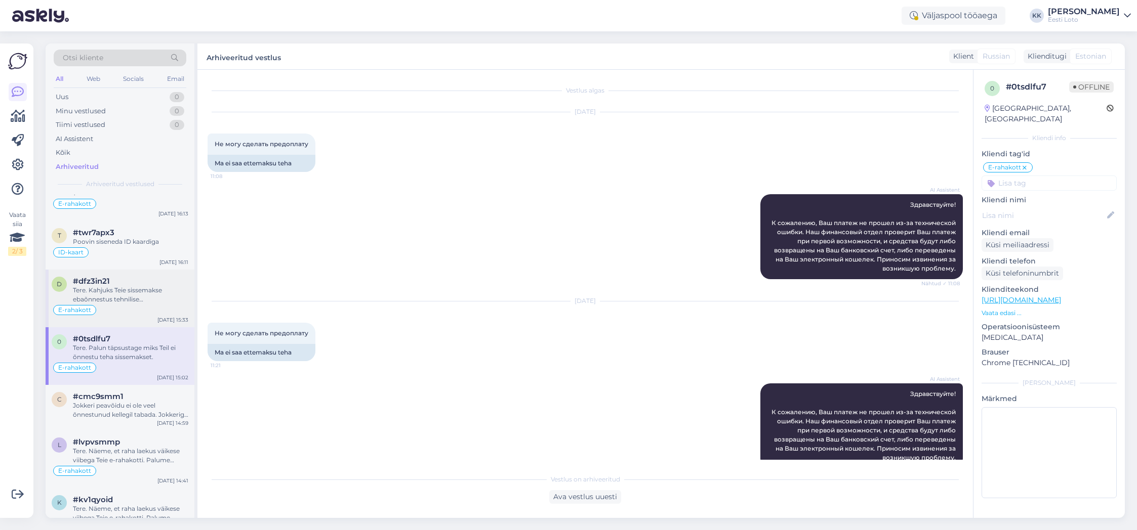
click at [144, 298] on div "Tere. Kahjuks Teie sissemakse ebaõnnestus tehnilise [PERSON_NAME] tõttu. Kontro…" at bounding box center [130, 295] width 115 height 18
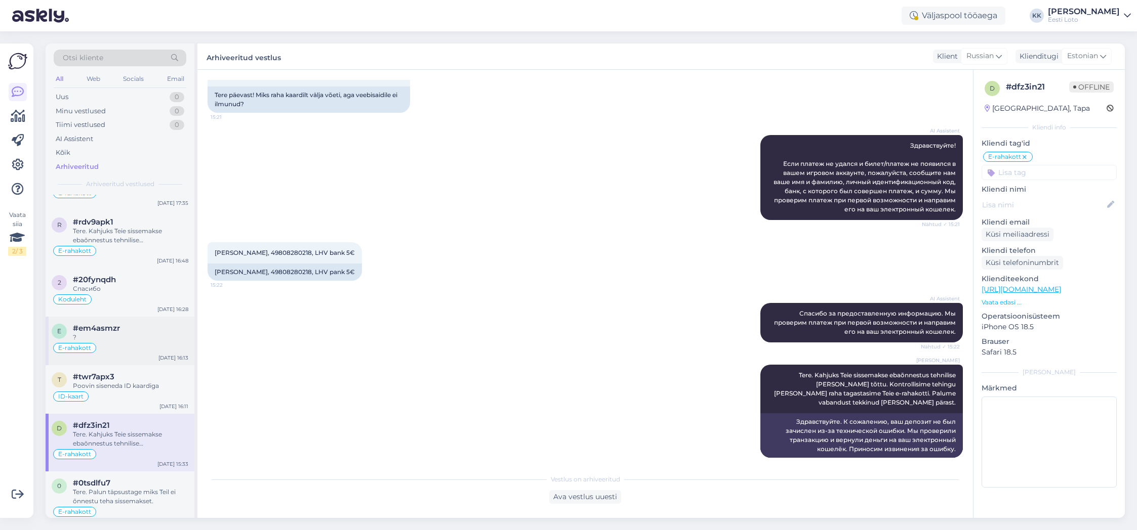
scroll to position [208, 0]
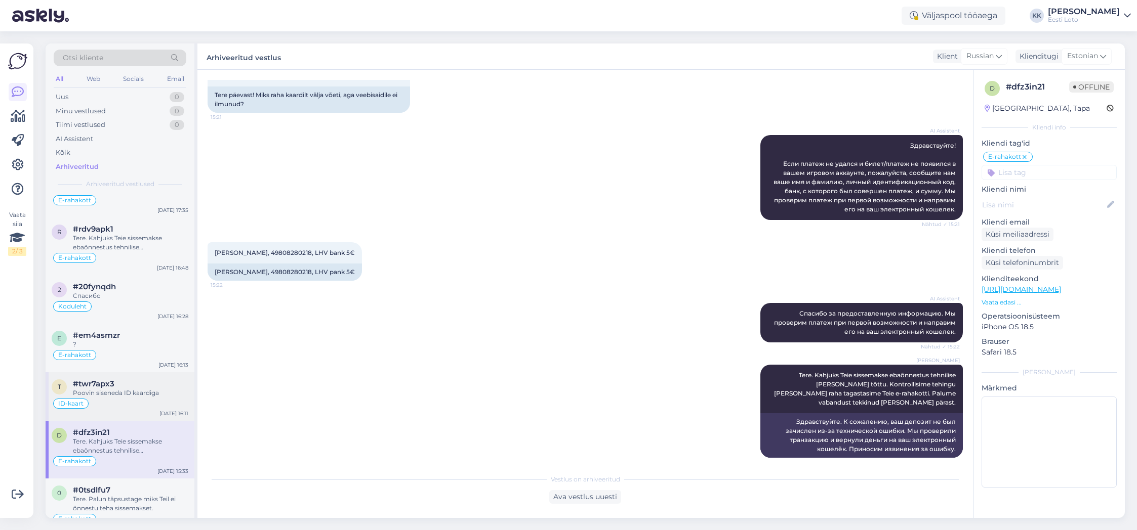
click at [141, 387] on div "#twr7apx3" at bounding box center [130, 384] width 115 height 9
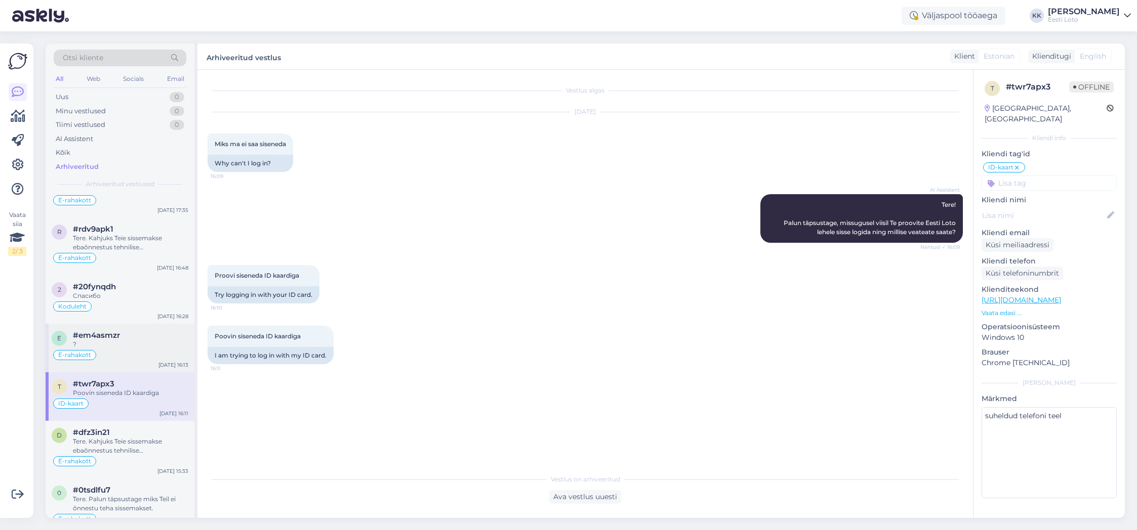
click at [127, 343] on div "?" at bounding box center [130, 344] width 115 height 9
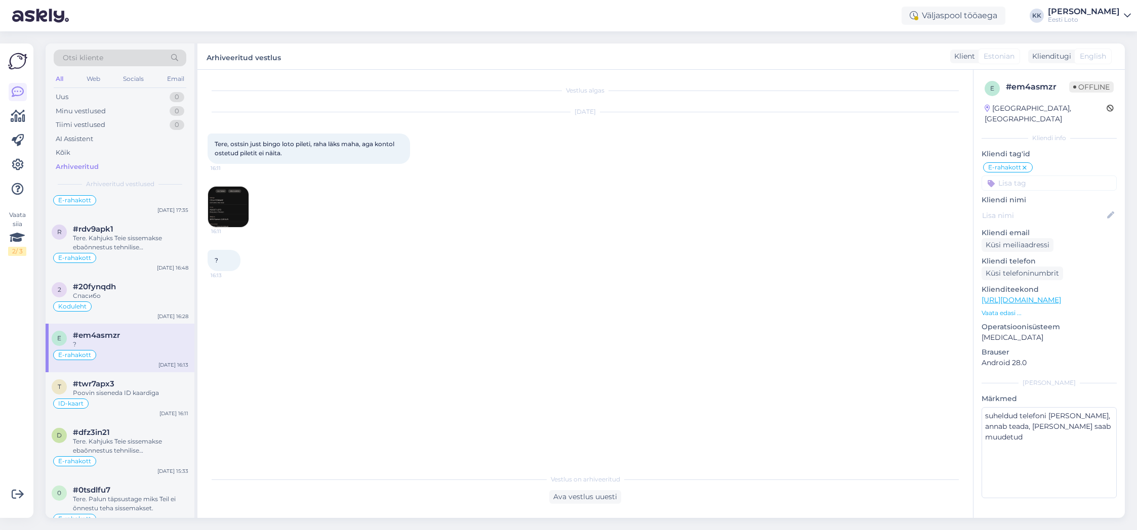
click at [233, 212] on img at bounding box center [228, 207] width 40 height 40
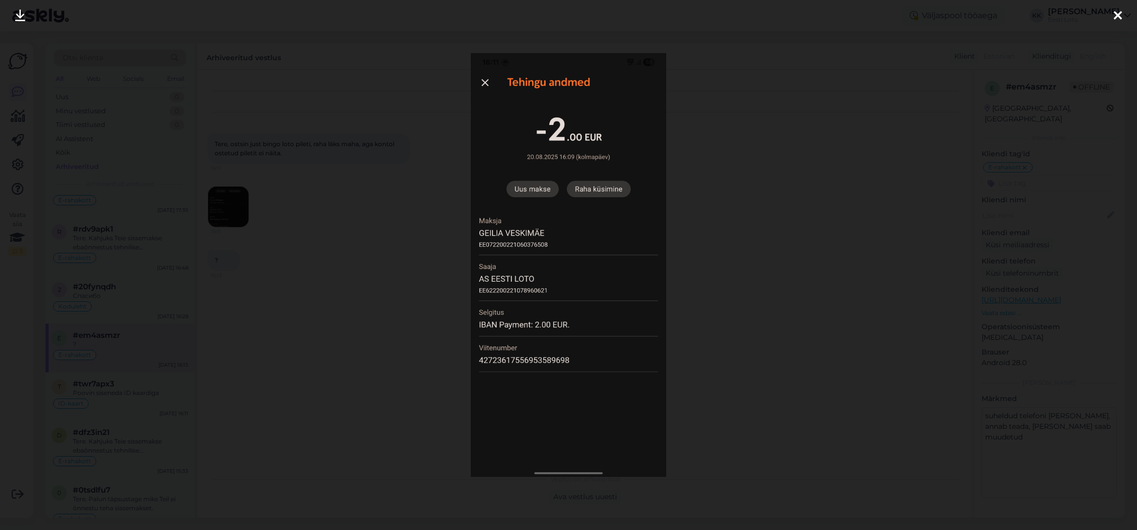
click at [1120, 16] on icon at bounding box center [1117, 16] width 8 height 13
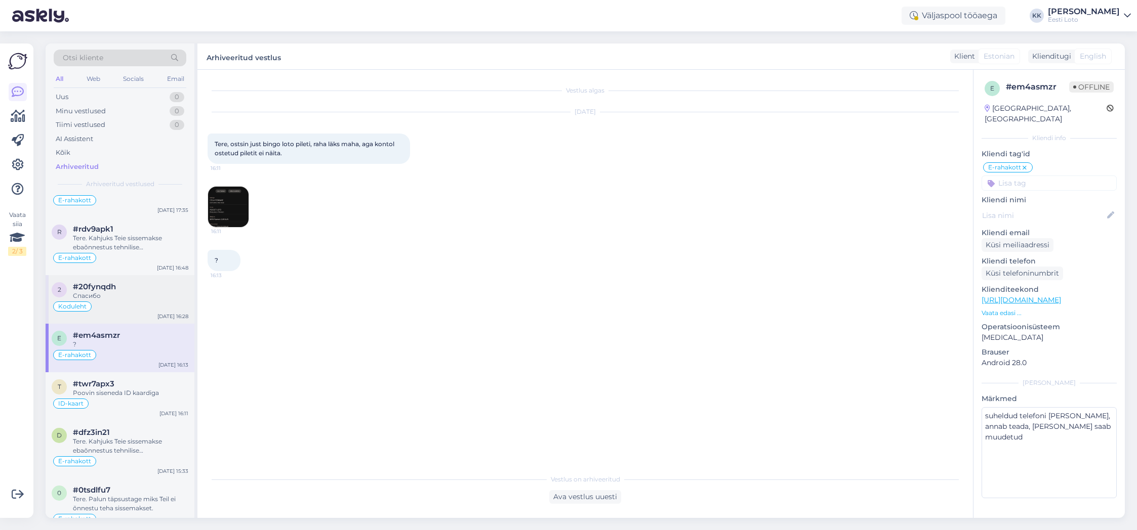
click at [121, 303] on div "Koduleht" at bounding box center [120, 307] width 137 height 12
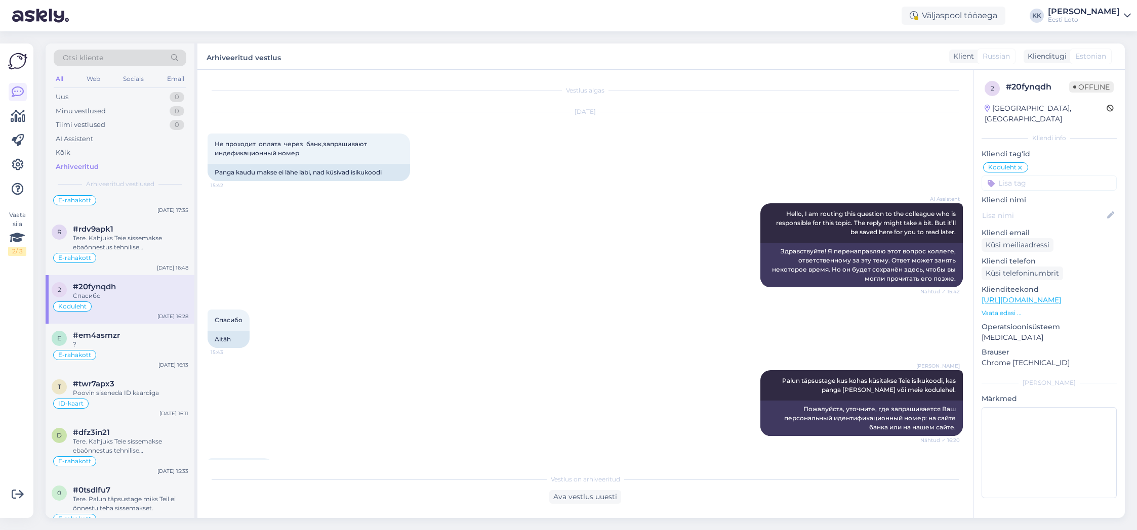
scroll to position [440, 0]
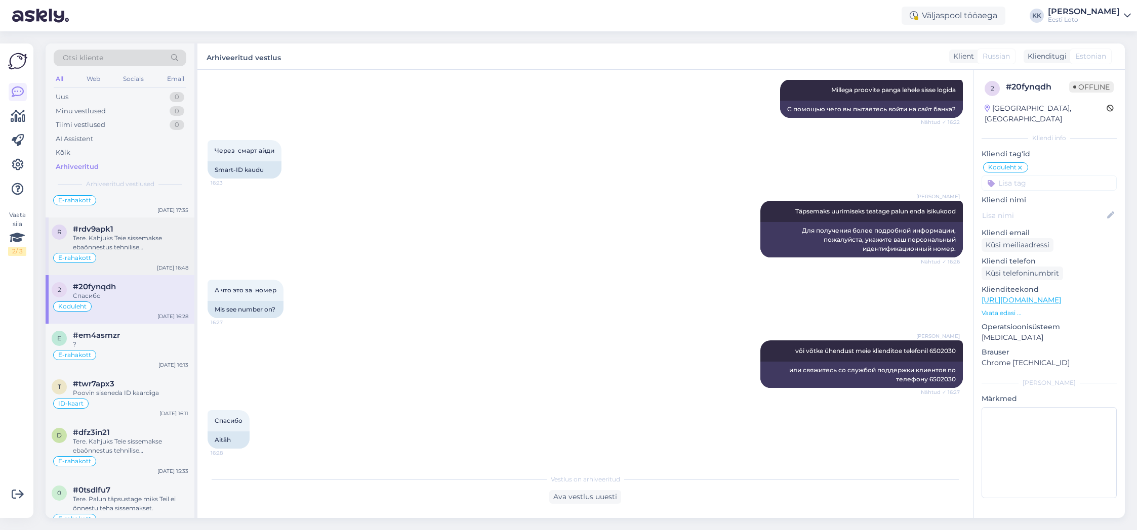
click at [134, 251] on div "Tere. Kahjuks Teie sissemakse ebaõnnestus tehnilise [PERSON_NAME] tõttu. Kontro…" at bounding box center [130, 243] width 115 height 18
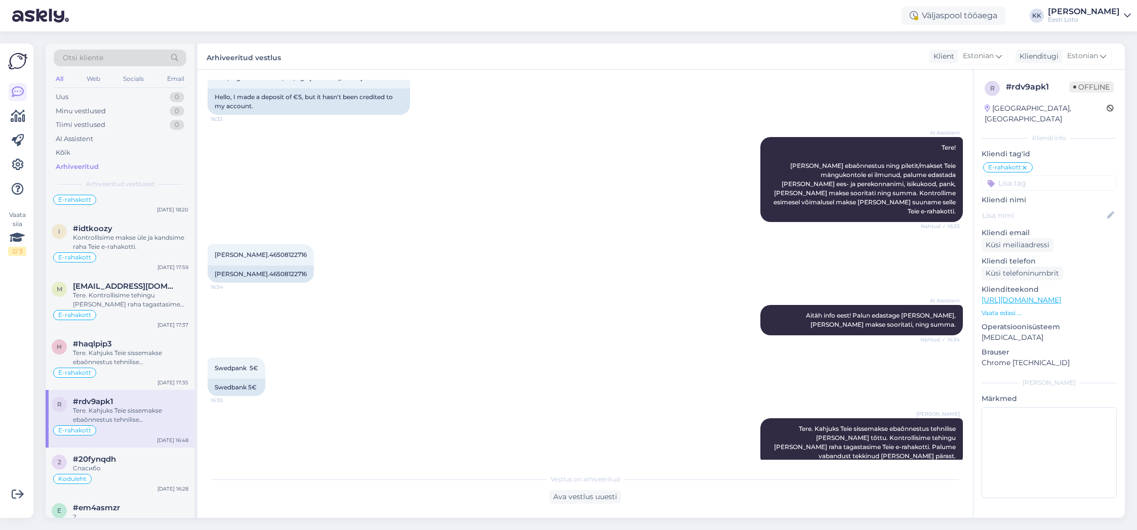
scroll to position [10, 0]
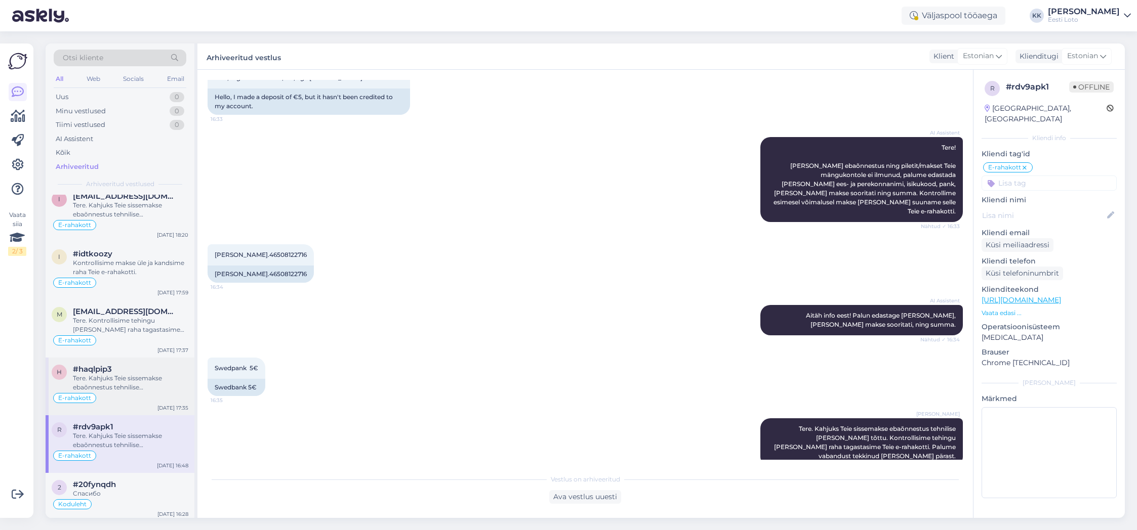
click at [150, 376] on div "Tere. Kahjuks Teie sissemakse ebaõnnestus tehnilise [PERSON_NAME] tõttu. Kontro…" at bounding box center [130, 383] width 115 height 18
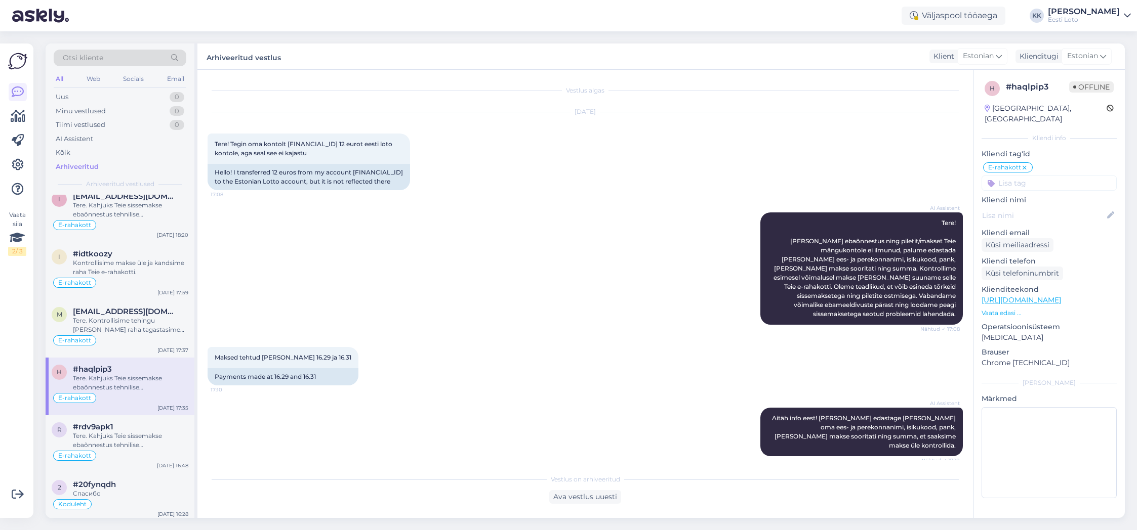
scroll to position [635, 0]
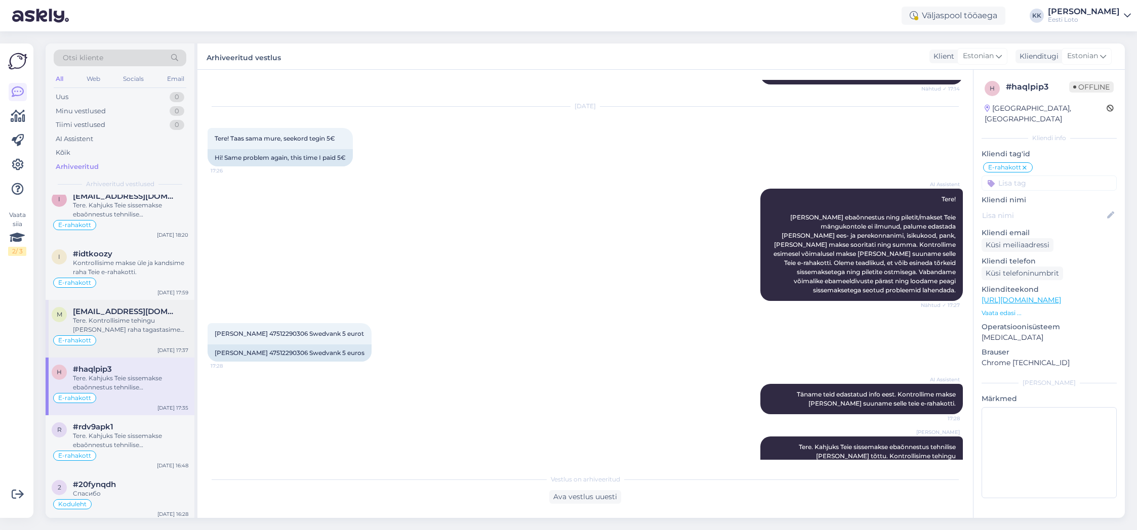
click at [138, 327] on div "Tere. Kontrollisime tehingu [PERSON_NAME] raha tagastasime Teie e-rahakotti." at bounding box center [130, 325] width 115 height 18
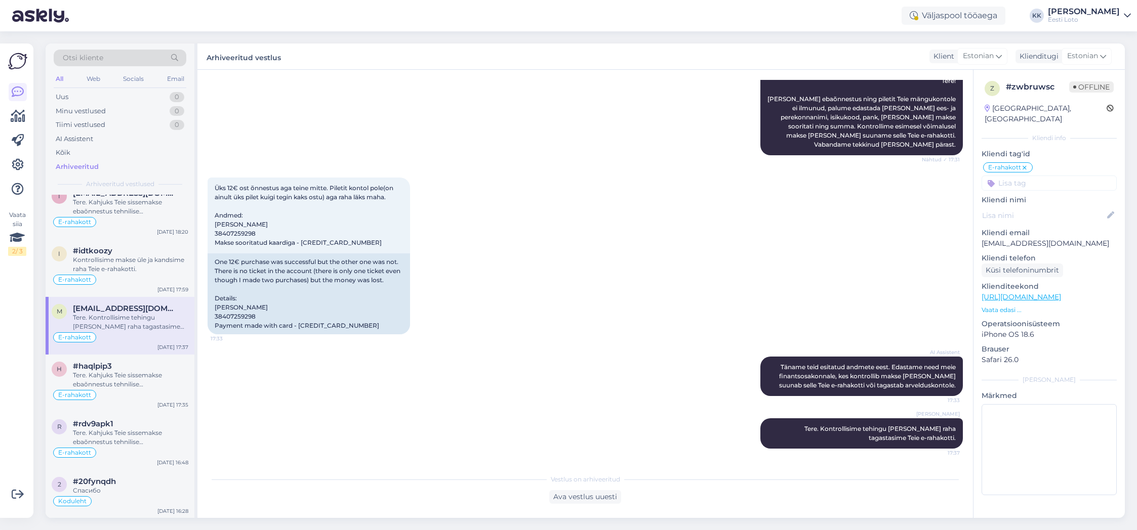
scroll to position [14, 0]
click at [134, 272] on div "Kontrollisime makse üle ja kandsime raha Teie e-rahakotti." at bounding box center [130, 264] width 115 height 18
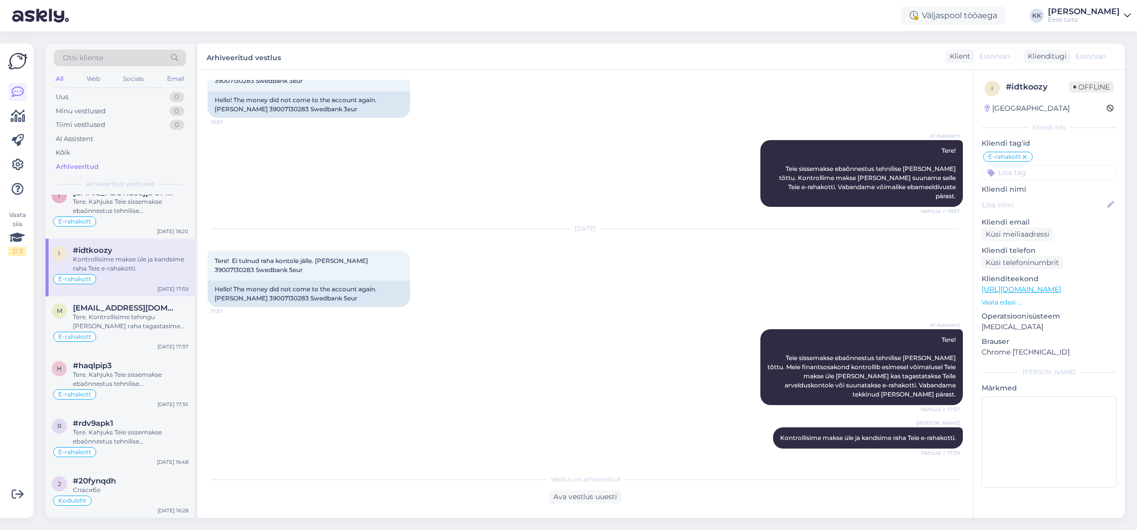
scroll to position [0, 0]
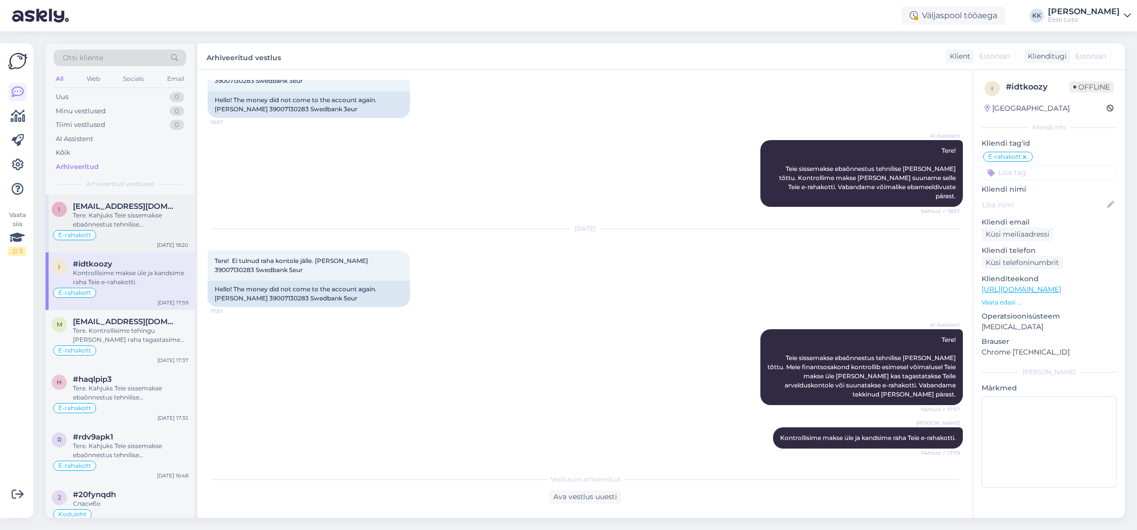
click at [141, 224] on div "Tere. Kahjuks Teie sissemakse ebaõnnestus tehnilise [PERSON_NAME] tõttu. Kontro…" at bounding box center [130, 220] width 115 height 18
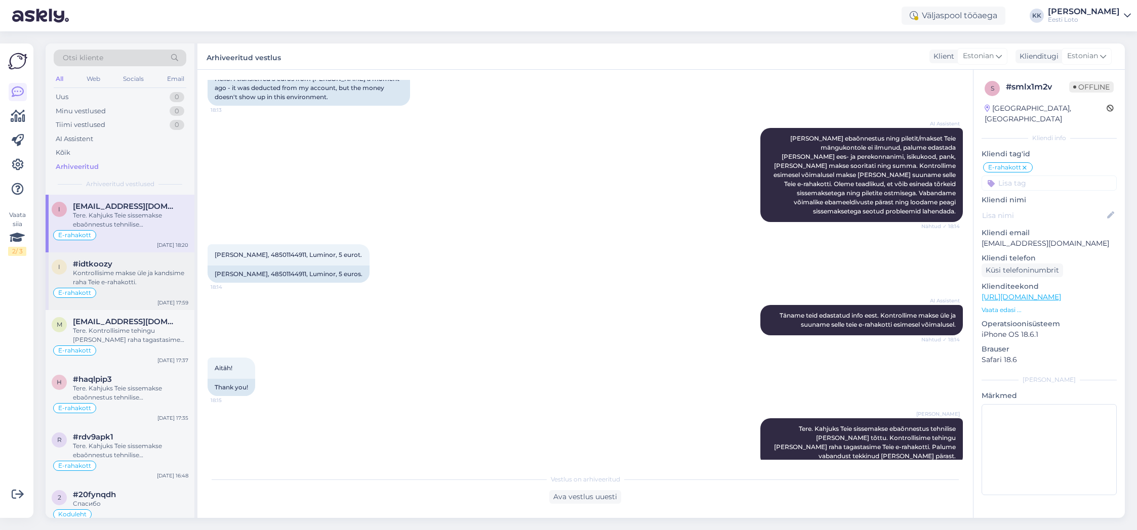
click at [141, 276] on div "Kontrollisime makse üle ja kandsime raha Teie e-rahakotti." at bounding box center [130, 278] width 115 height 18
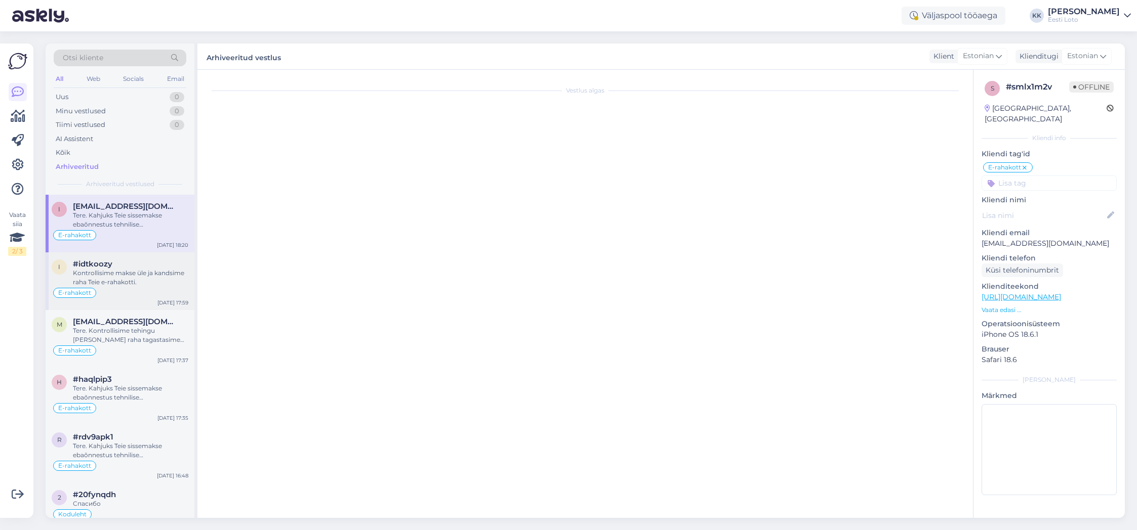
scroll to position [551, 0]
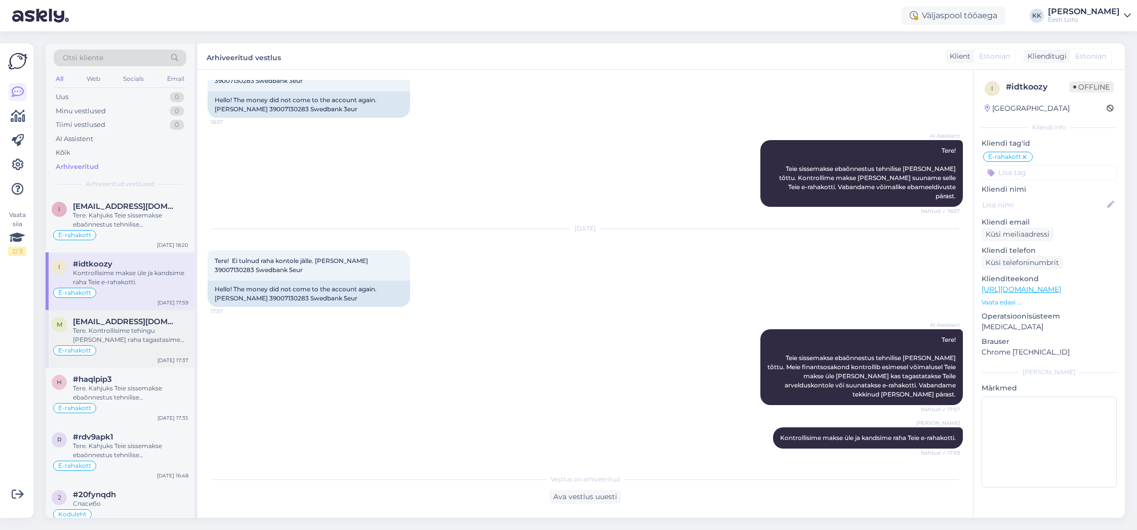
click at [121, 335] on div "Tere. Kontrollisime tehingu [PERSON_NAME] raha tagastasime Teie e-rahakotti." at bounding box center [130, 335] width 115 height 18
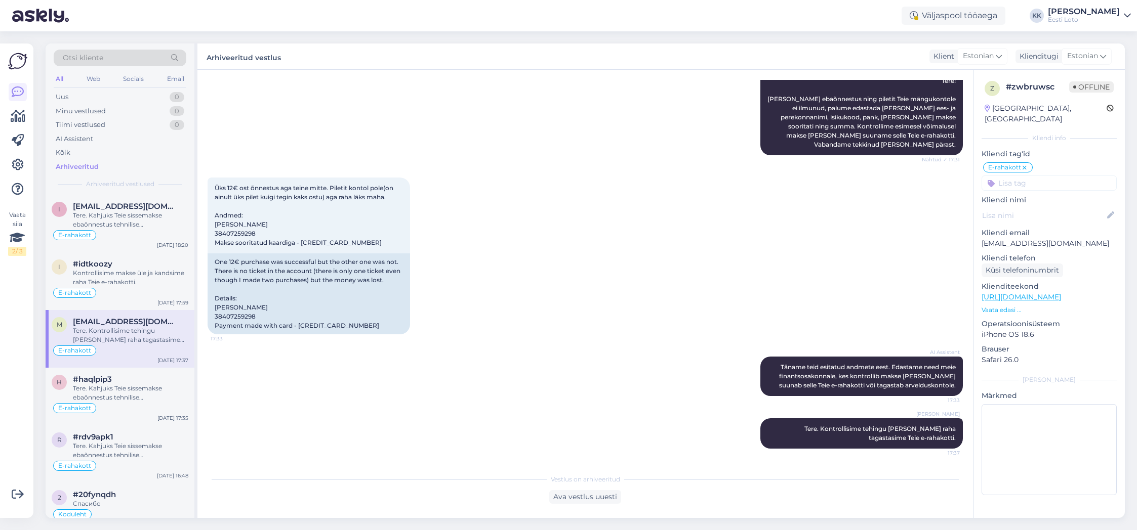
scroll to position [133, 0]
click at [123, 382] on div "#haqlpip3" at bounding box center [130, 379] width 115 height 9
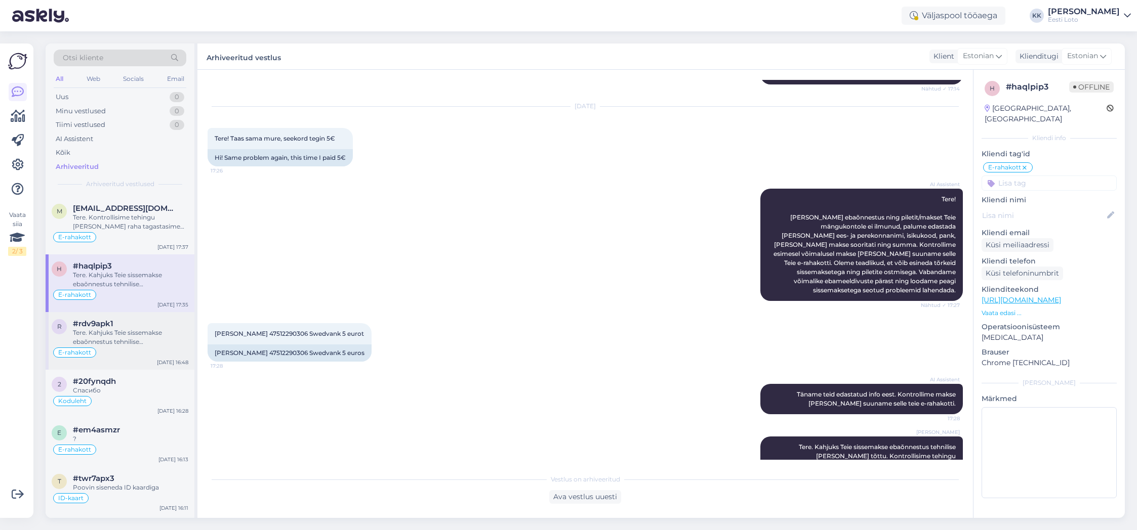
scroll to position [114, 0]
click at [137, 339] on div "Tere. Kahjuks Teie sissemakse ebaõnnestus tehnilise [PERSON_NAME] tõttu. Kontro…" at bounding box center [130, 336] width 115 height 18
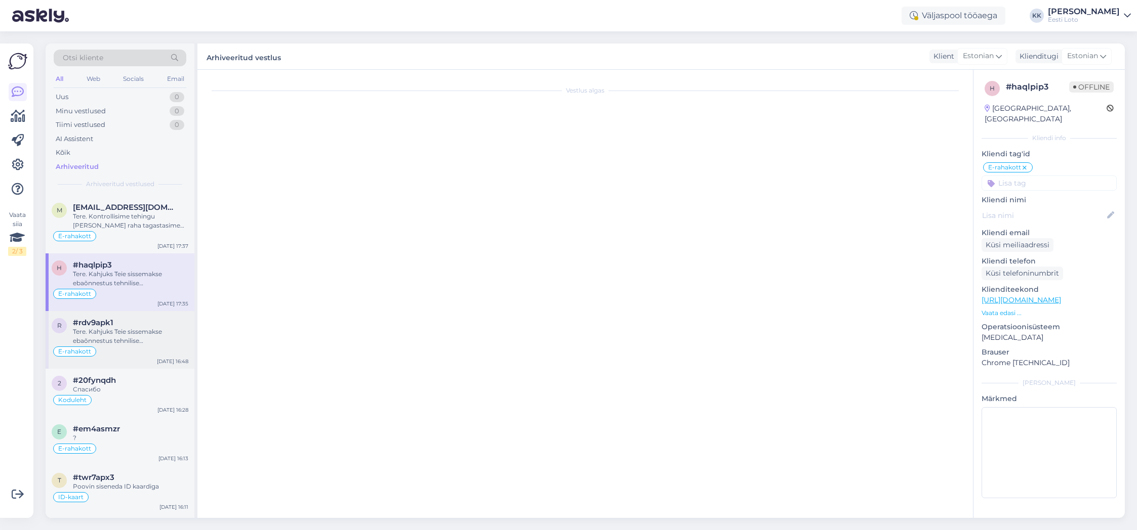
scroll to position [66, 0]
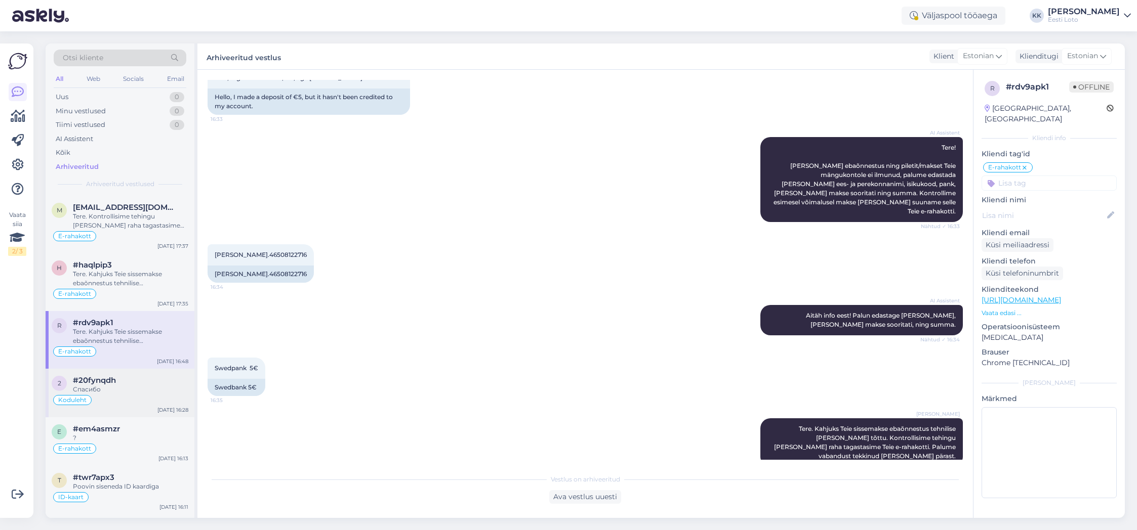
click at [99, 394] on div "Koduleht" at bounding box center [120, 400] width 137 height 12
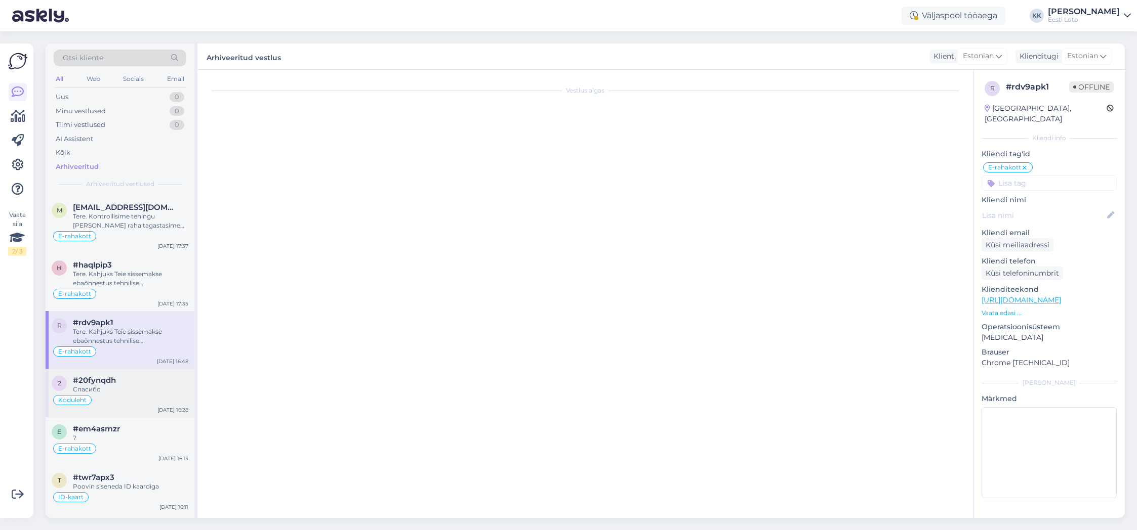
scroll to position [440, 0]
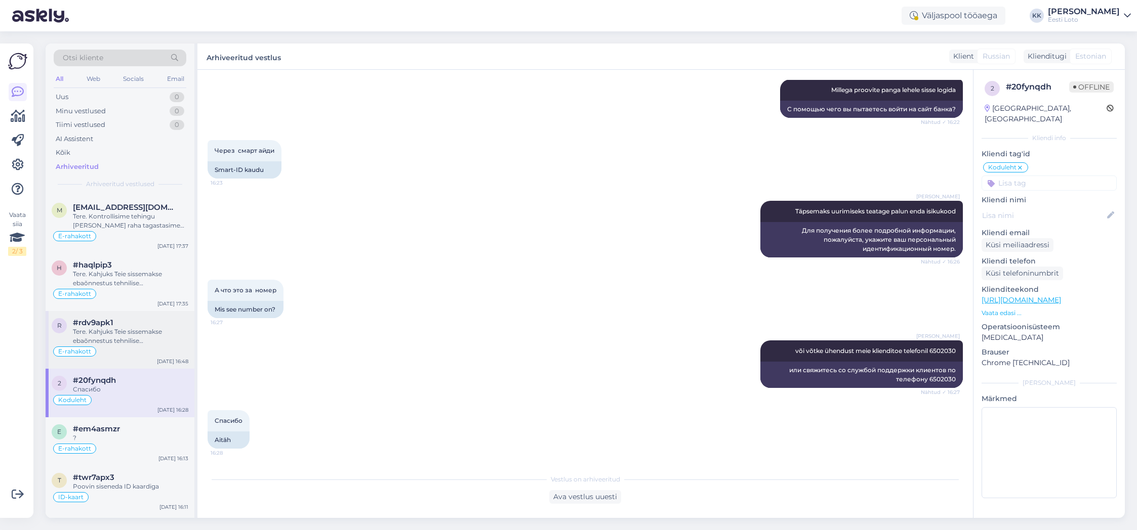
click at [143, 341] on div "Tere. Kahjuks Teie sissemakse ebaõnnestus tehnilise [PERSON_NAME] tõttu. Kontro…" at bounding box center [130, 336] width 115 height 18
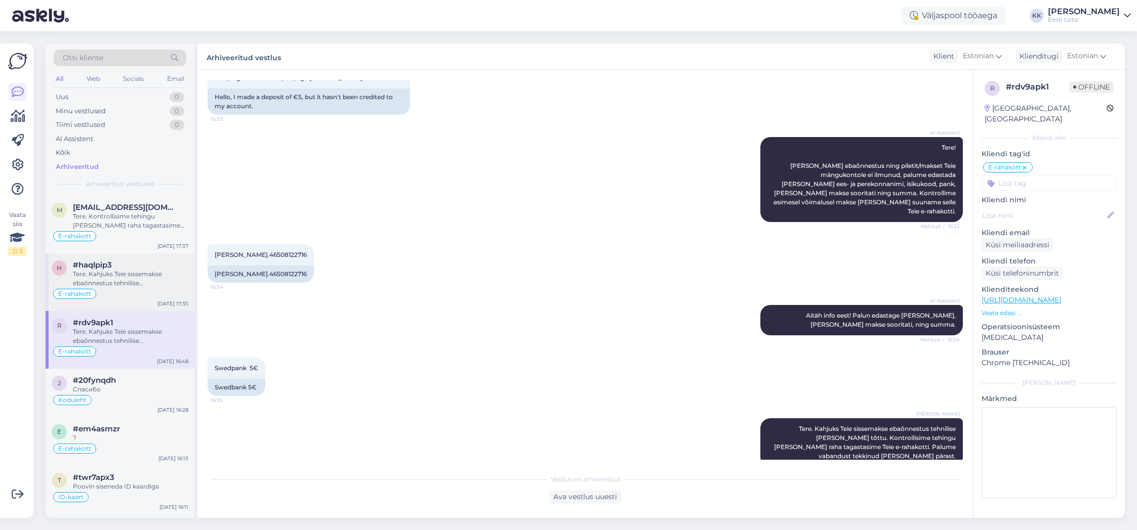
click at [151, 276] on div "Tere. Kahjuks Teie sissemakse ebaõnnestus tehnilise [PERSON_NAME] tõttu. Kontro…" at bounding box center [130, 279] width 115 height 18
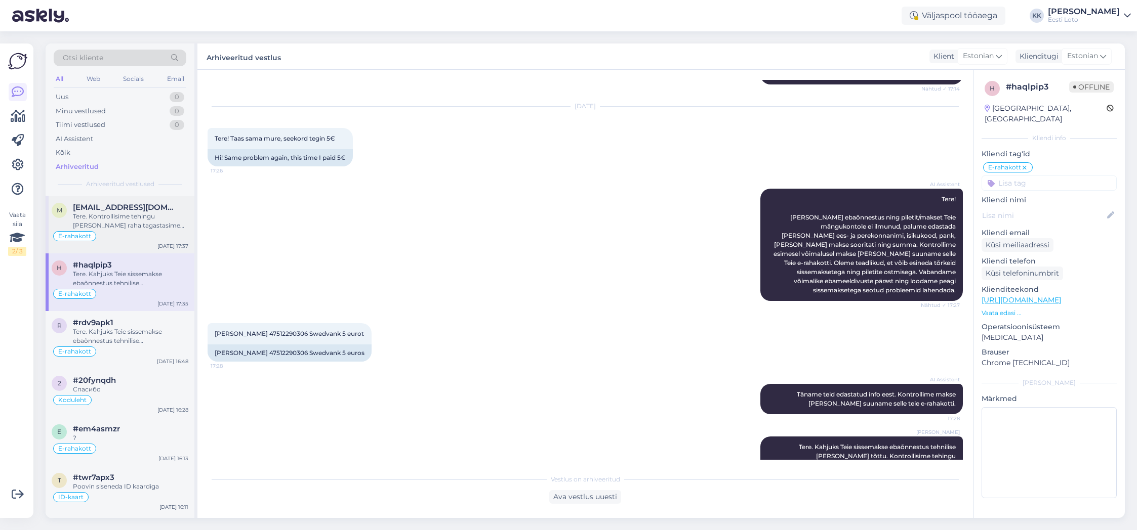
click at [138, 224] on div "Tere. Kontrollisime tehingu [PERSON_NAME] raha tagastasime Teie e-rahakotti." at bounding box center [130, 221] width 115 height 18
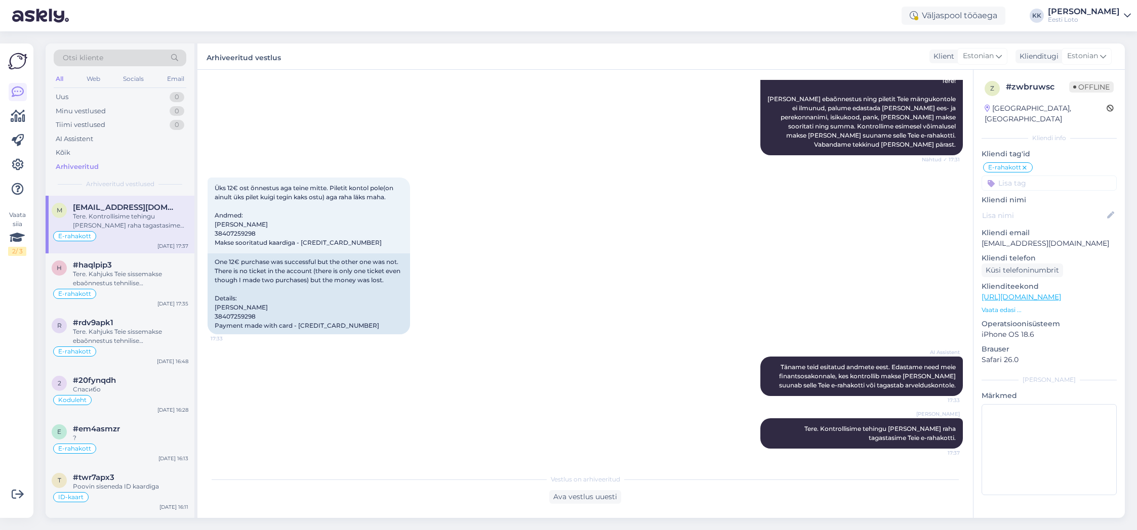
scroll to position [133, 0]
click at [145, 275] on div "Tere. Kahjuks Teie sissemakse ebaõnnestus tehnilise [PERSON_NAME] tõttu. Kontro…" at bounding box center [130, 279] width 115 height 18
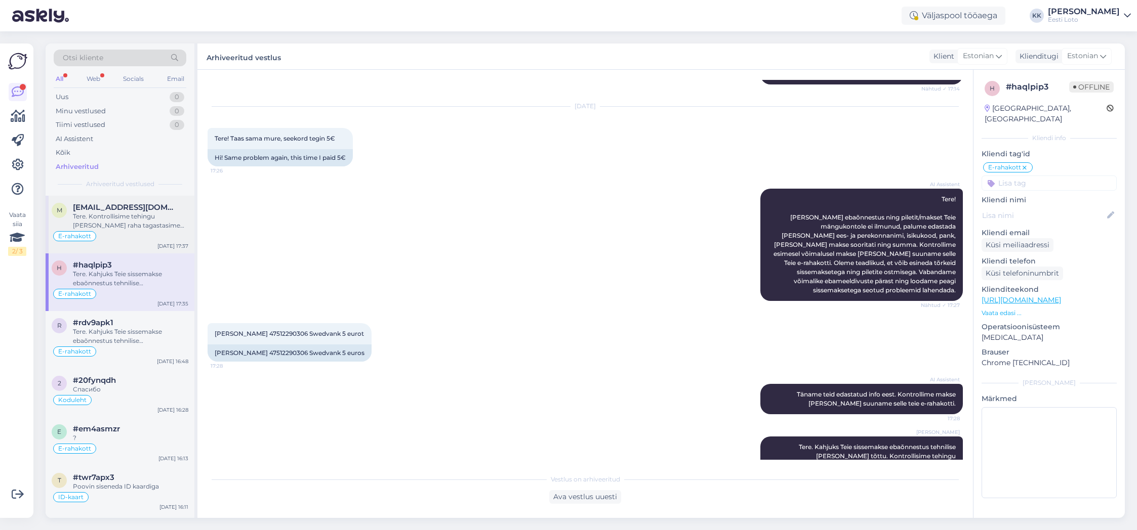
scroll to position [0, 0]
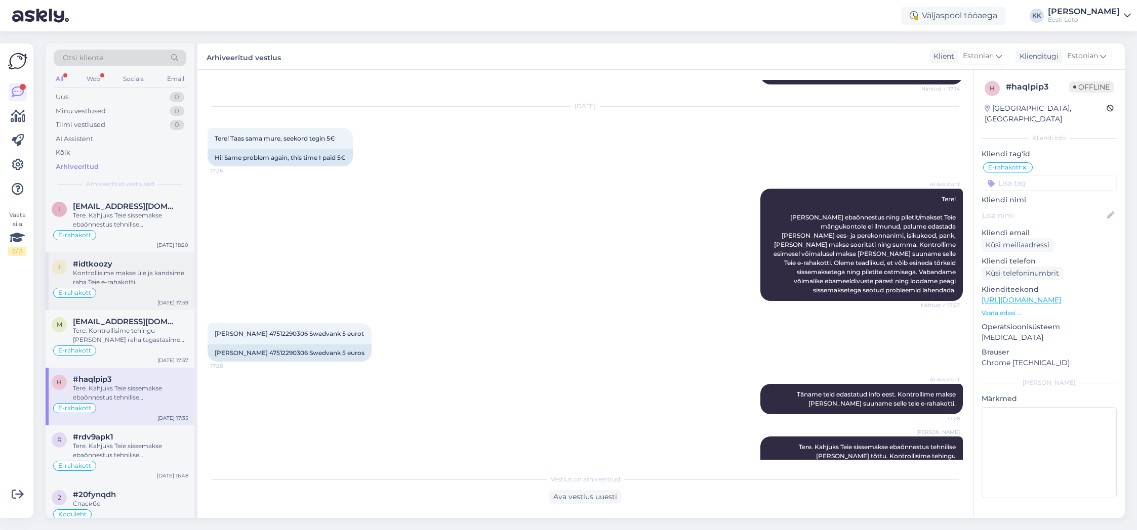
click at [144, 277] on div "Kontrollisime makse üle ja kandsime raha Teie e-rahakotti." at bounding box center [130, 278] width 115 height 18
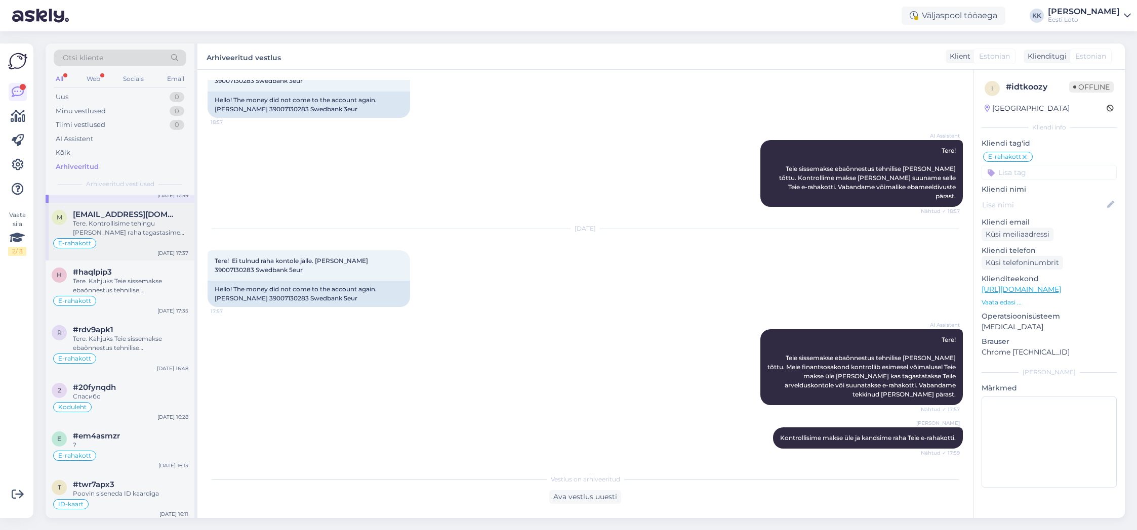
scroll to position [107, 0]
click at [140, 340] on div "Tere. Kahjuks Teie sissemakse ebaõnnestus tehnilise [PERSON_NAME] tõttu. Kontro…" at bounding box center [130, 344] width 115 height 18
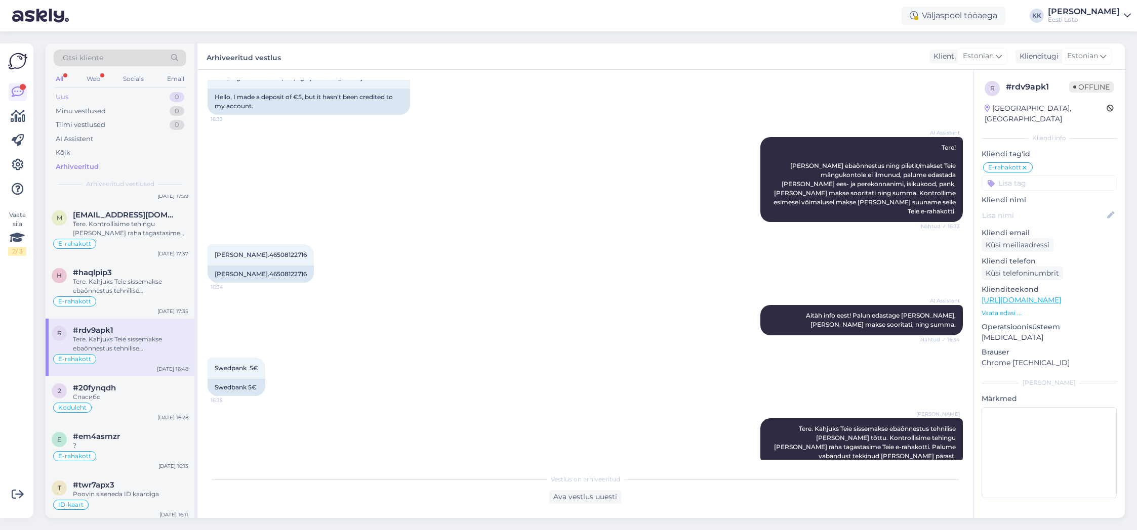
click at [79, 96] on div "Uus 0" at bounding box center [120, 97] width 133 height 14
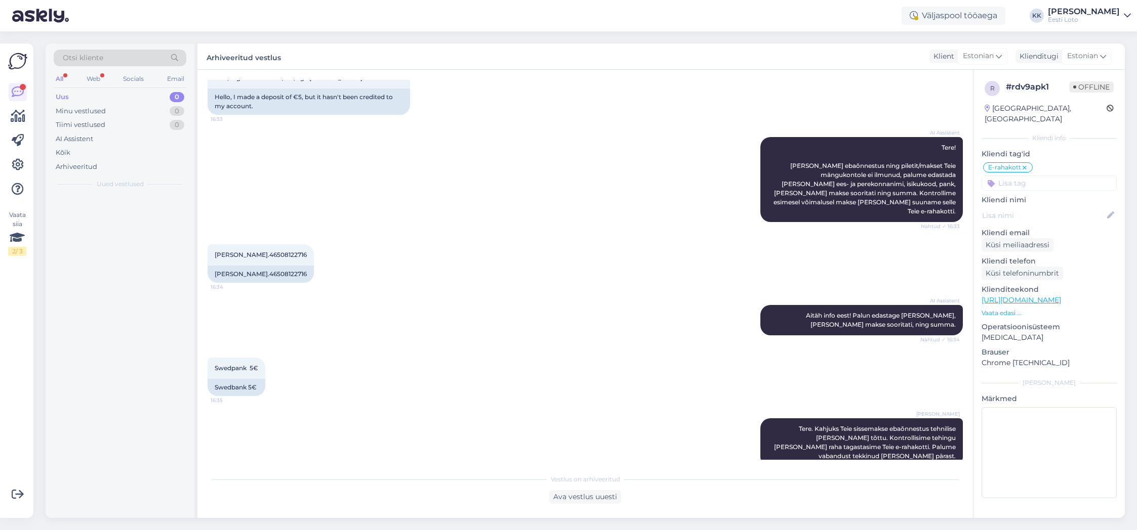
scroll to position [0, 0]
click at [91, 170] on div "Arhiveeritud" at bounding box center [77, 167] width 42 height 10
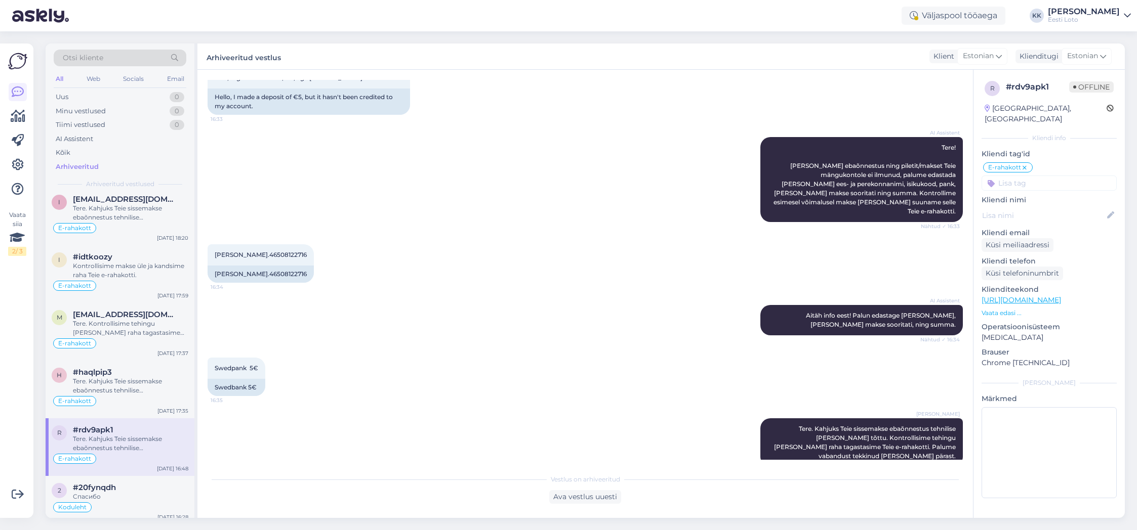
scroll to position [11, 0]
click at [120, 437] on div "Tere. Kahjuks Teie sissemakse ebaõnnestus tehnilise [PERSON_NAME] tõttu. Kontro…" at bounding box center [130, 440] width 115 height 18
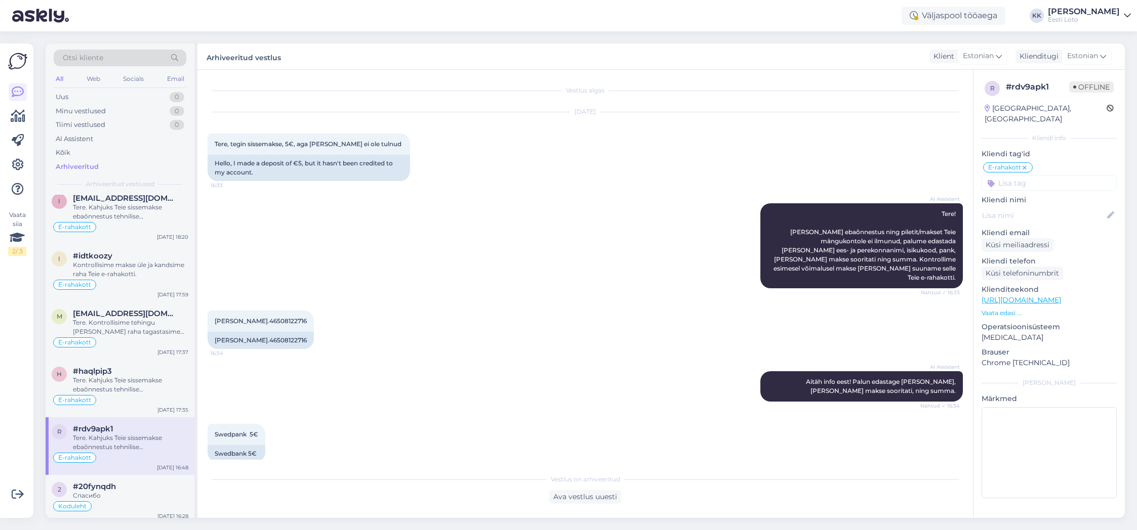
scroll to position [9, 0]
click at [157, 381] on div "Tere. Kahjuks Teie sissemakse ebaõnnestus tehnilise [PERSON_NAME] tõttu. Kontro…" at bounding box center [130, 385] width 115 height 18
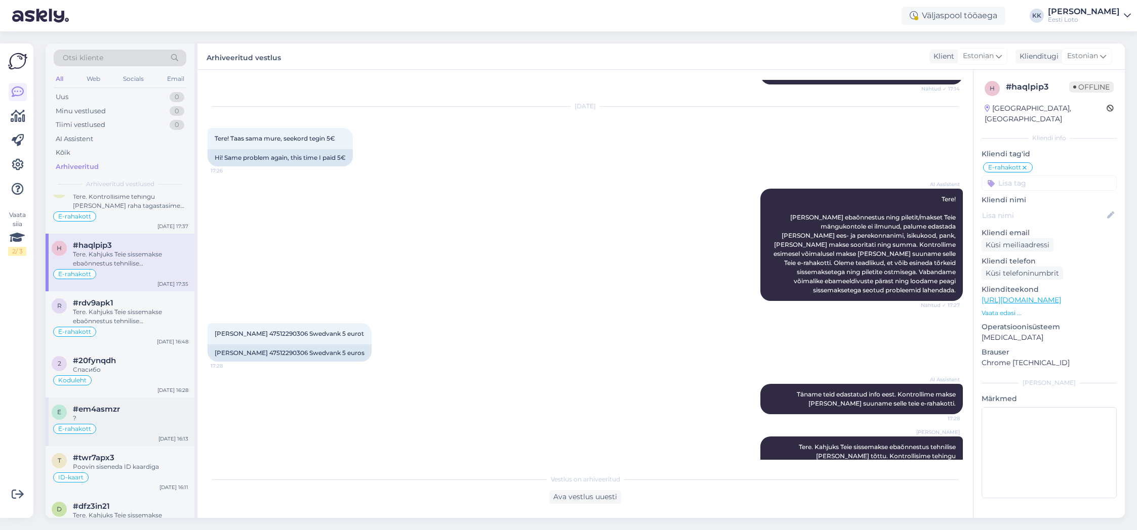
scroll to position [134, 0]
click at [137, 391] on div "2 #20fynqdh Спасибо Koduleht [DATE] 16:28" at bounding box center [120, 374] width 149 height 49
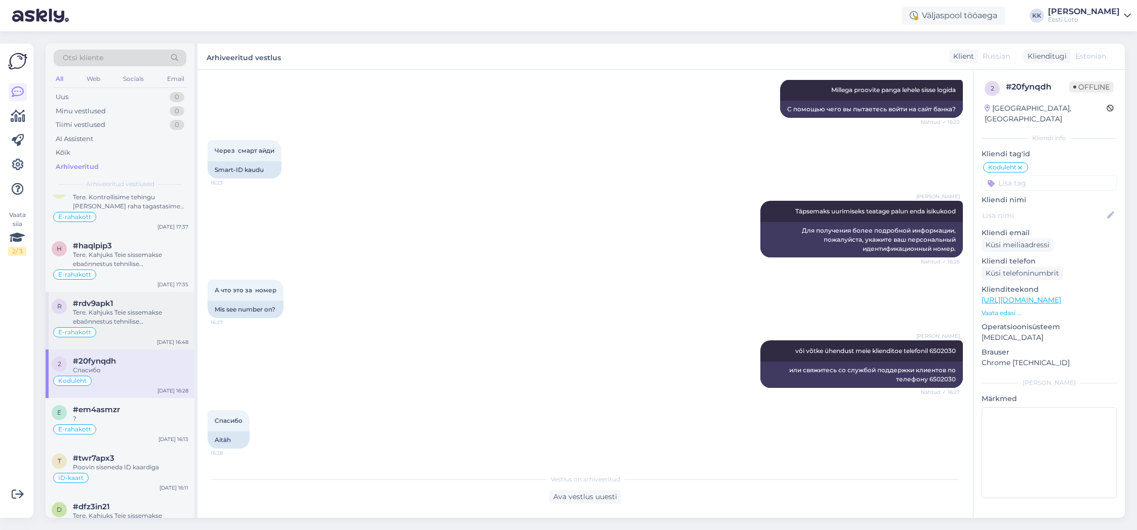
click at [148, 338] on div "E-rahakott" at bounding box center [120, 332] width 137 height 12
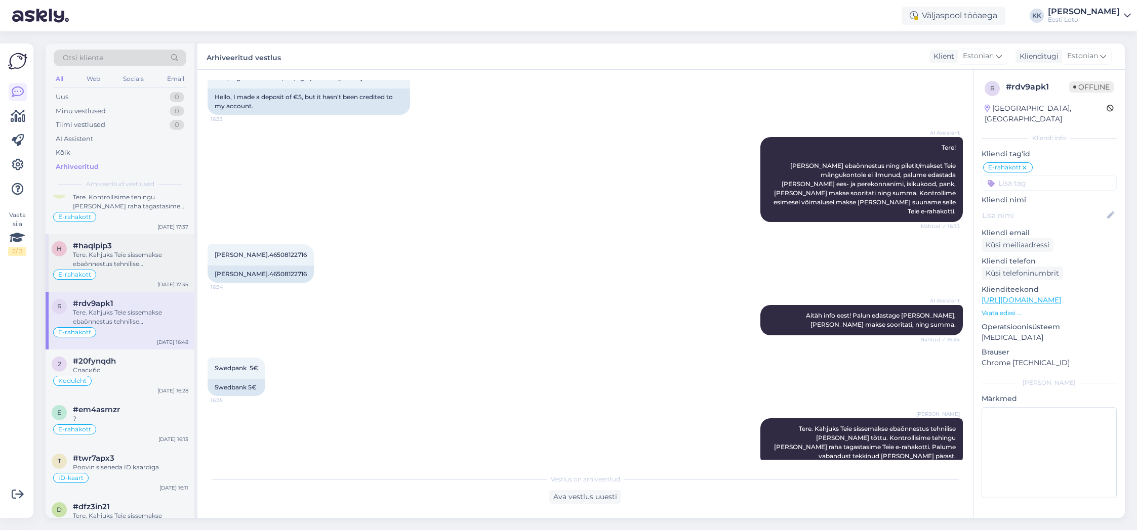
click at [148, 265] on div "Tere. Kahjuks Teie sissemakse ebaõnnestus tehnilise [PERSON_NAME] tõttu. Kontro…" at bounding box center [130, 260] width 115 height 18
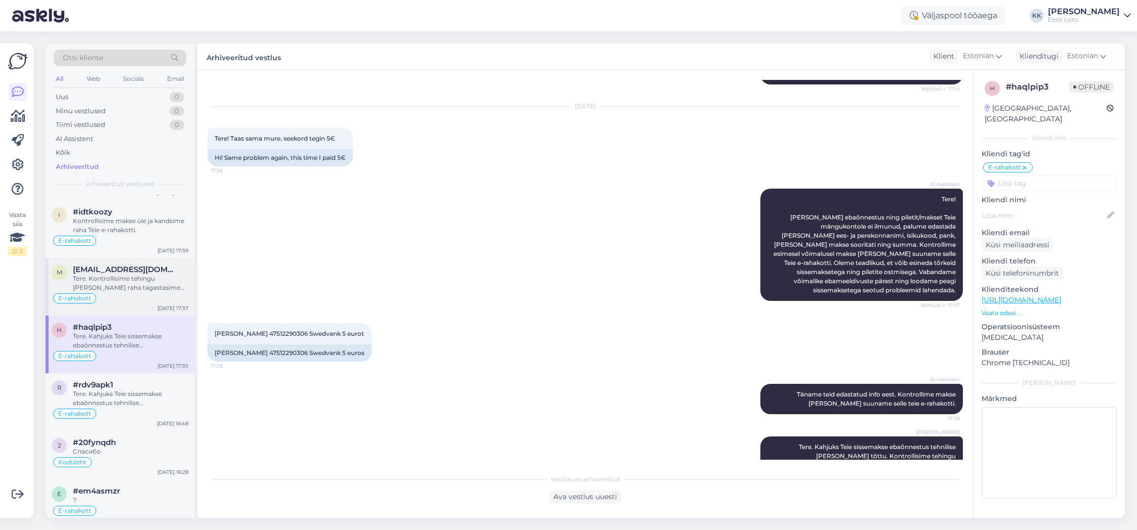
scroll to position [44, 0]
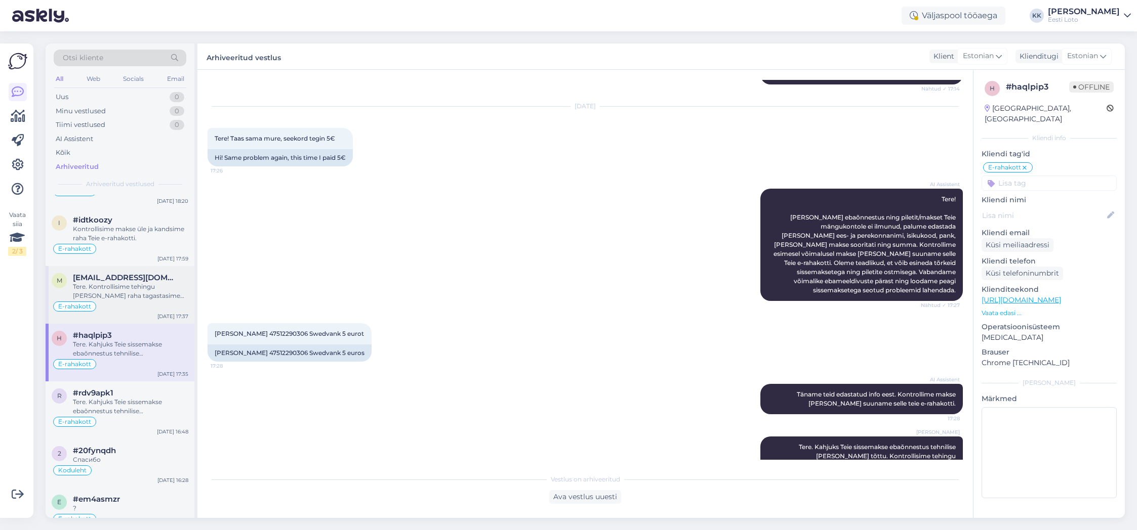
click at [151, 299] on div "Tere. Kontrollisime tehingu [PERSON_NAME] raha tagastasime Teie e-rahakotti." at bounding box center [130, 291] width 115 height 18
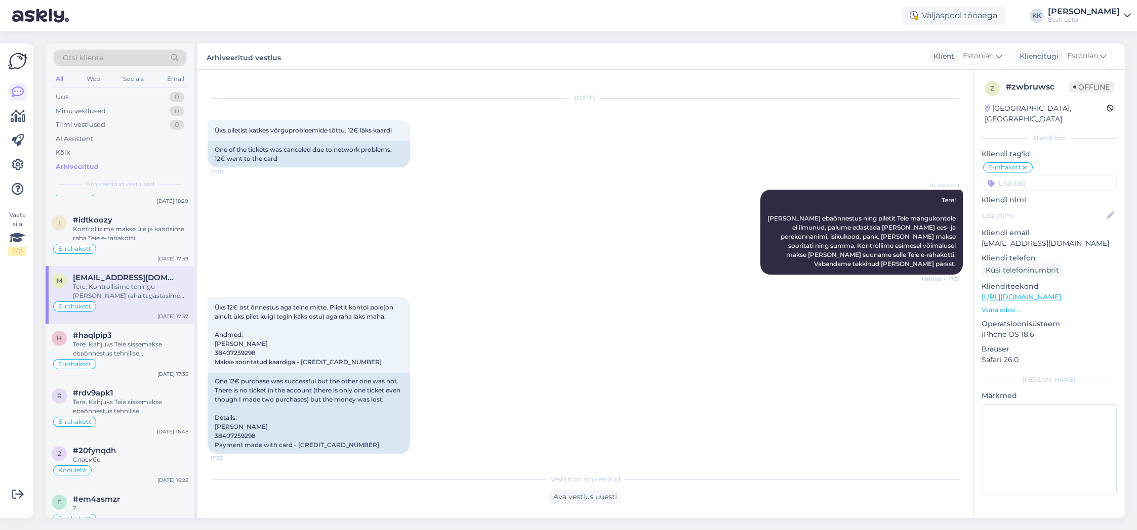
scroll to position [0, 0]
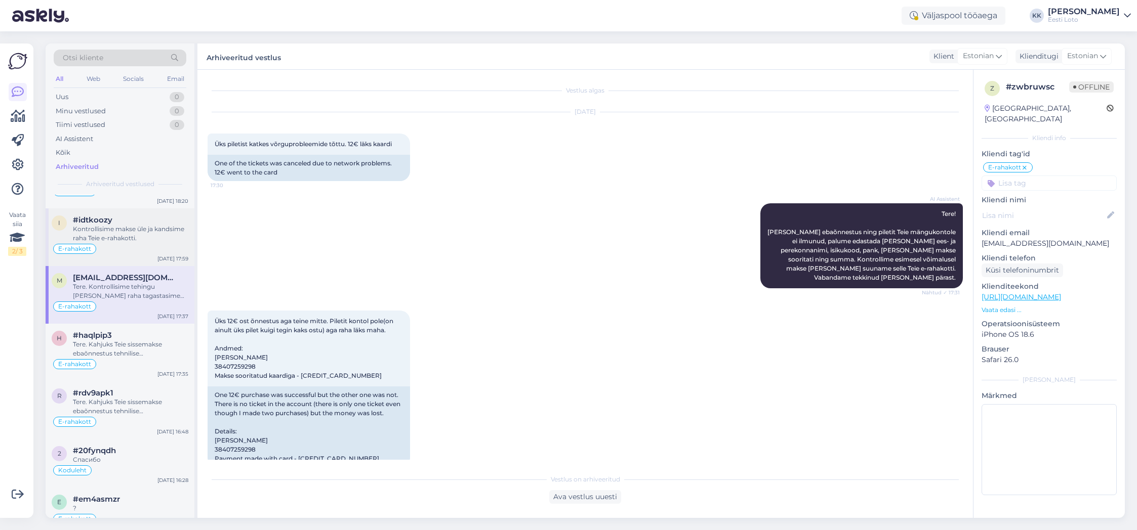
drag, startPoint x: 133, startPoint y: 236, endPoint x: 162, endPoint y: 257, distance: 35.2
click at [133, 236] on div "Kontrollisime makse üle ja kandsime raha Teie e-rahakotti." at bounding box center [130, 234] width 115 height 18
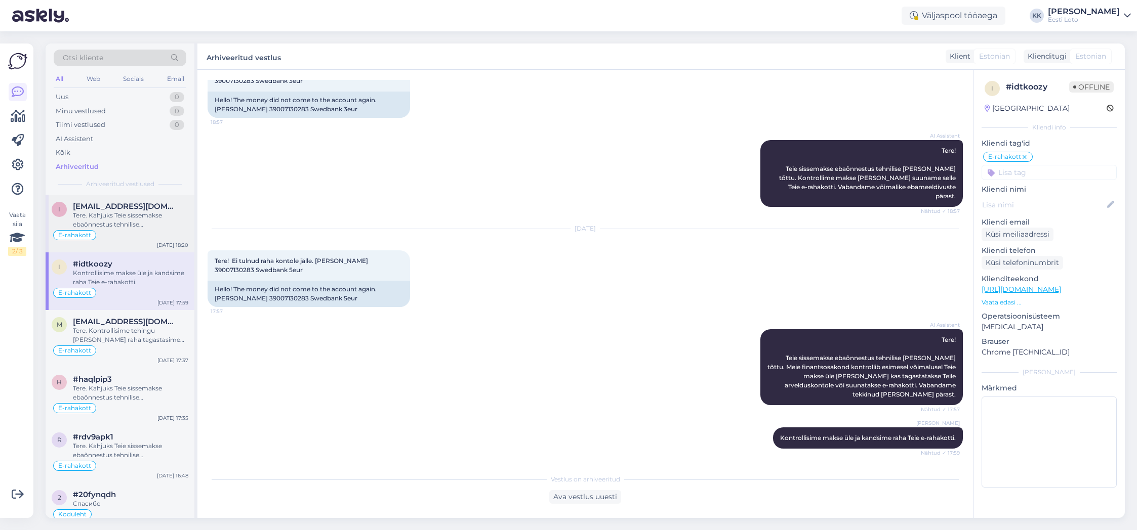
click at [141, 227] on div "Tere. Kahjuks Teie sissemakse ebaõnnestus tehnilise [PERSON_NAME] tõttu. Kontro…" at bounding box center [130, 220] width 115 height 18
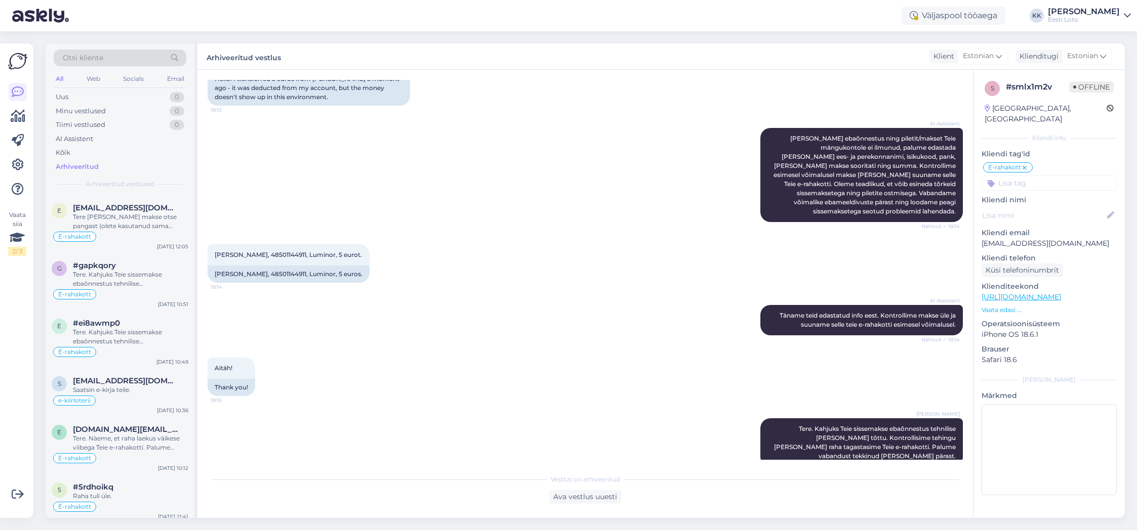
scroll to position [830, 0]
click at [66, 151] on div "Kõik" at bounding box center [63, 153] width 15 height 10
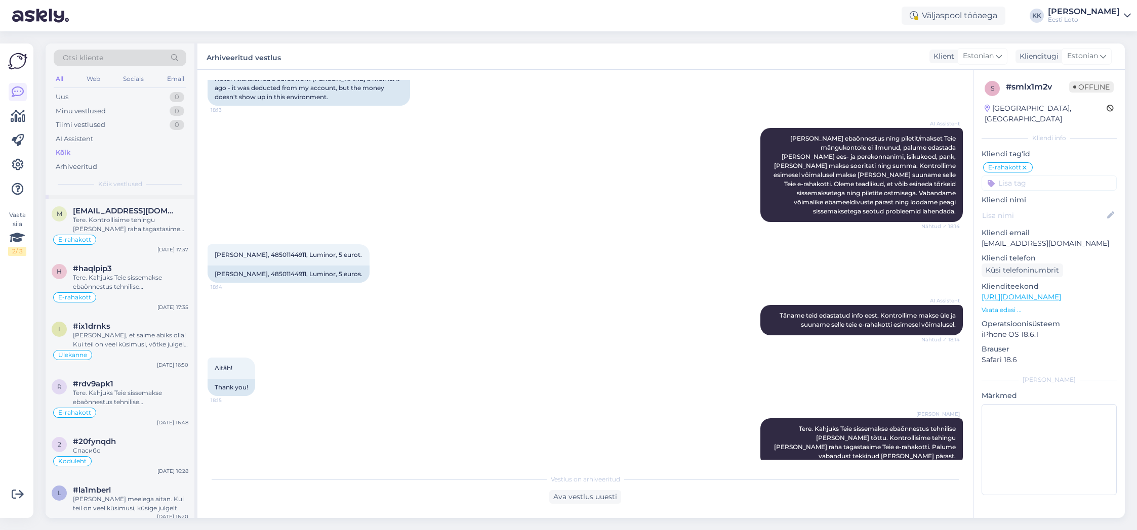
scroll to position [162, 0]
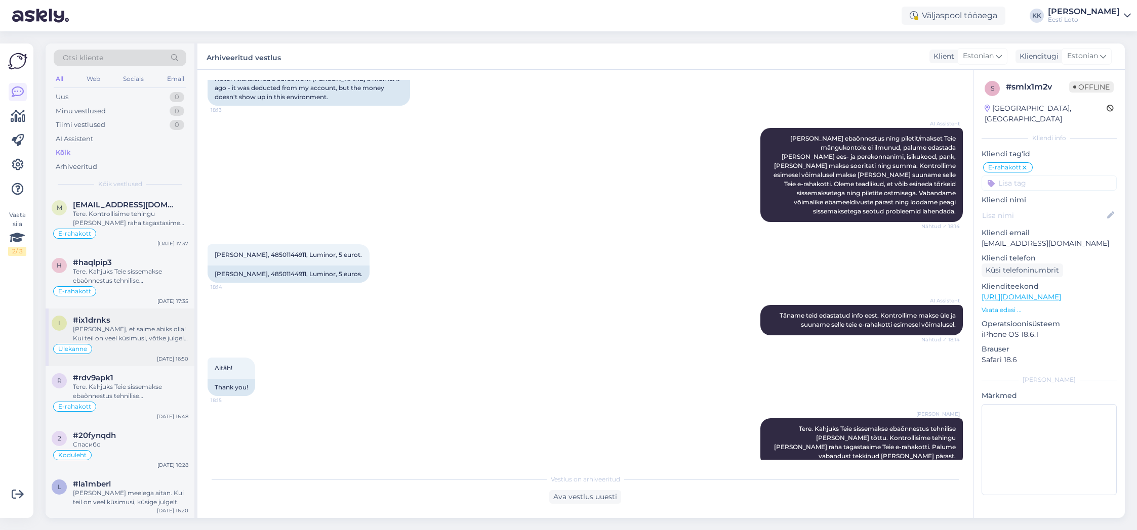
click at [146, 342] on div "[PERSON_NAME], et saime abiks olla! Kui teil on veel küsimusi, võtke julgelt üh…" at bounding box center [130, 334] width 115 height 18
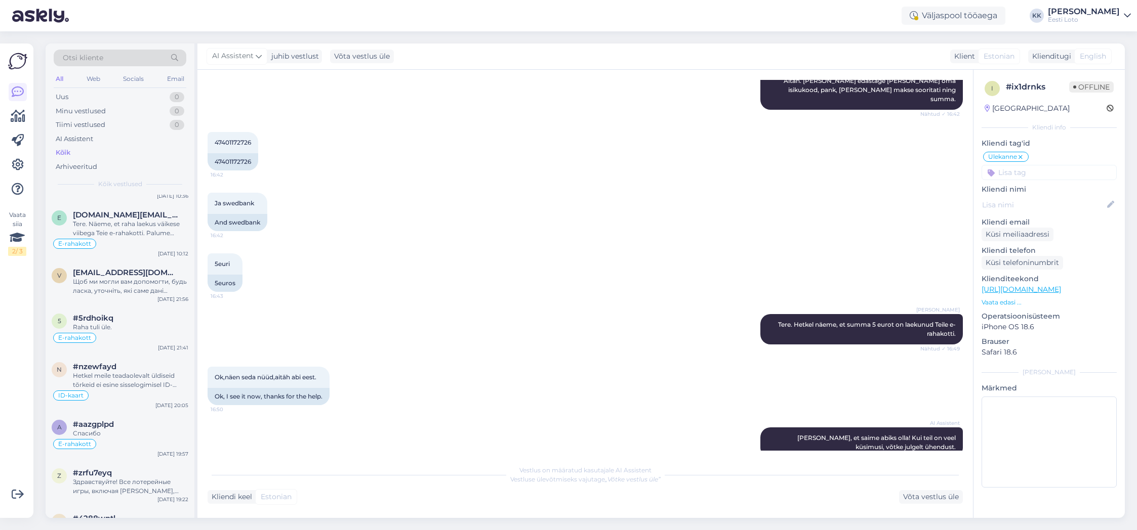
scroll to position [1578, 0]
click at [149, 325] on div "Raha tuli üle." at bounding box center [130, 326] width 115 height 9
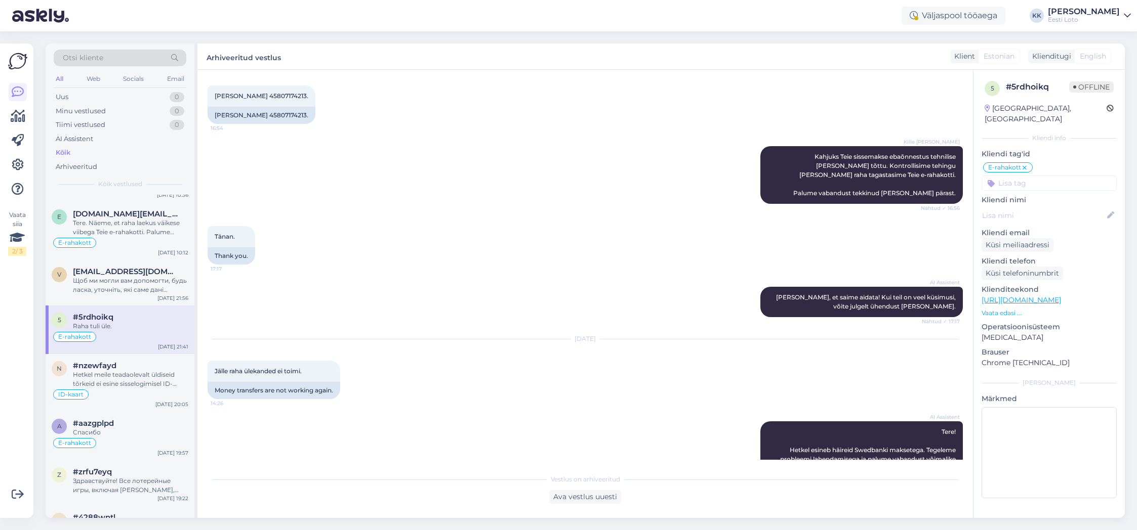
scroll to position [3404, 0]
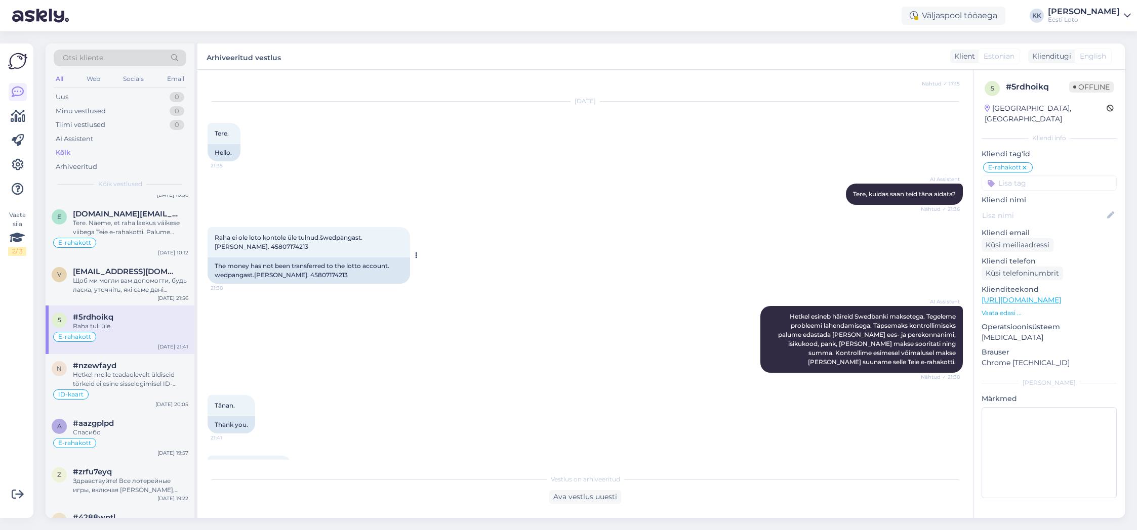
click at [259, 234] on span "Raha ei ole loto kontole üle tulnud.šwedpangast.[PERSON_NAME]. 45807174213" at bounding box center [289, 242] width 148 height 17
drag, startPoint x: 259, startPoint y: 200, endPoint x: 350, endPoint y: 212, distance: 91.8
click at [259, 234] on span "Raha ei ole loto kontole üle tulnud.šwedpangast.[PERSON_NAME]. 45807174213" at bounding box center [289, 242] width 148 height 17
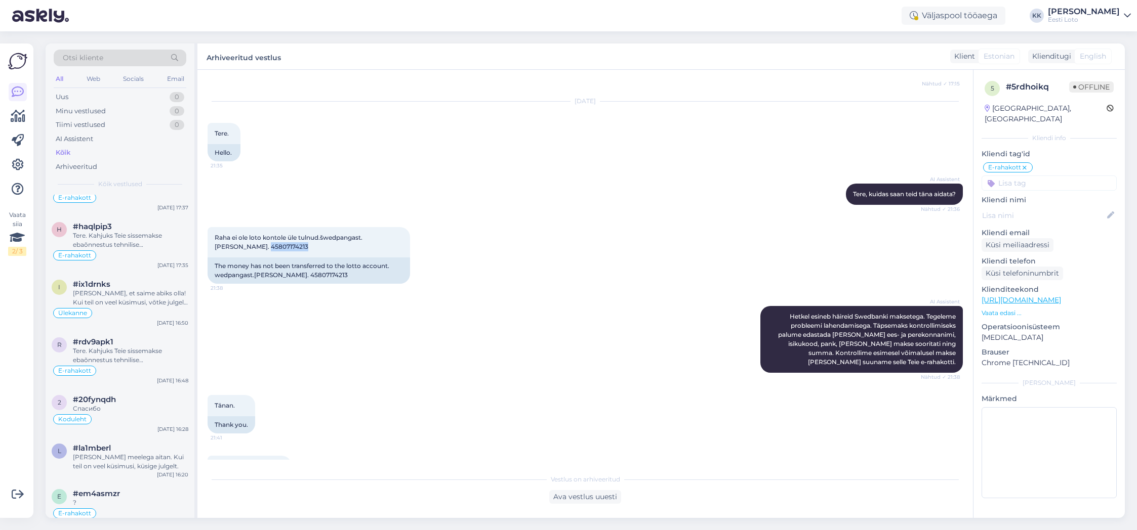
scroll to position [184, 0]
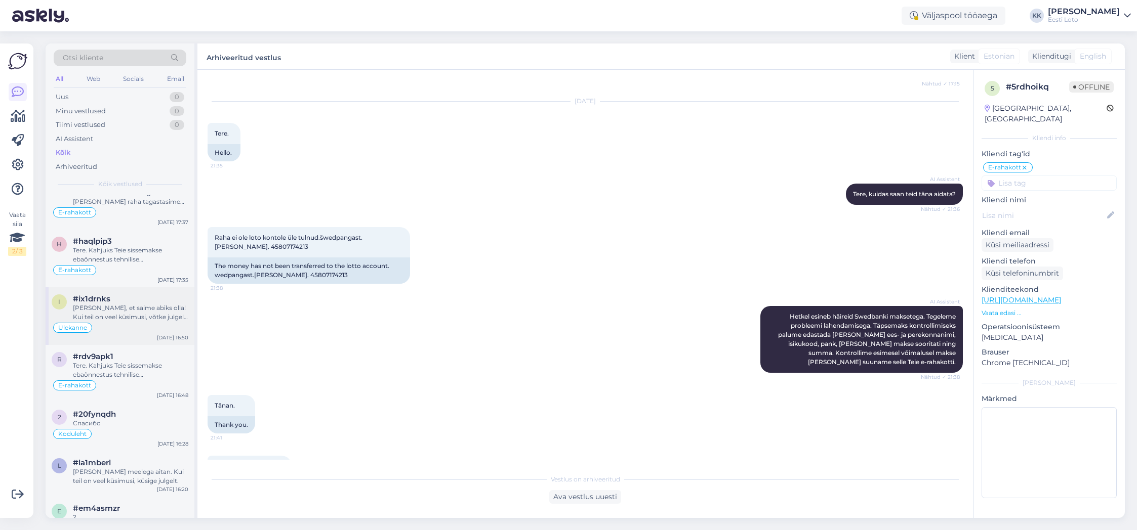
click at [138, 313] on div "[PERSON_NAME], et saime abiks olla! Kui teil on veel küsimusi, võtke julgelt üh…" at bounding box center [130, 313] width 115 height 18
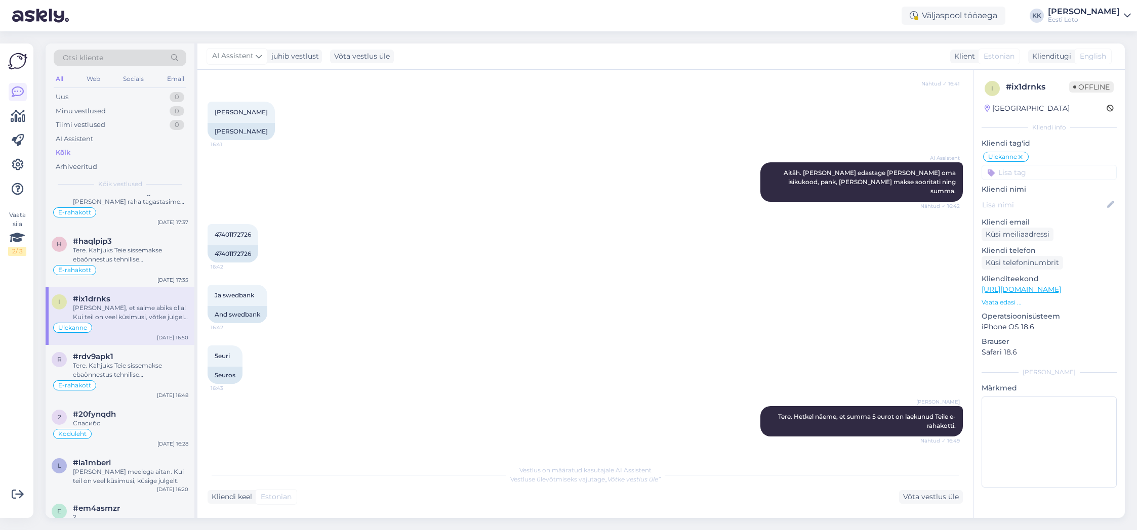
scroll to position [308, 0]
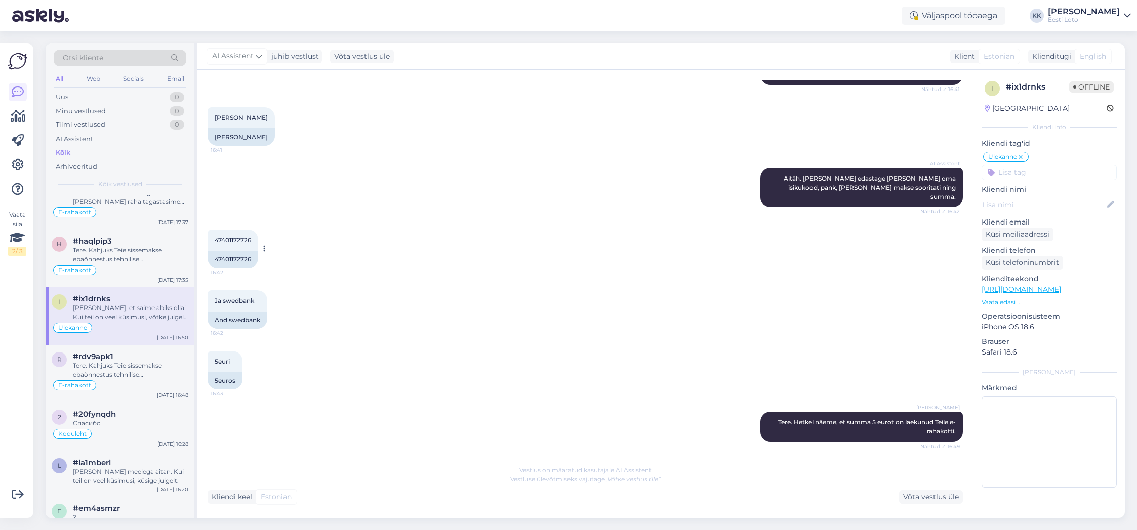
click at [239, 236] on span "47401172726" at bounding box center [233, 240] width 36 height 8
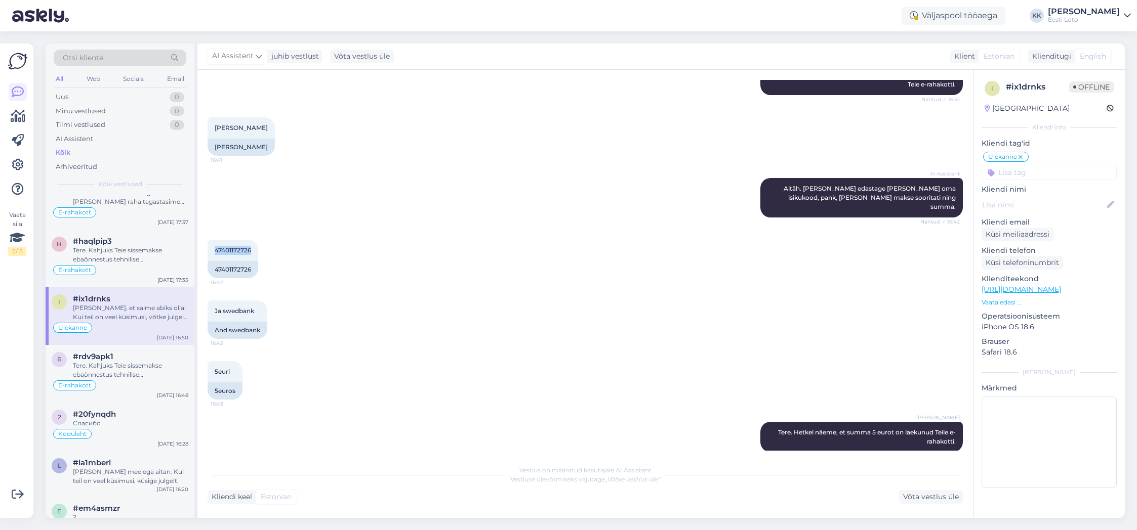
scroll to position [294, 0]
